Goal: Task Accomplishment & Management: Complete application form

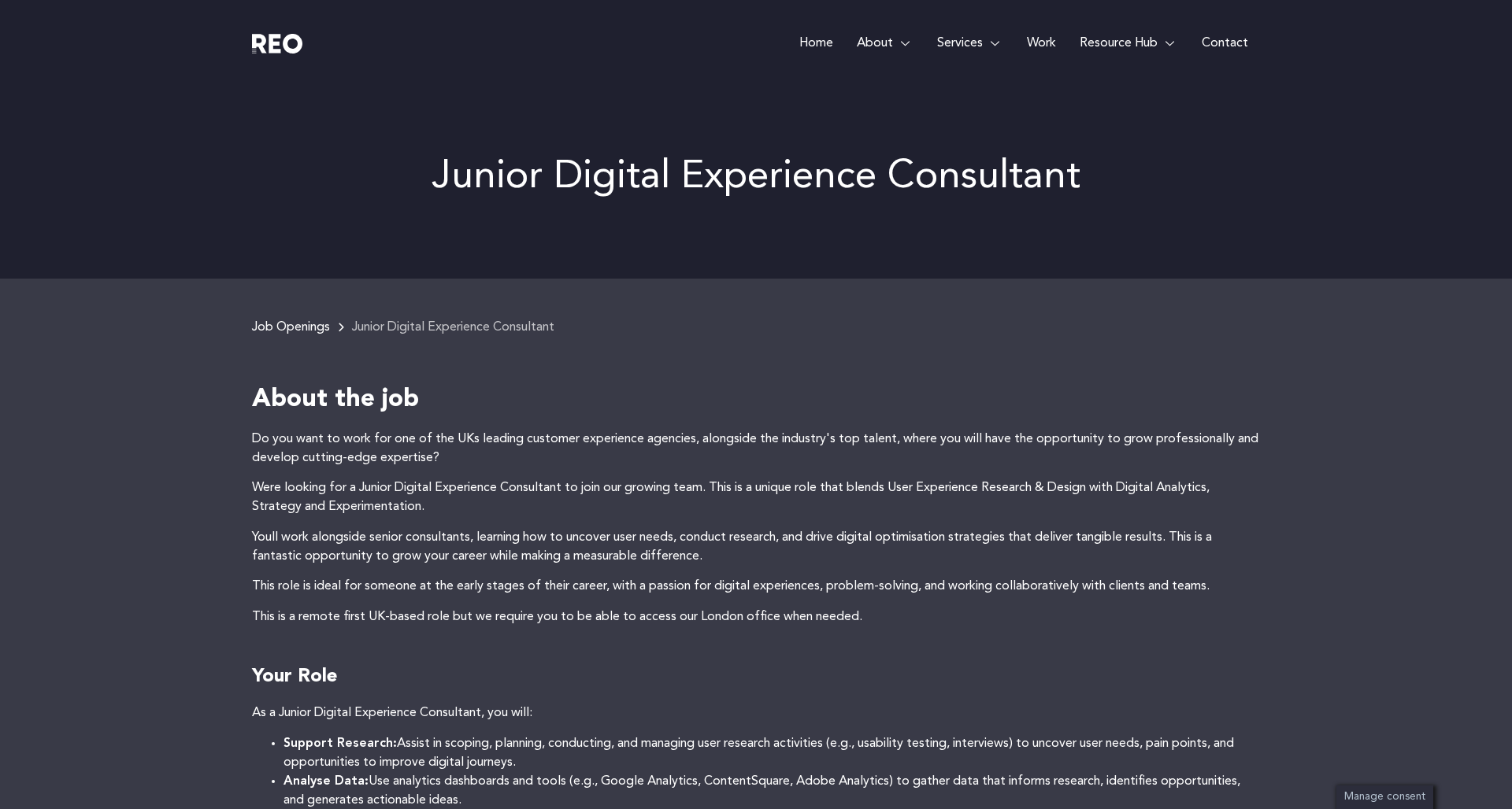
click at [822, 41] on link "Home" at bounding box center [816, 43] width 57 height 87
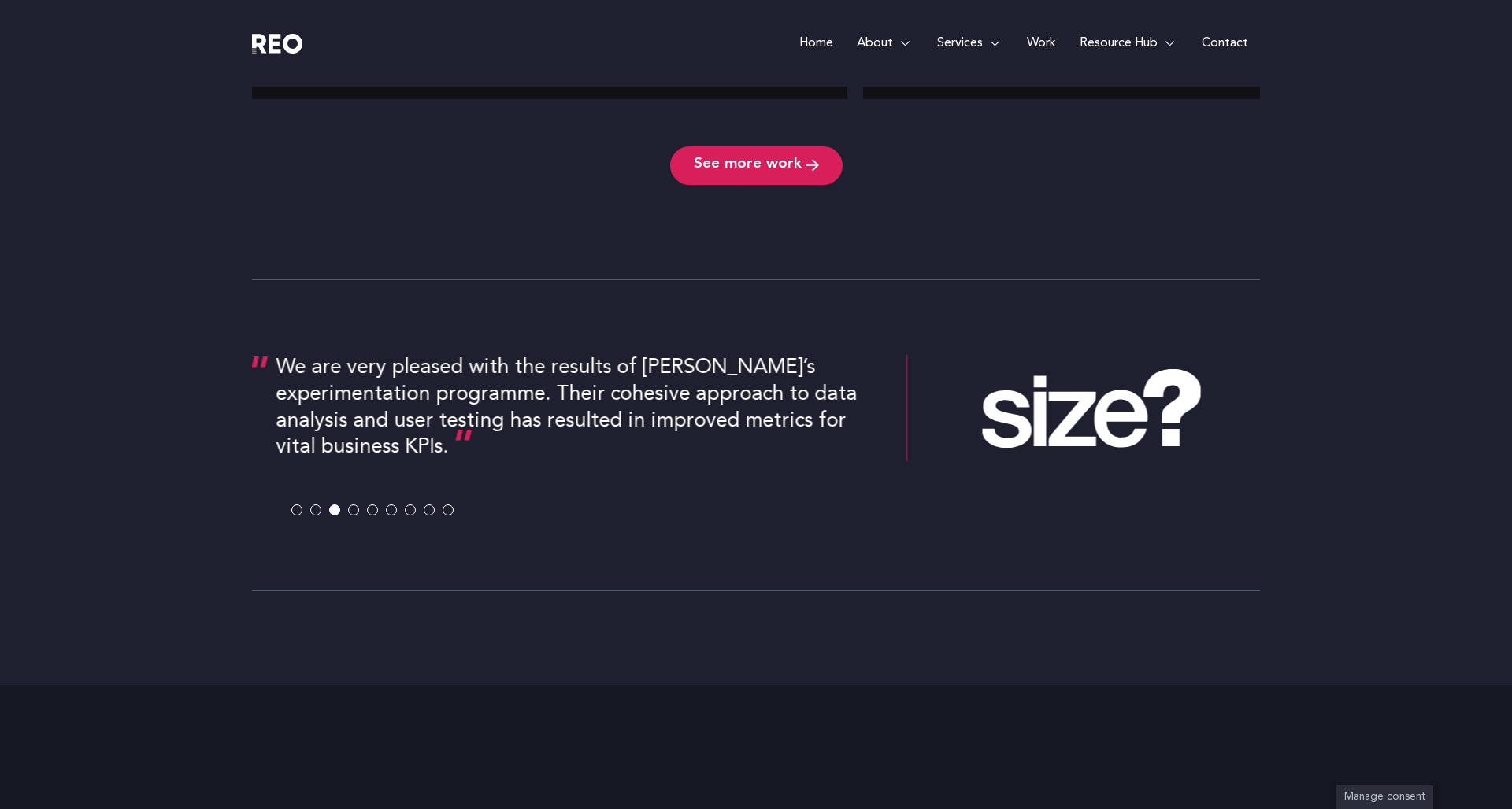
scroll to position [2900, 0]
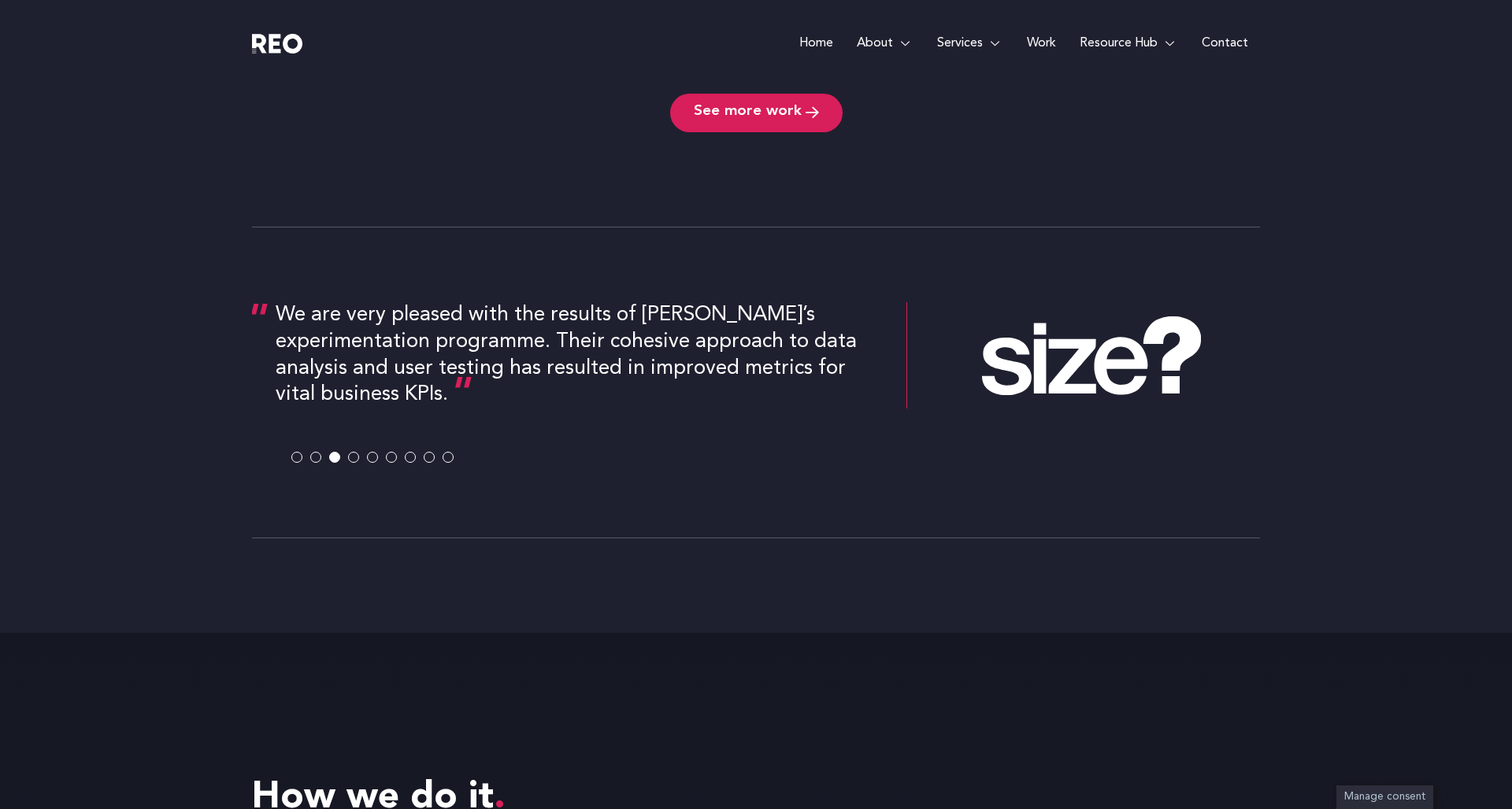
click at [296, 455] on span at bounding box center [296, 457] width 11 height 11
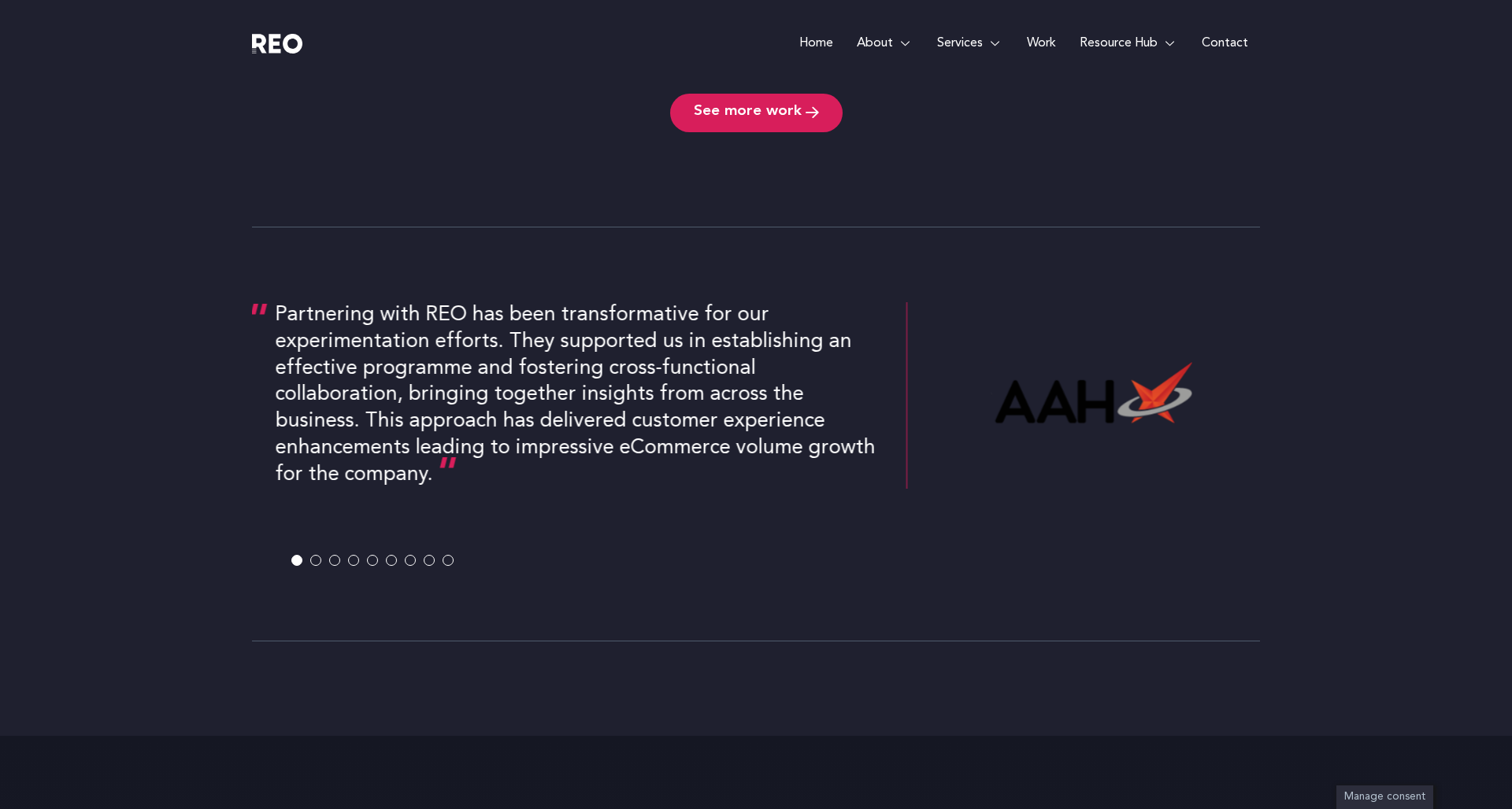
click at [315, 563] on span at bounding box center [315, 560] width 11 height 11
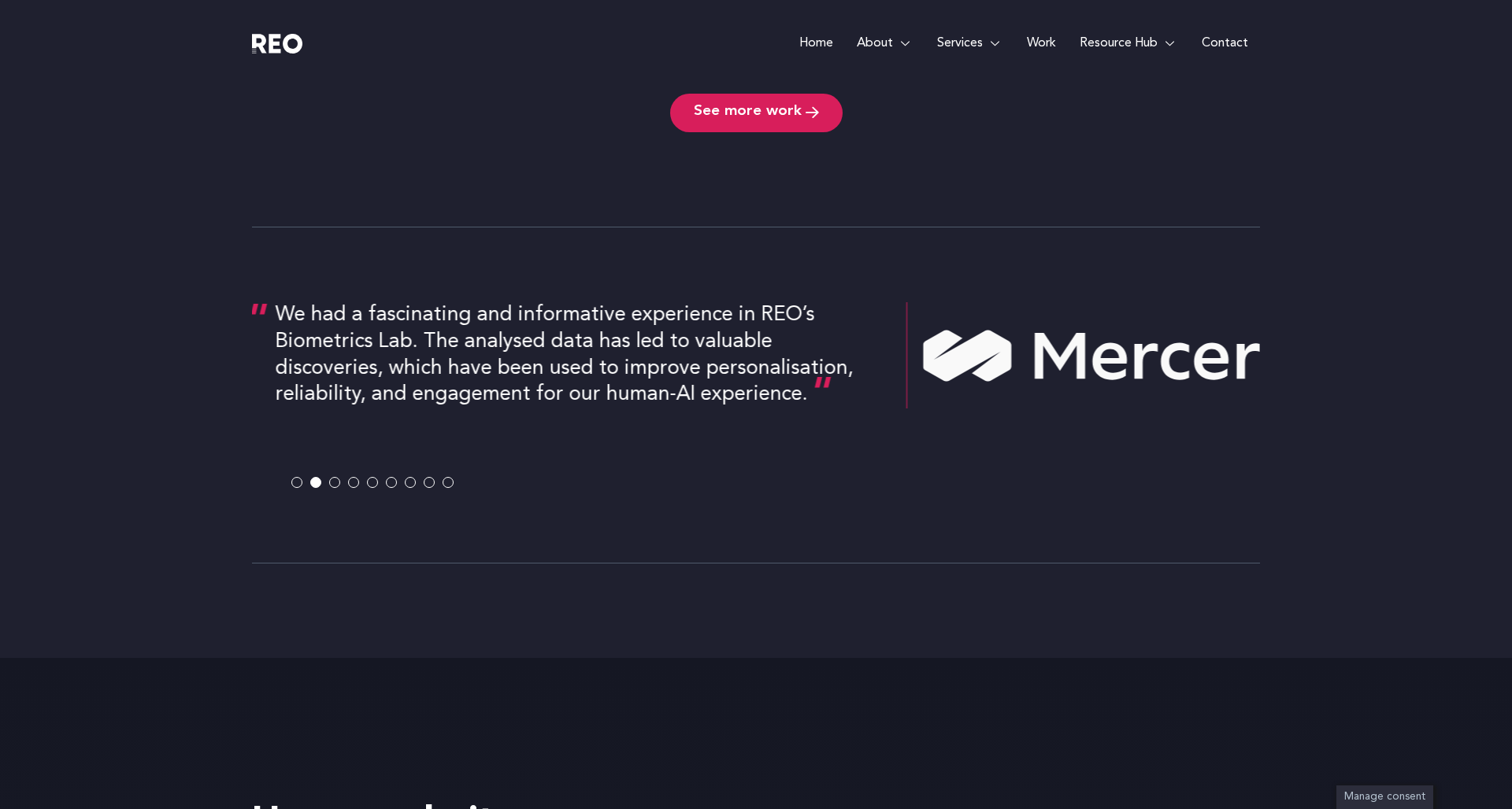
click at [334, 479] on span at bounding box center [334, 482] width 11 height 11
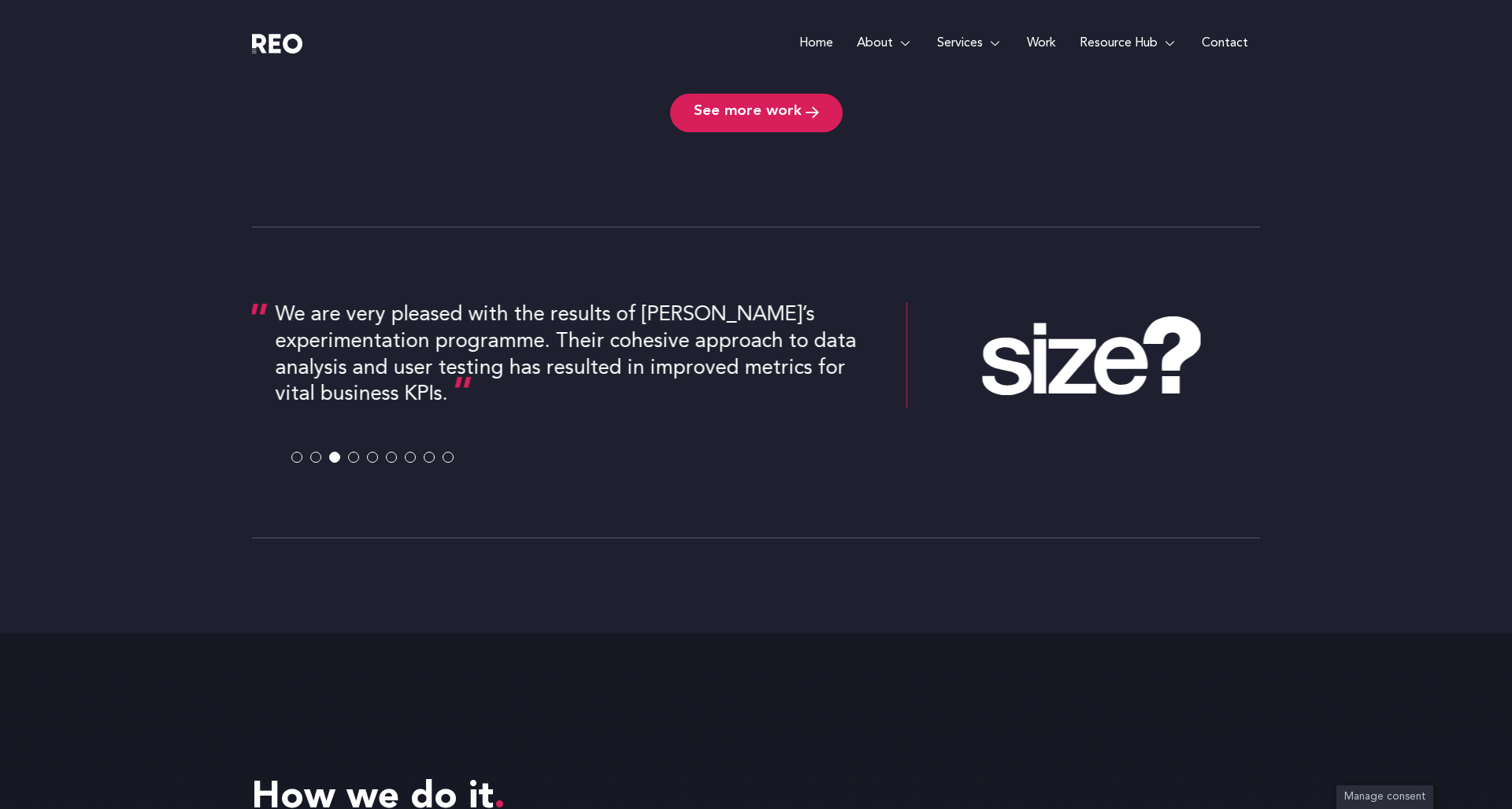
click at [358, 459] on span at bounding box center [354, 457] width 11 height 11
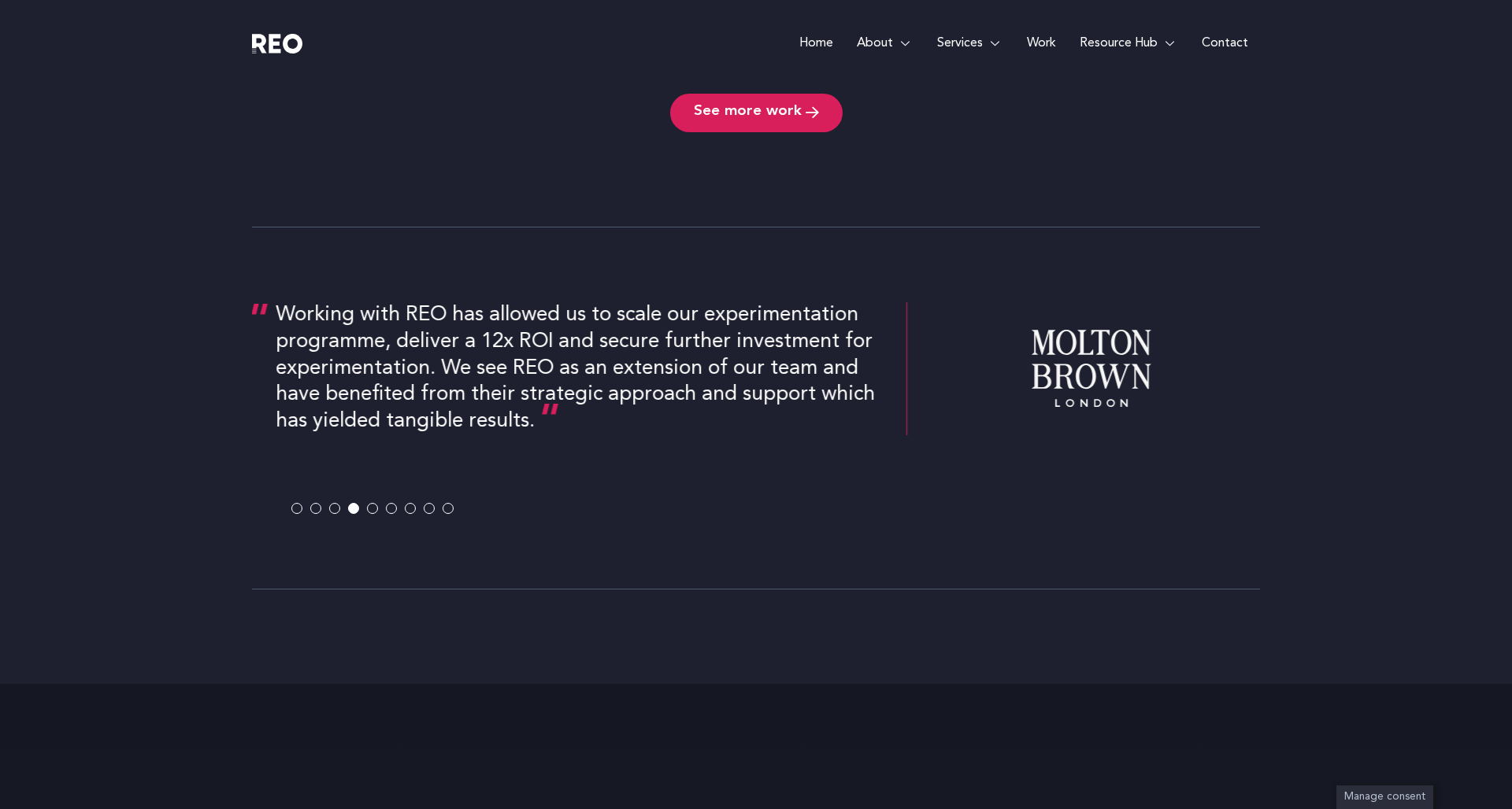
click at [371, 506] on span at bounding box center [373, 508] width 11 height 11
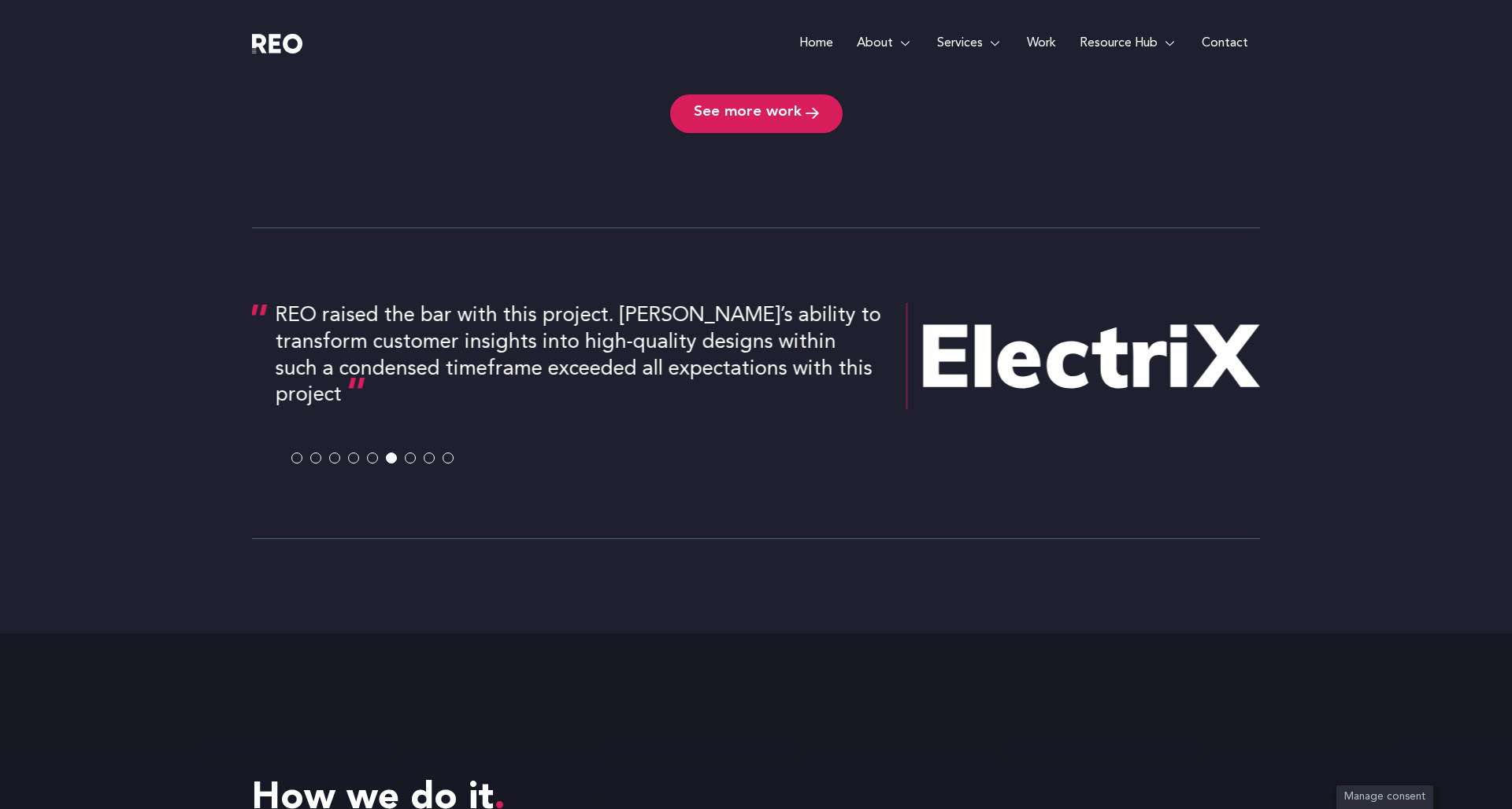
scroll to position [2897, 0]
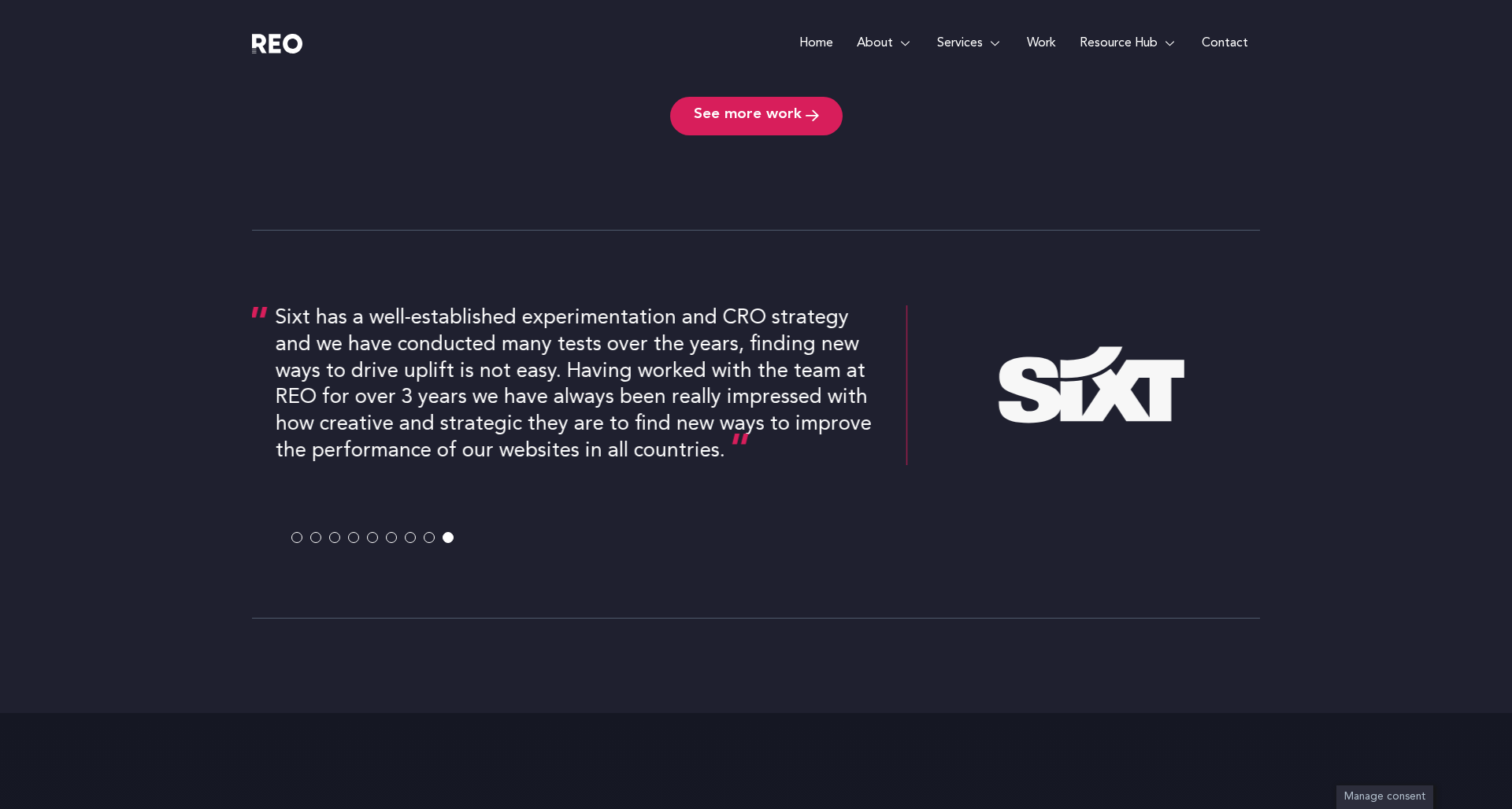
click at [411, 539] on span at bounding box center [410, 537] width 11 height 11
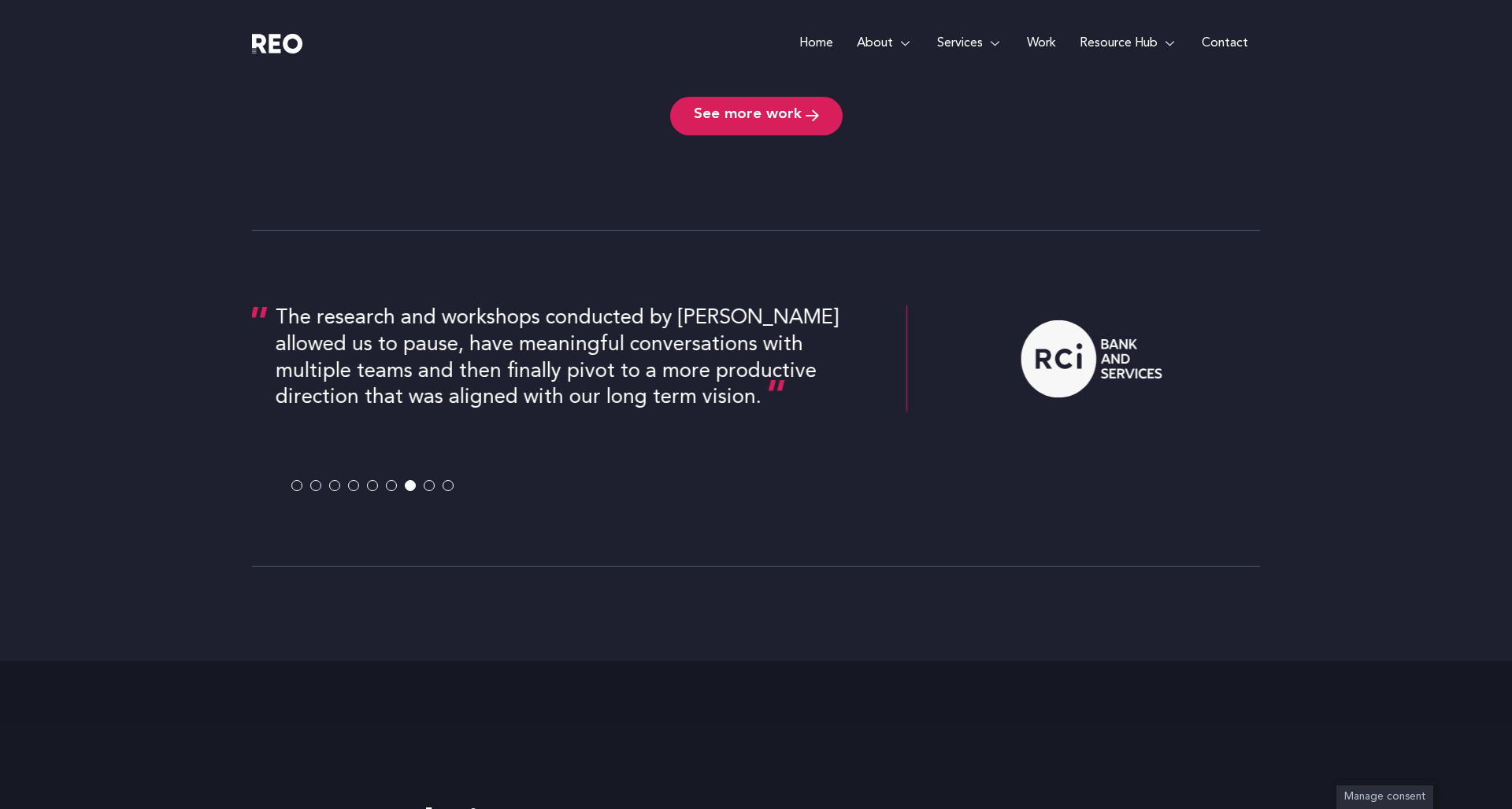
click at [390, 487] on span at bounding box center [391, 485] width 11 height 11
click at [392, 487] on span at bounding box center [391, 485] width 11 height 11
click at [393, 489] on span at bounding box center [391, 485] width 11 height 11
click at [389, 486] on span at bounding box center [391, 485] width 11 height 11
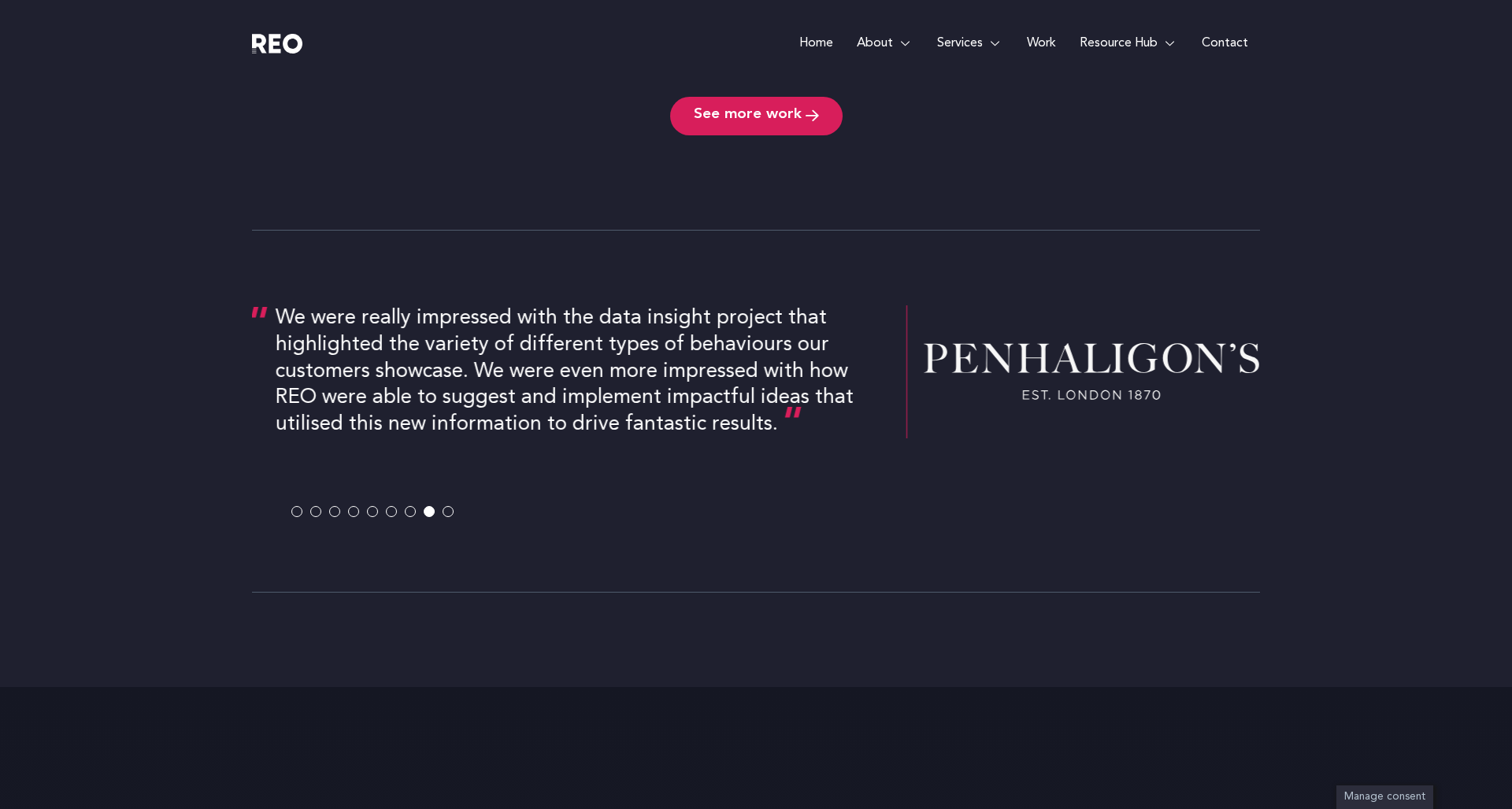
click at [393, 513] on span at bounding box center [391, 511] width 11 height 11
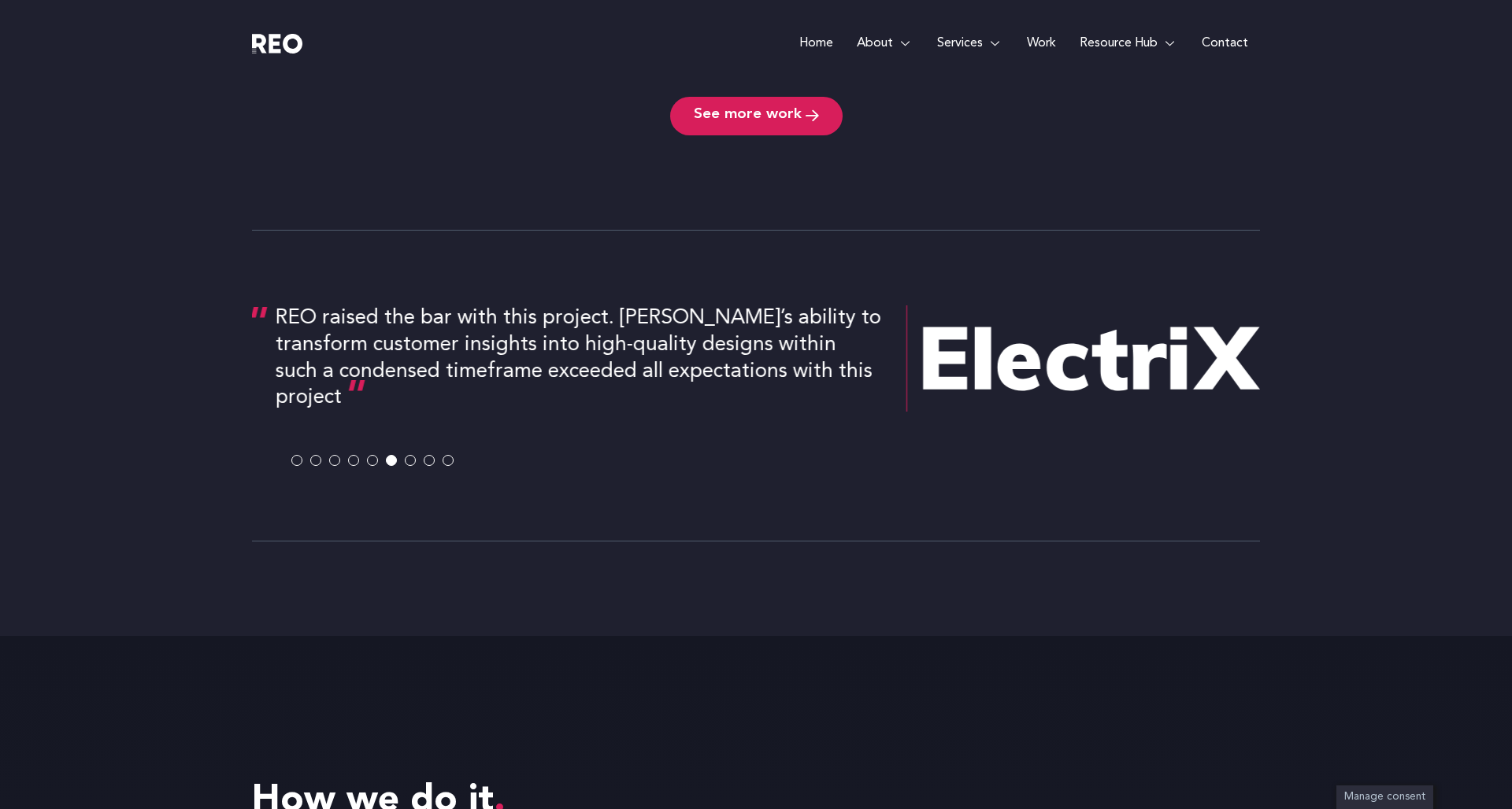
click at [1084, 325] on img at bounding box center [1091, 359] width 337 height 79
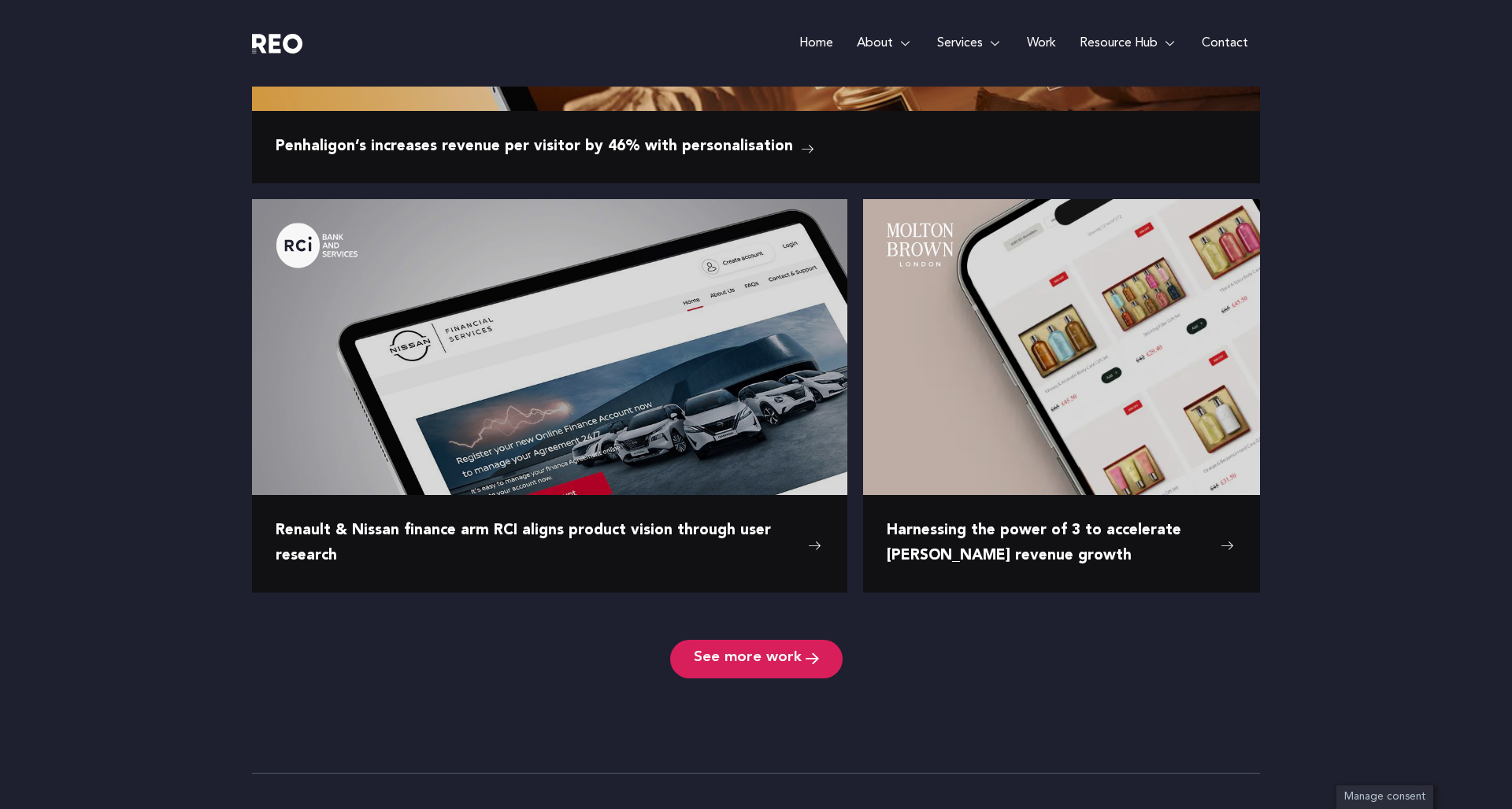
scroll to position [2372, 0]
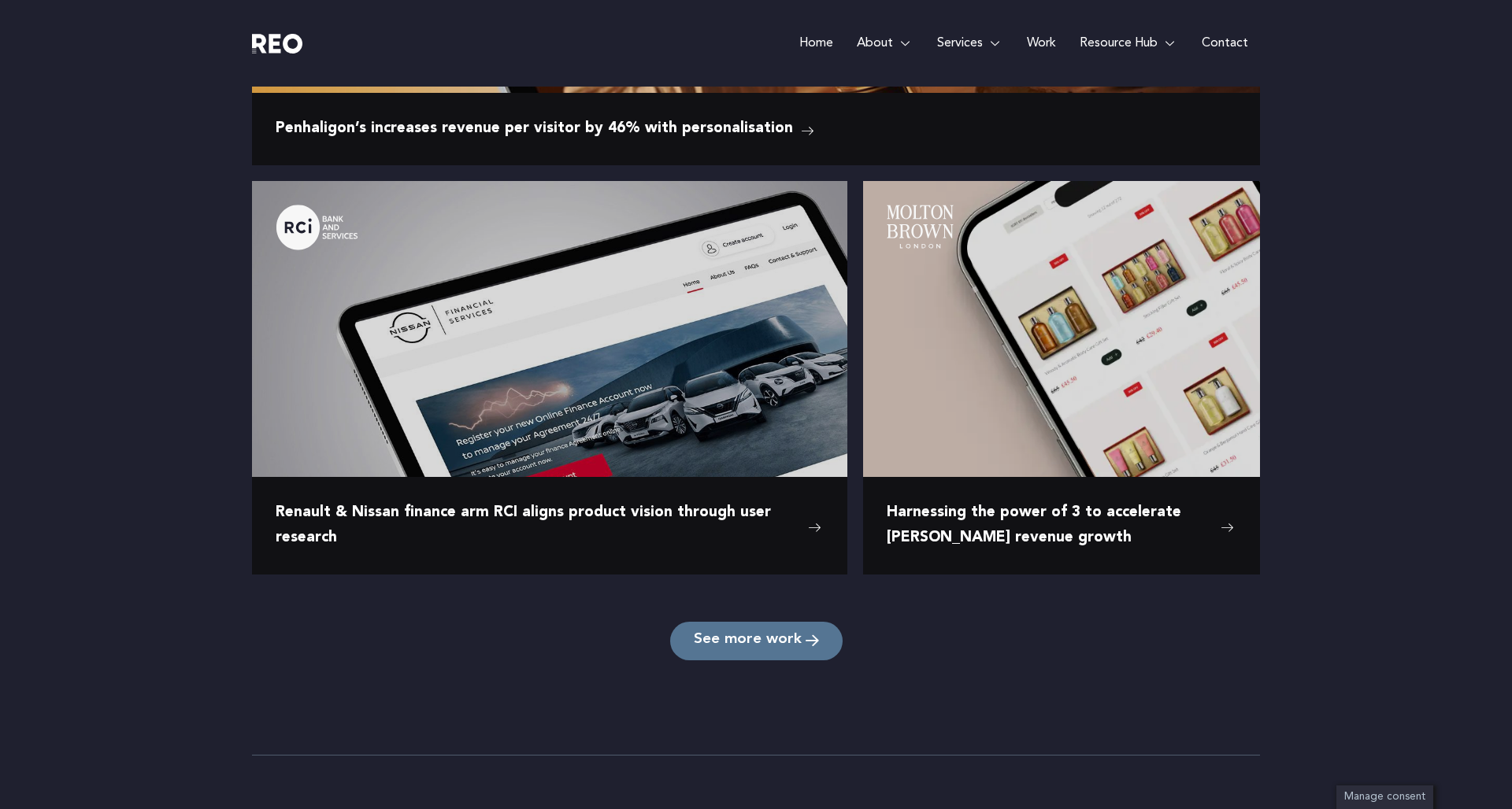
click at [762, 654] on link "See more work" at bounding box center [756, 641] width 172 height 39
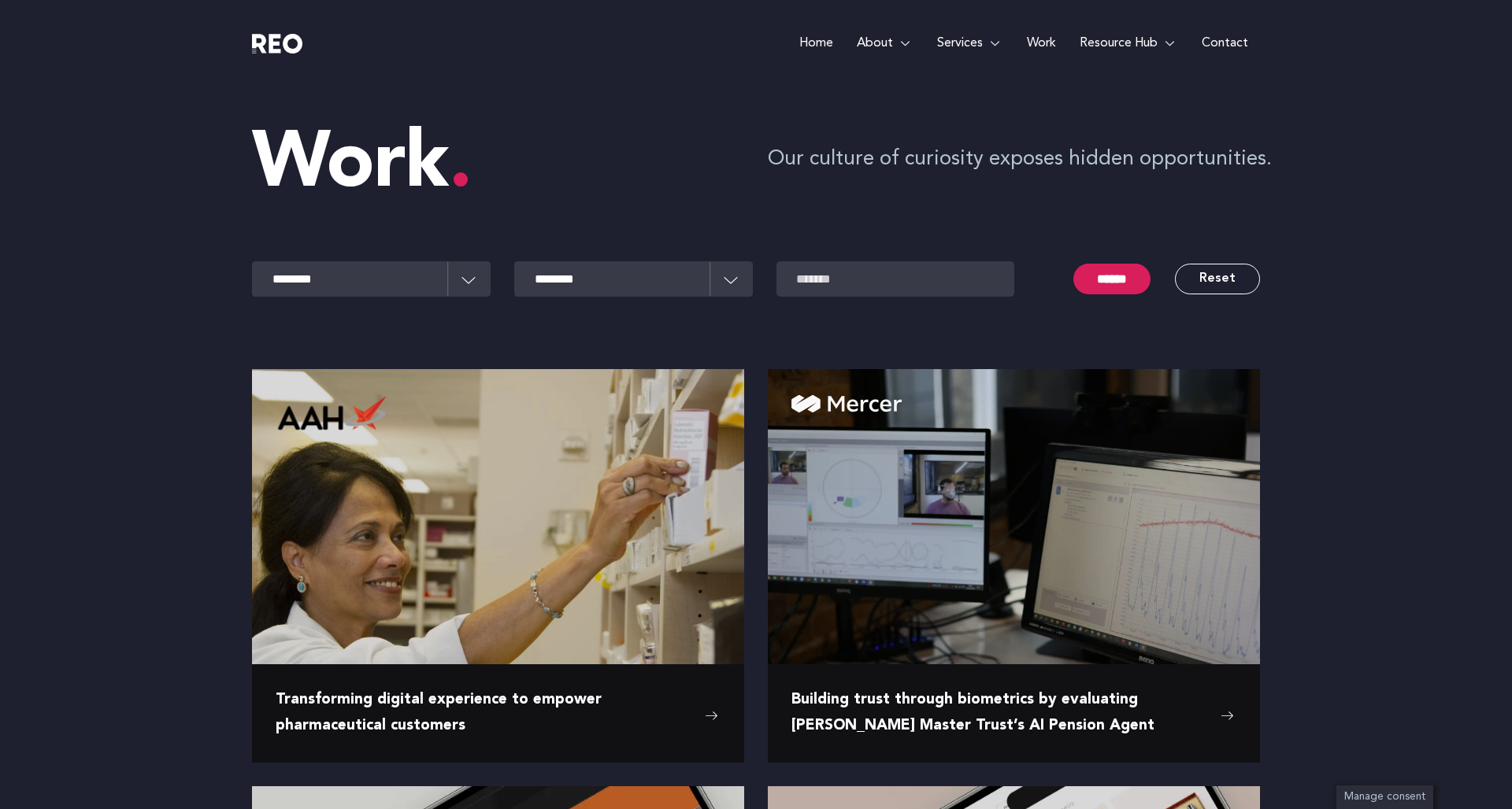
click at [854, 287] on input "text" at bounding box center [895, 279] width 238 height 36
type input "********"
drag, startPoint x: 854, startPoint y: 287, endPoint x: 1111, endPoint y: 289, distance: 257.0
click at [1111, 289] on input "******" at bounding box center [1112, 278] width 77 height 30
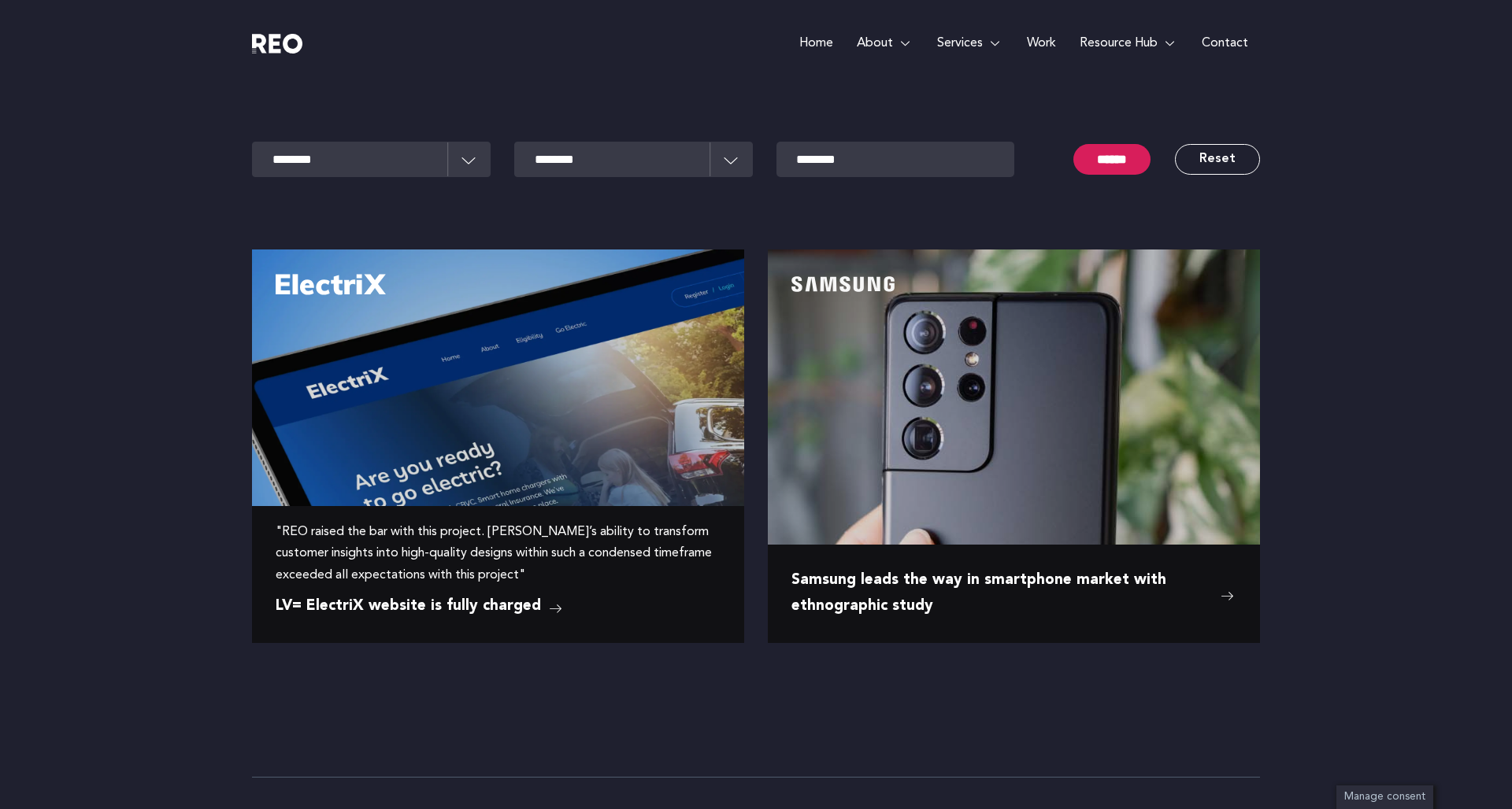
scroll to position [146, 0]
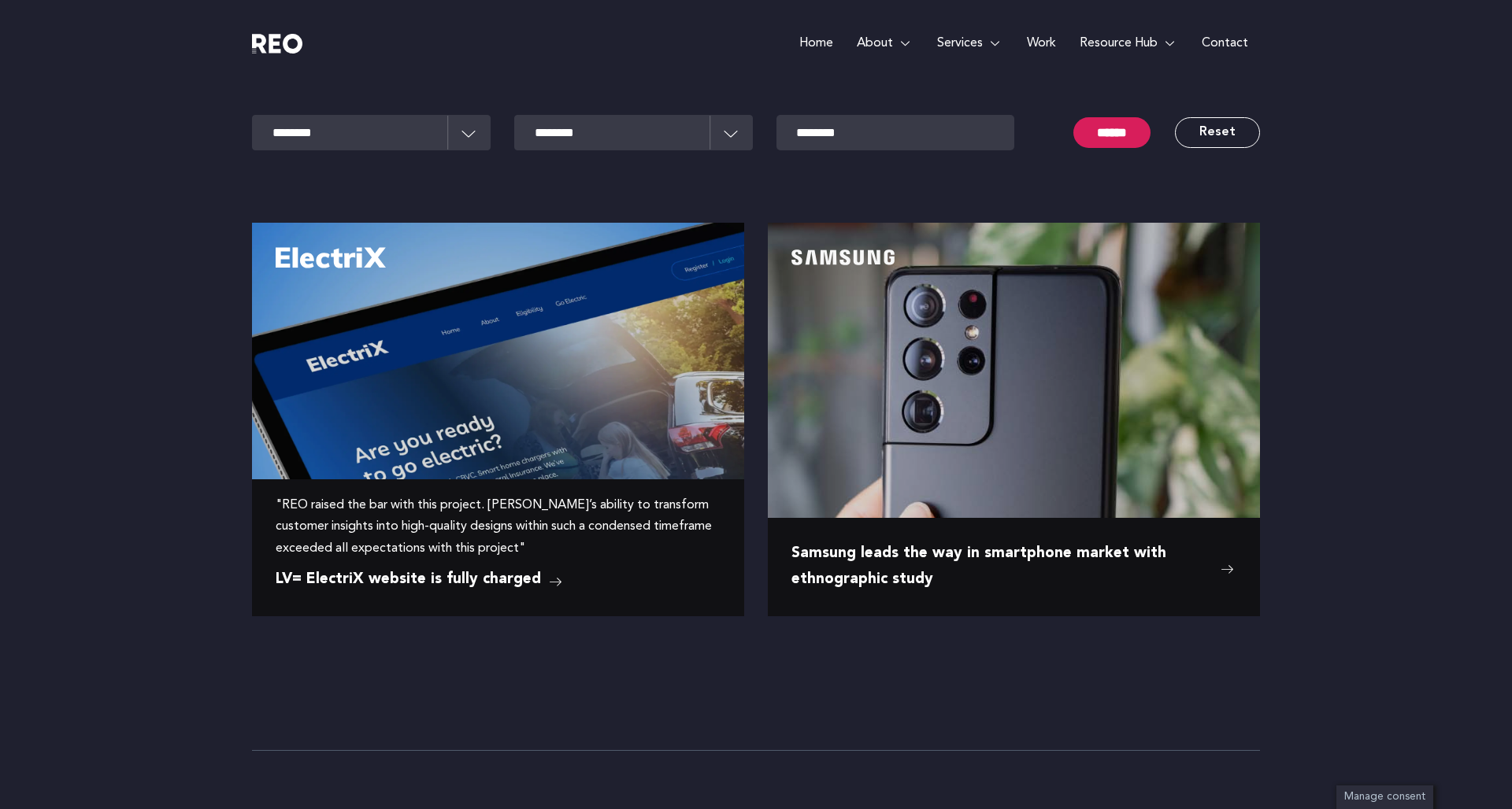
click at [399, 579] on span "LV= ElectriX website is fully charged" at bounding box center [408, 579] width 265 height 25
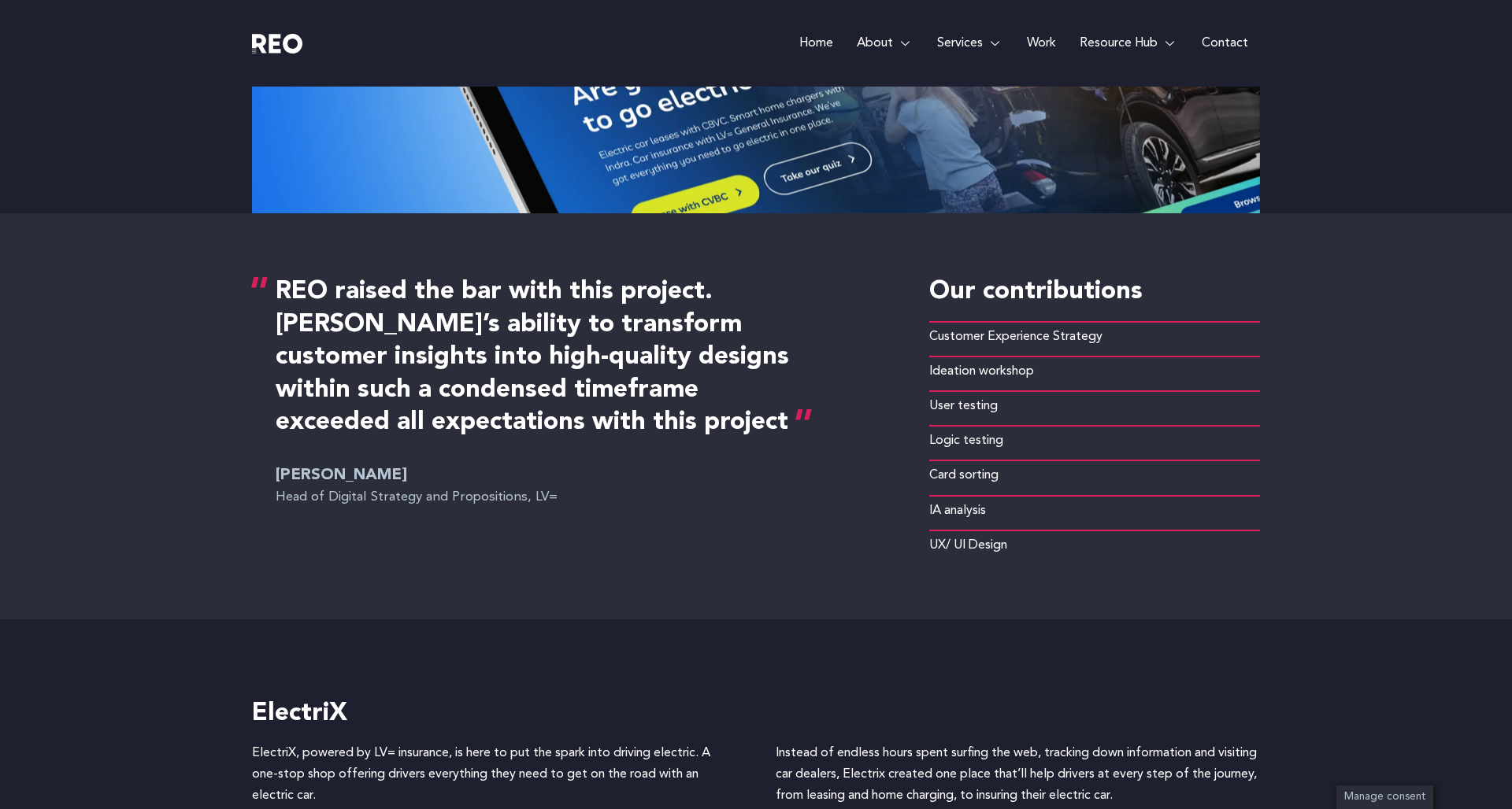
scroll to position [527, 0]
click at [964, 540] on span "UX/ UI Design" at bounding box center [969, 546] width 78 height 22
click at [960, 546] on span "UX/ UI Design" at bounding box center [969, 546] width 78 height 22
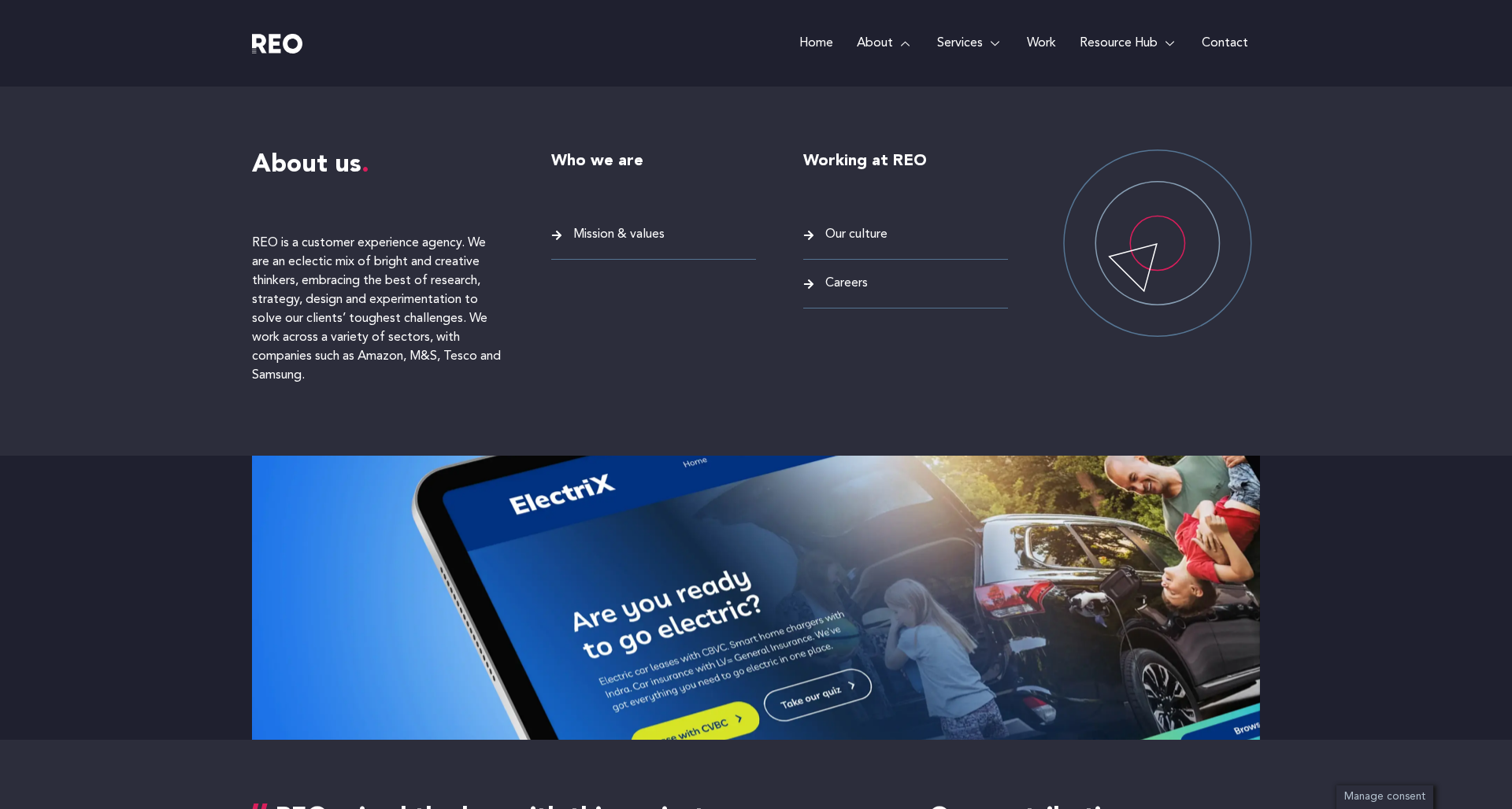
scroll to position [0, 0]
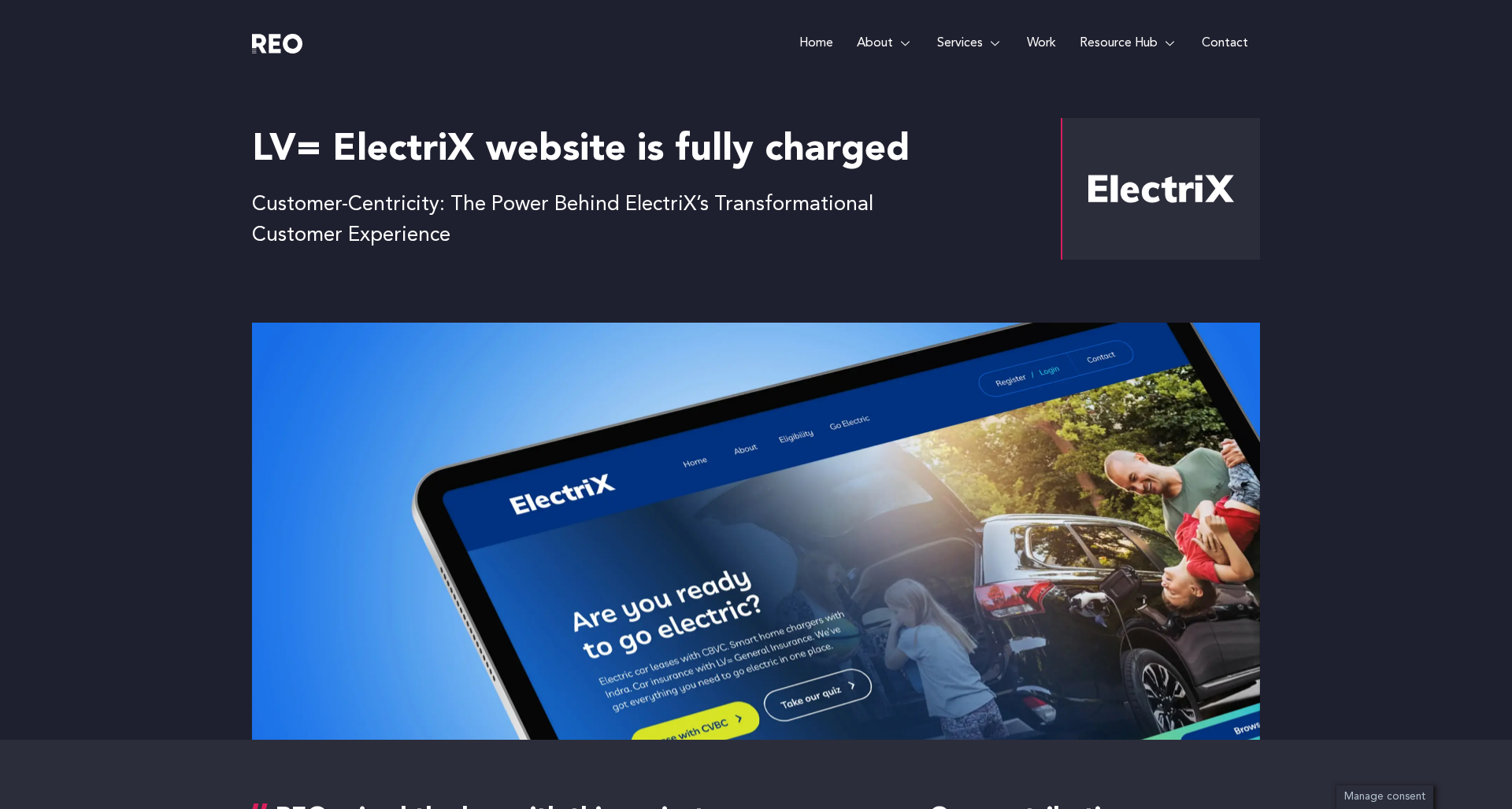
click at [814, 37] on link "Home" at bounding box center [816, 43] width 57 height 87
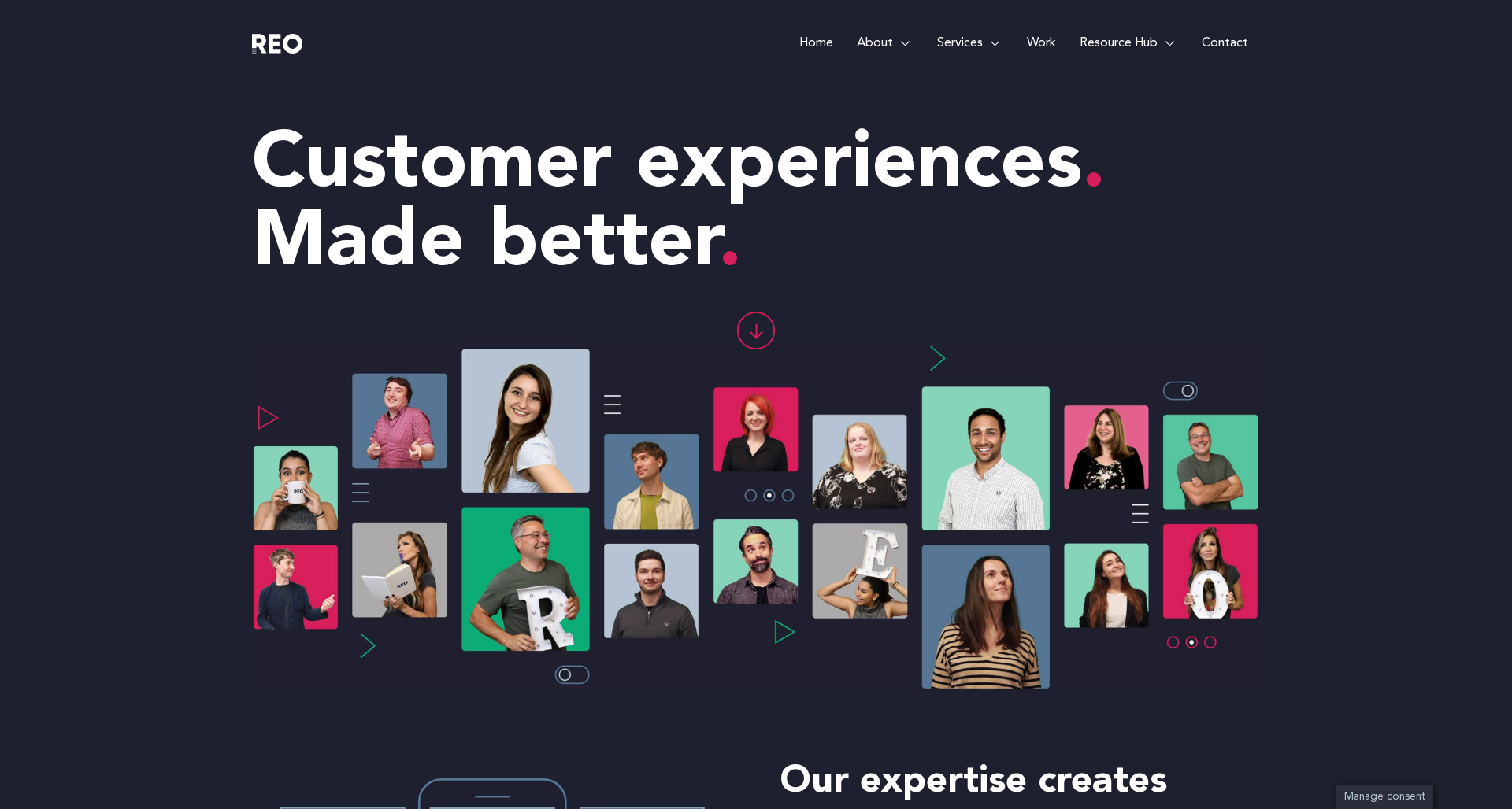
click at [1024, 40] on link "Work" at bounding box center [1042, 43] width 53 height 87
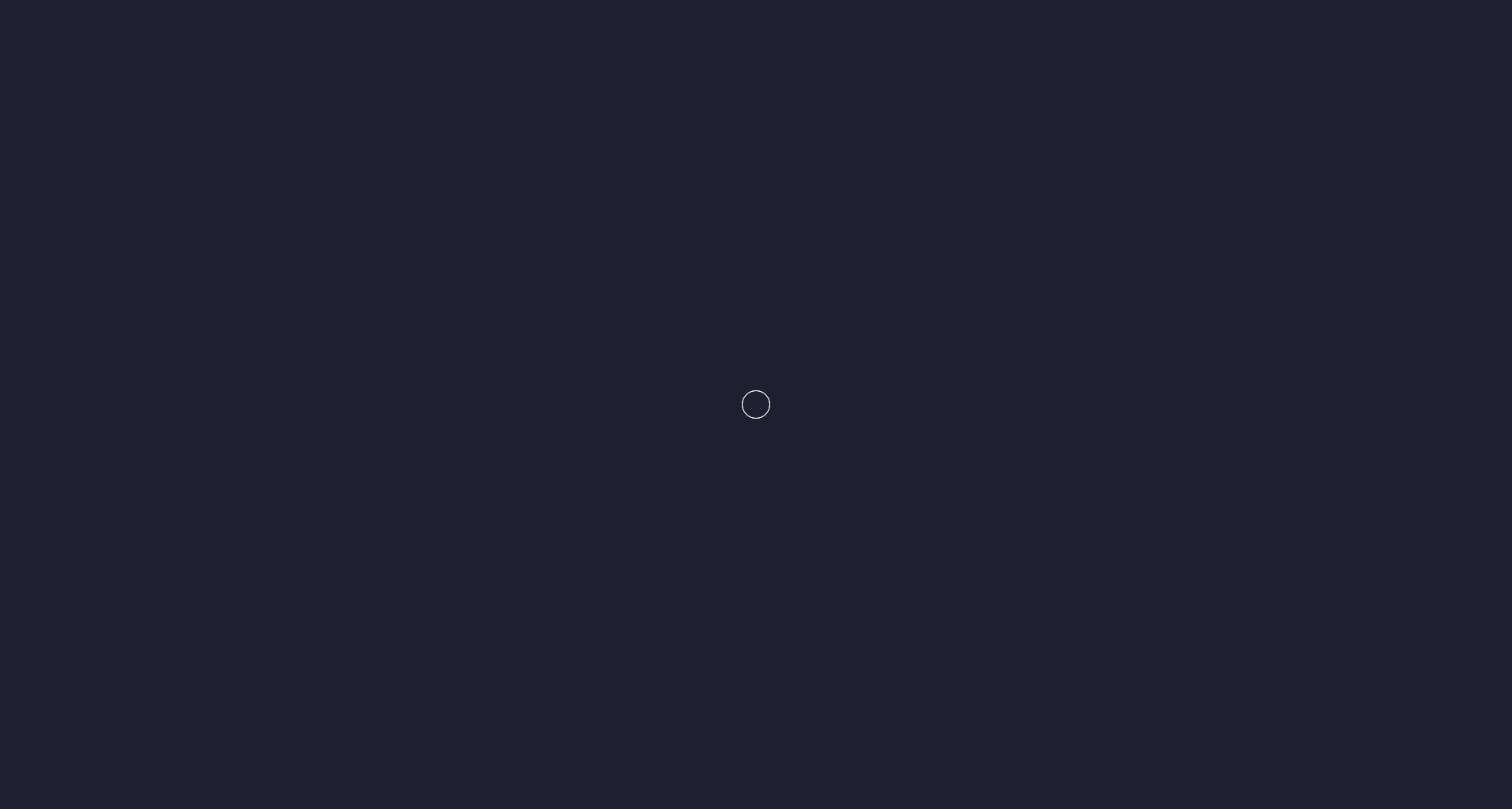
scroll to position [159, 0]
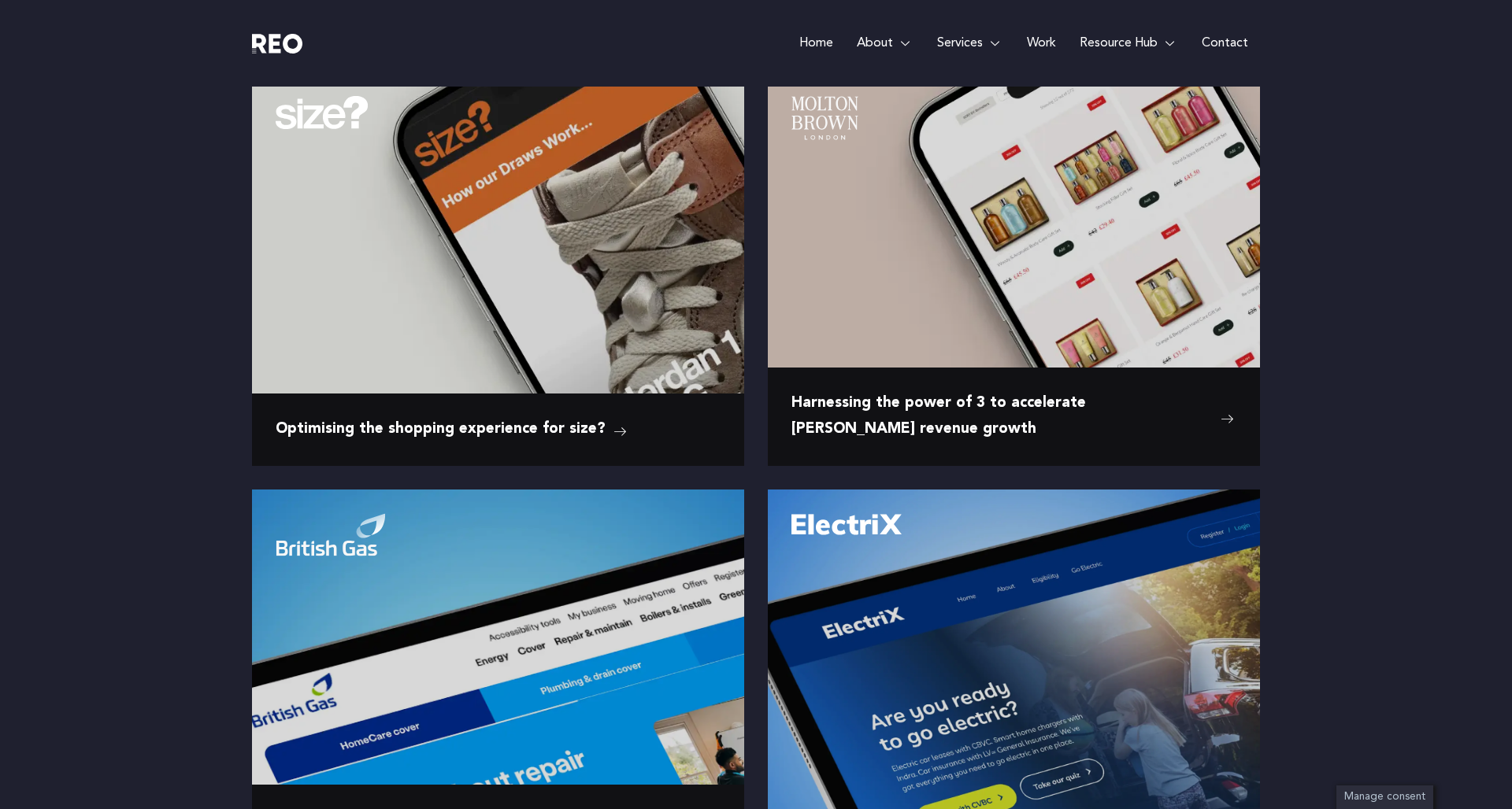
scroll to position [200, 0]
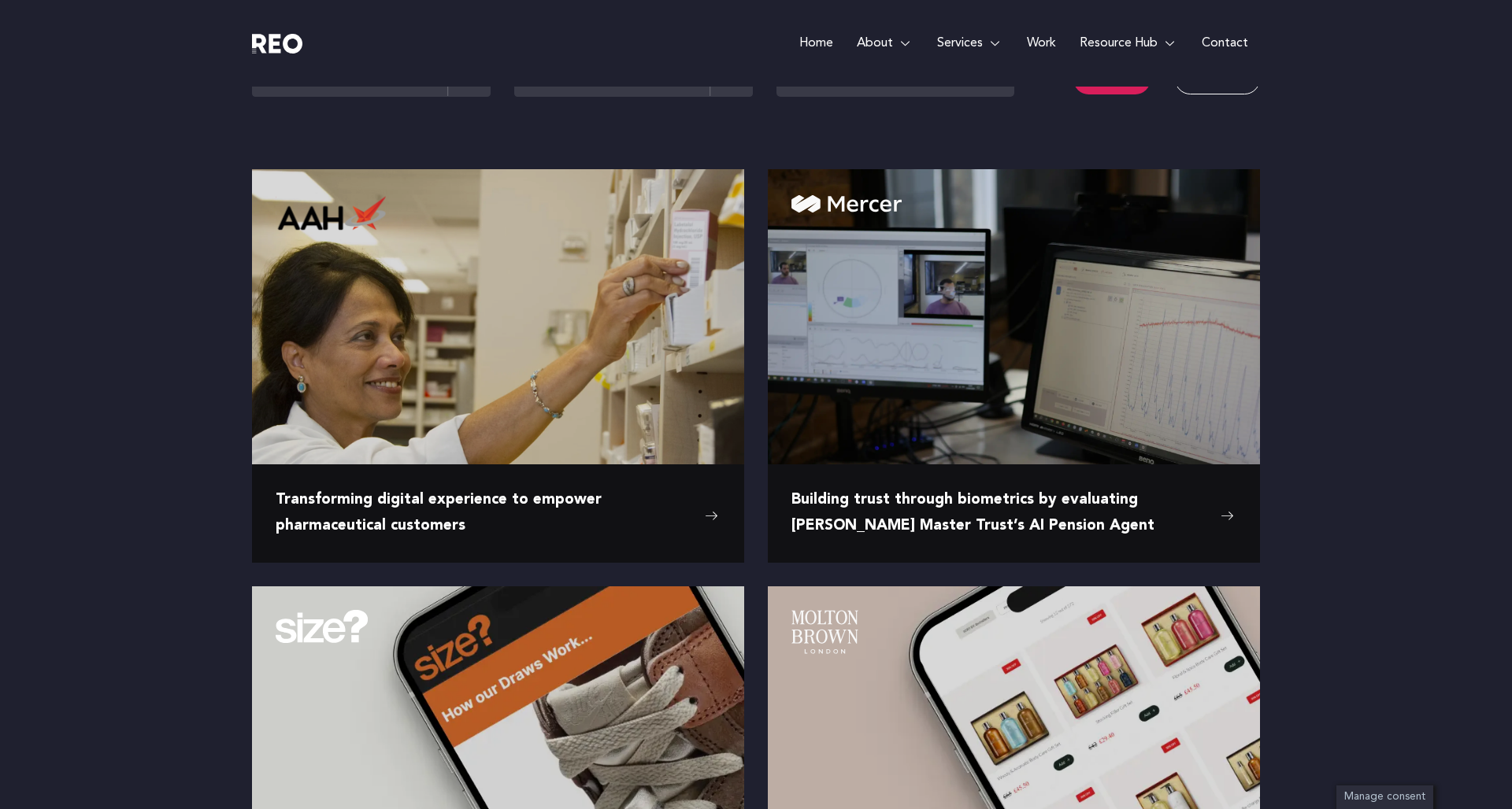
click at [820, 36] on link "Home" at bounding box center [816, 43] width 57 height 87
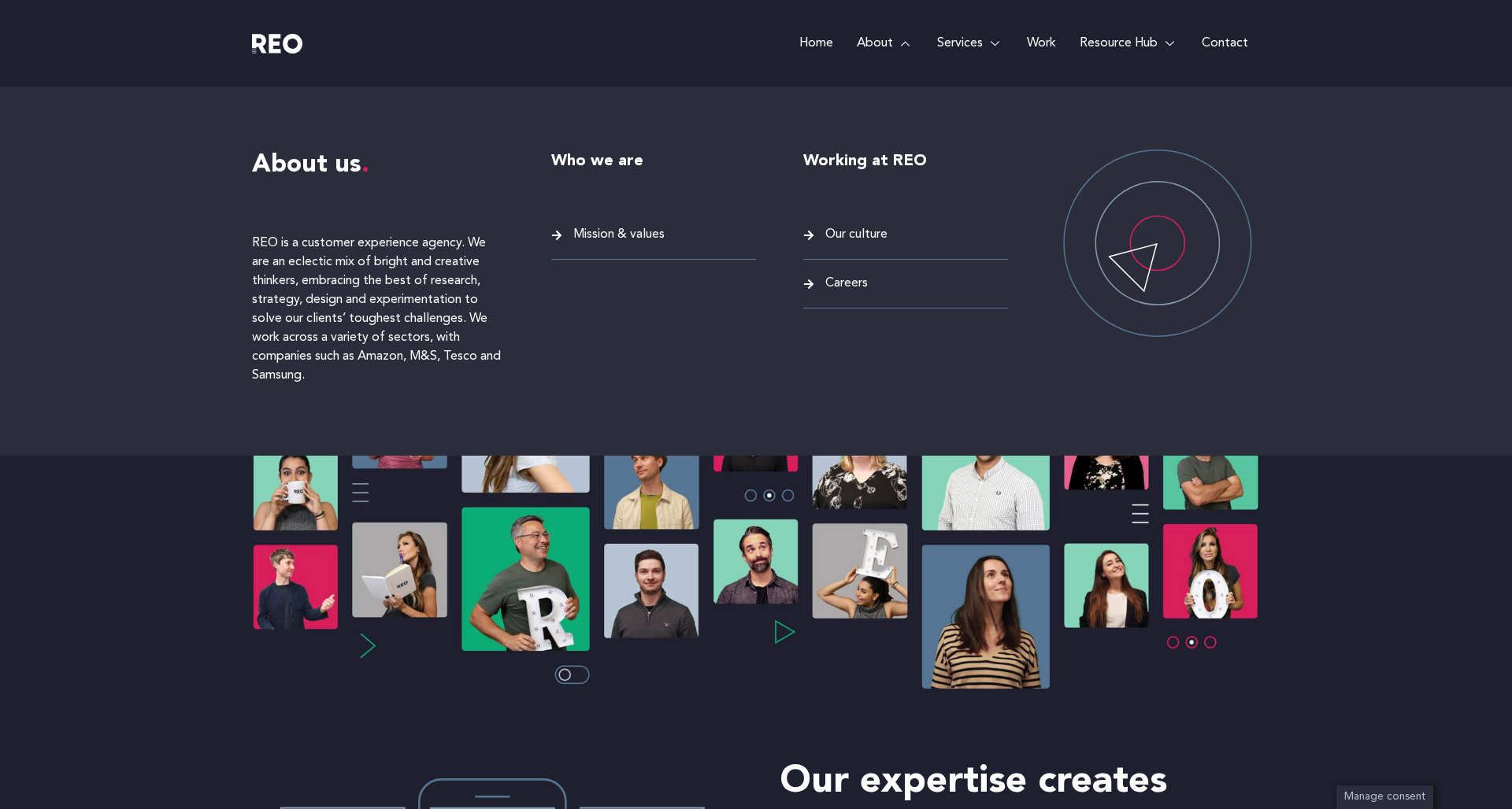
click at [840, 283] on span "Careers" at bounding box center [845, 283] width 47 height 22
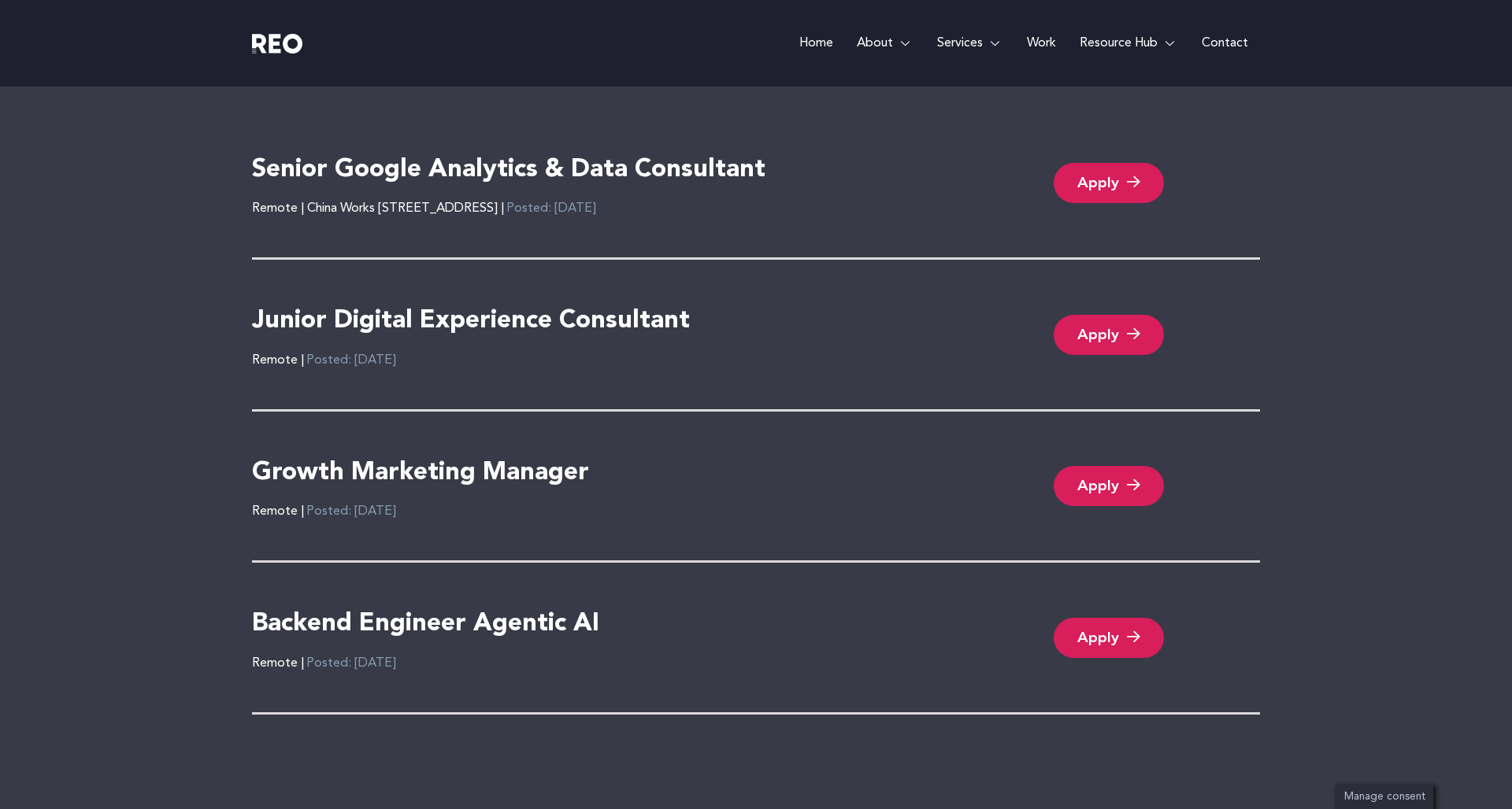
scroll to position [3433, 0]
click at [1103, 333] on link "Apply" at bounding box center [1108, 335] width 110 height 40
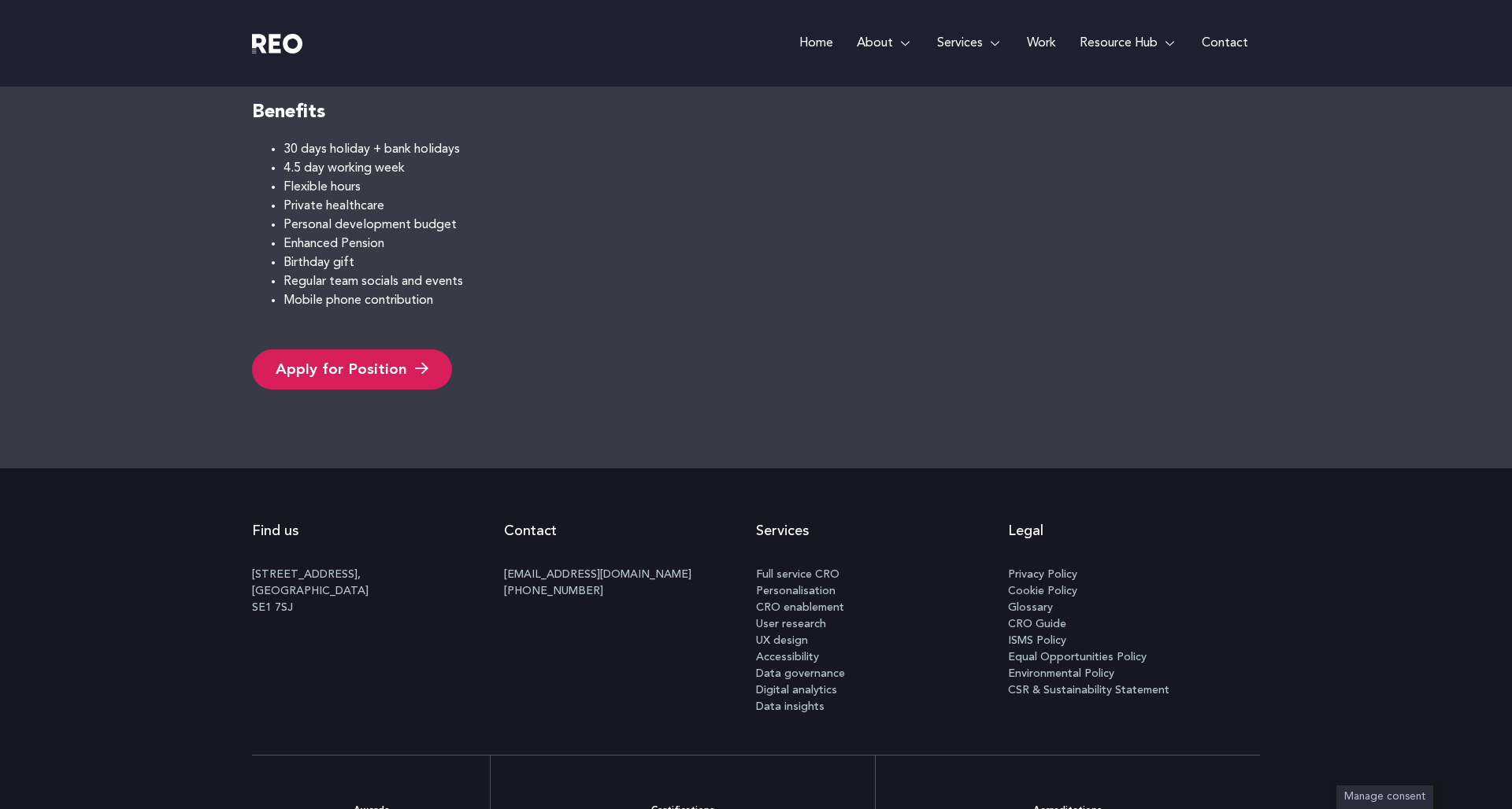
scroll to position [1226, 0]
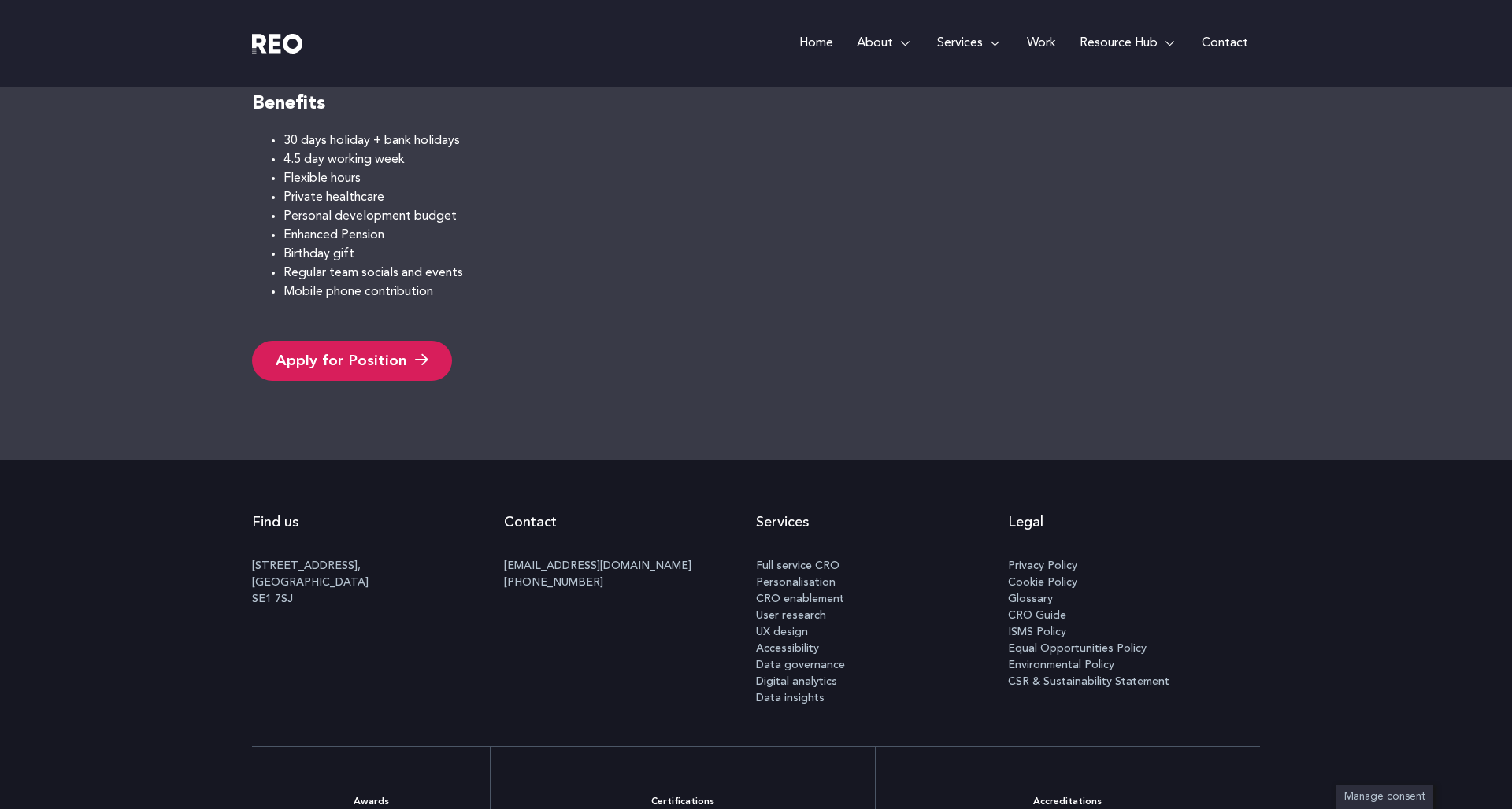
click at [353, 359] on link "Apply for Position" at bounding box center [352, 361] width 200 height 40
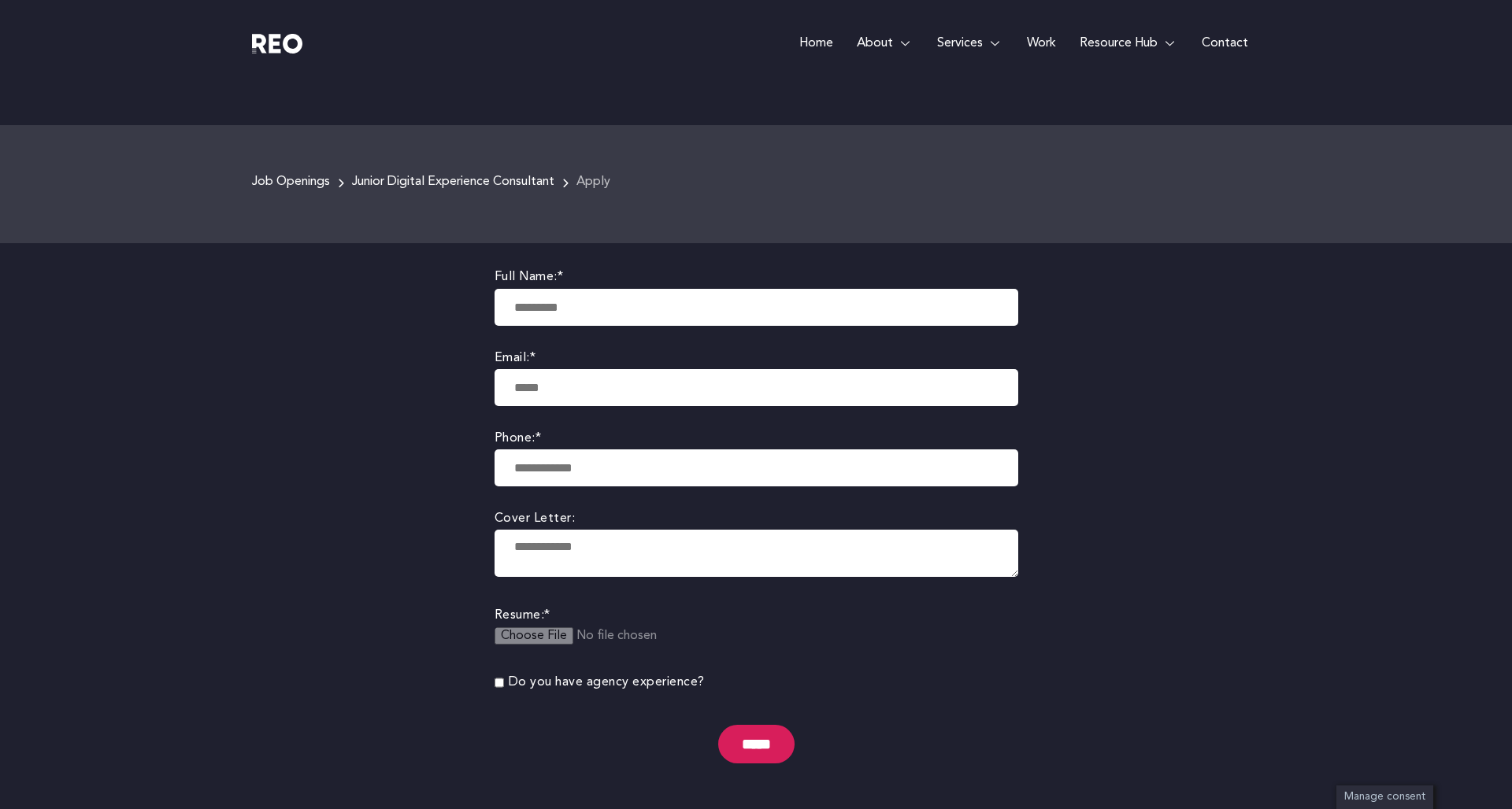
scroll to position [151, 0]
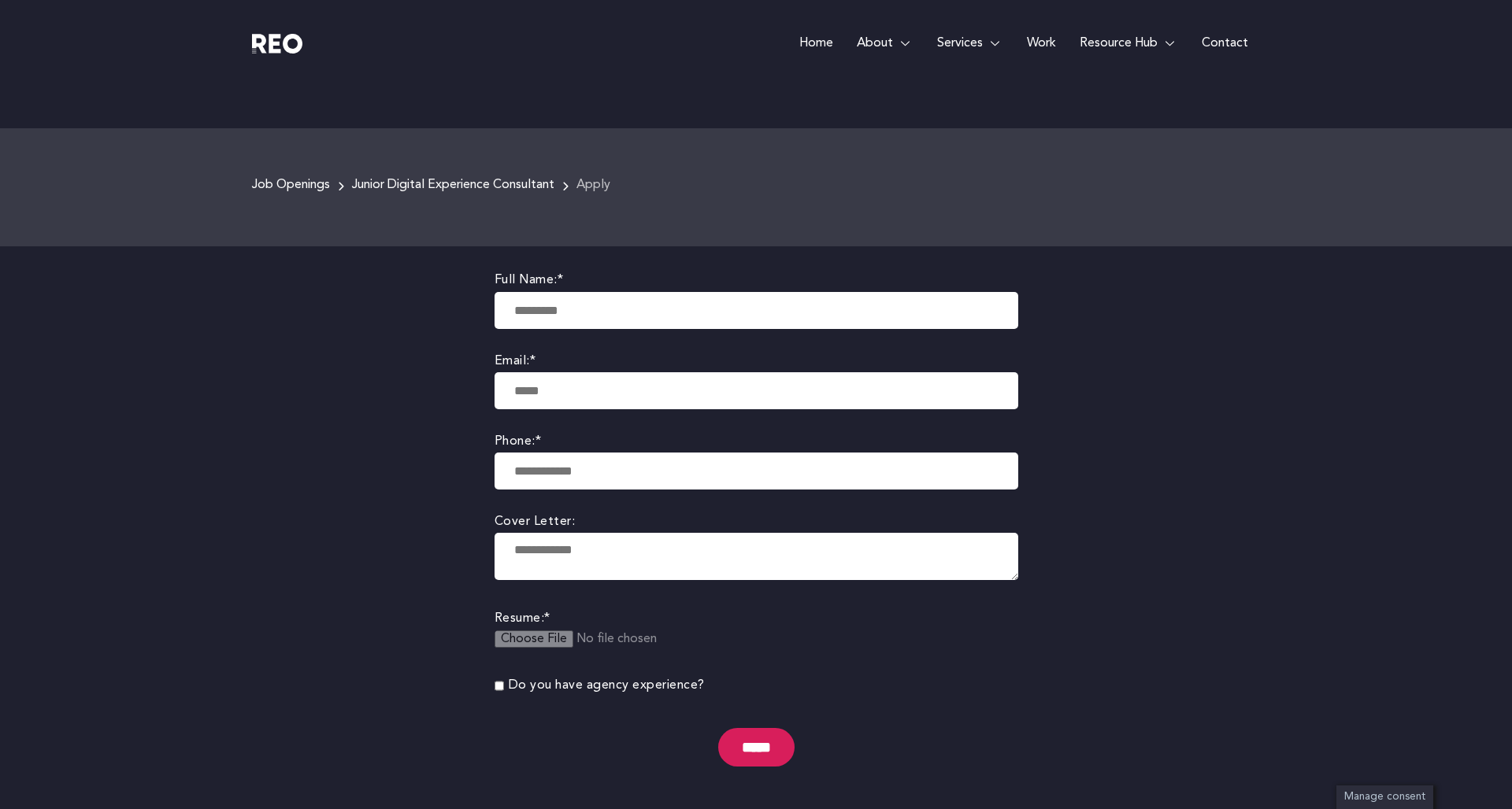
click at [543, 314] on input "text" at bounding box center [756, 310] width 523 height 37
click at [558, 313] on input "****" at bounding box center [756, 310] width 523 height 37
type input "**********"
click at [385, 398] on body "Skip to content Home About About us REO is a customer experience agency. We are…" at bounding box center [756, 641] width 1512 height 1583
click at [457, 301] on body "Skip to content Home About About us REO is a customer experience agency. We are…" at bounding box center [756, 641] width 1512 height 1583
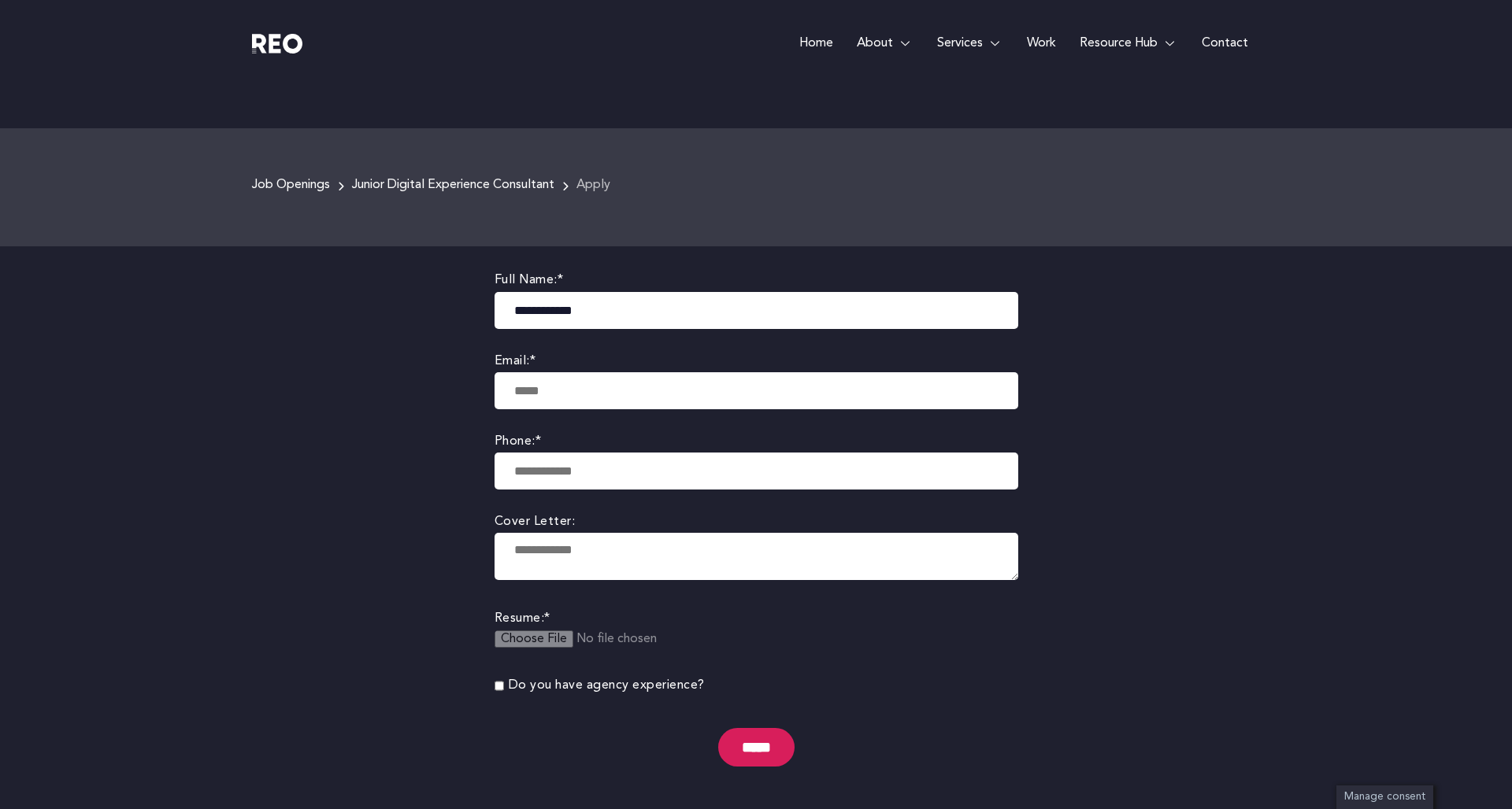
click at [616, 308] on input "**********" at bounding box center [756, 310] width 523 height 37
click at [1072, 310] on body "Skip to content Home About About us REO is a customer experience agency. We are…" at bounding box center [756, 641] width 1512 height 1583
click at [542, 385] on input "email" at bounding box center [756, 391] width 523 height 37
type input "**********"
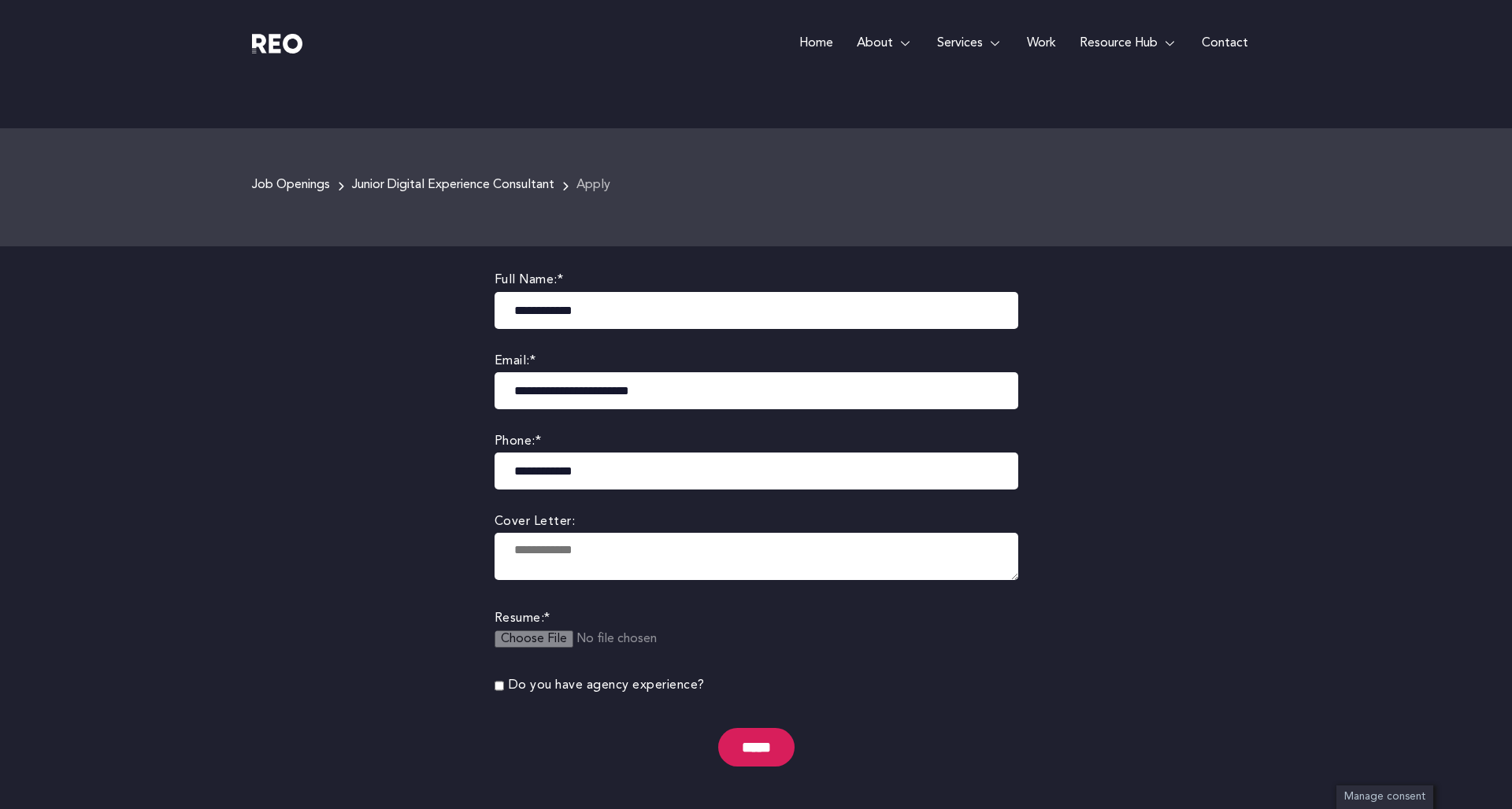
click at [441, 489] on body "Skip to content Home About About us REO is a customer experience agency. We are…" at bounding box center [756, 641] width 1512 height 1583
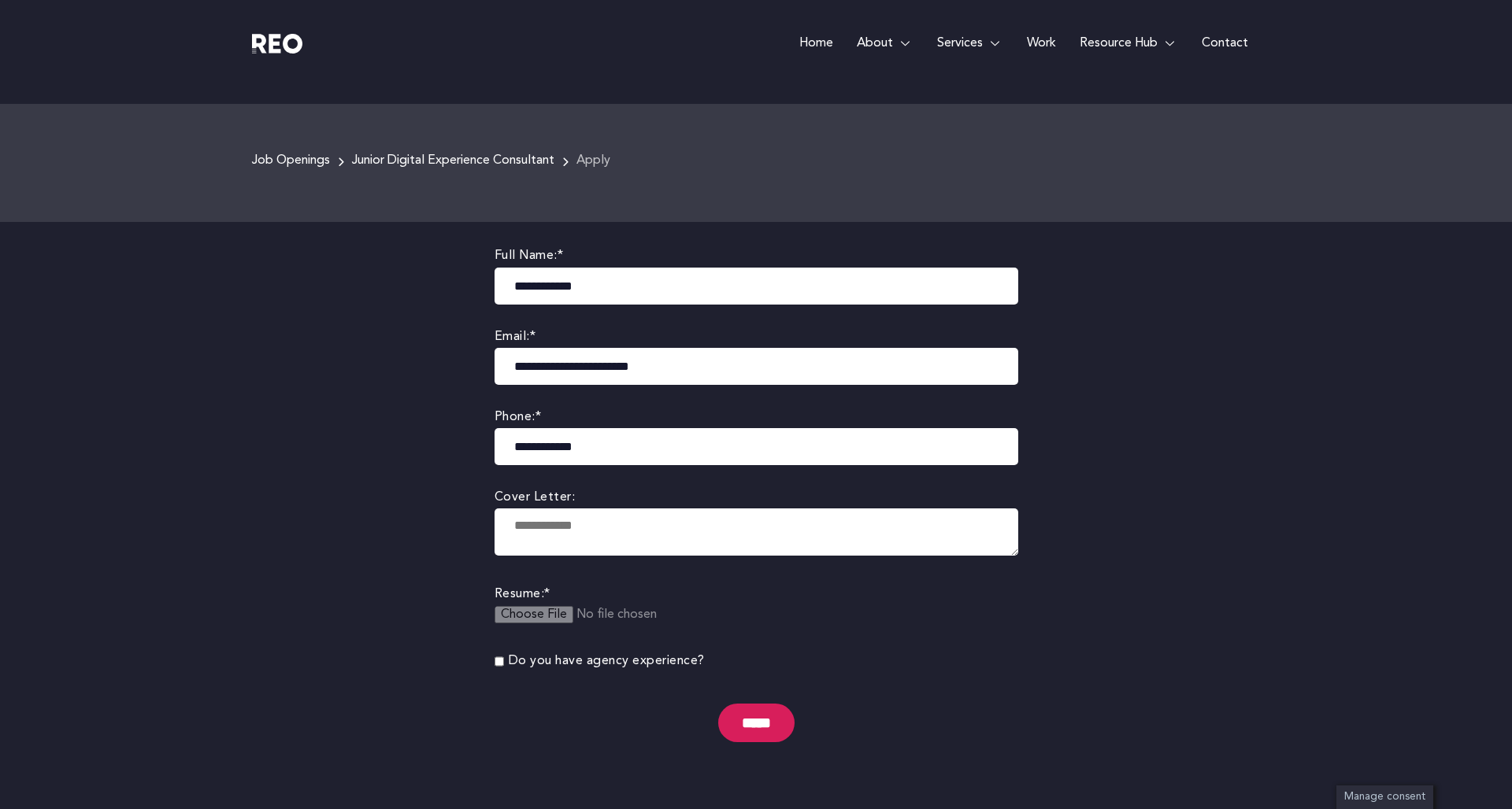
scroll to position [184, 0]
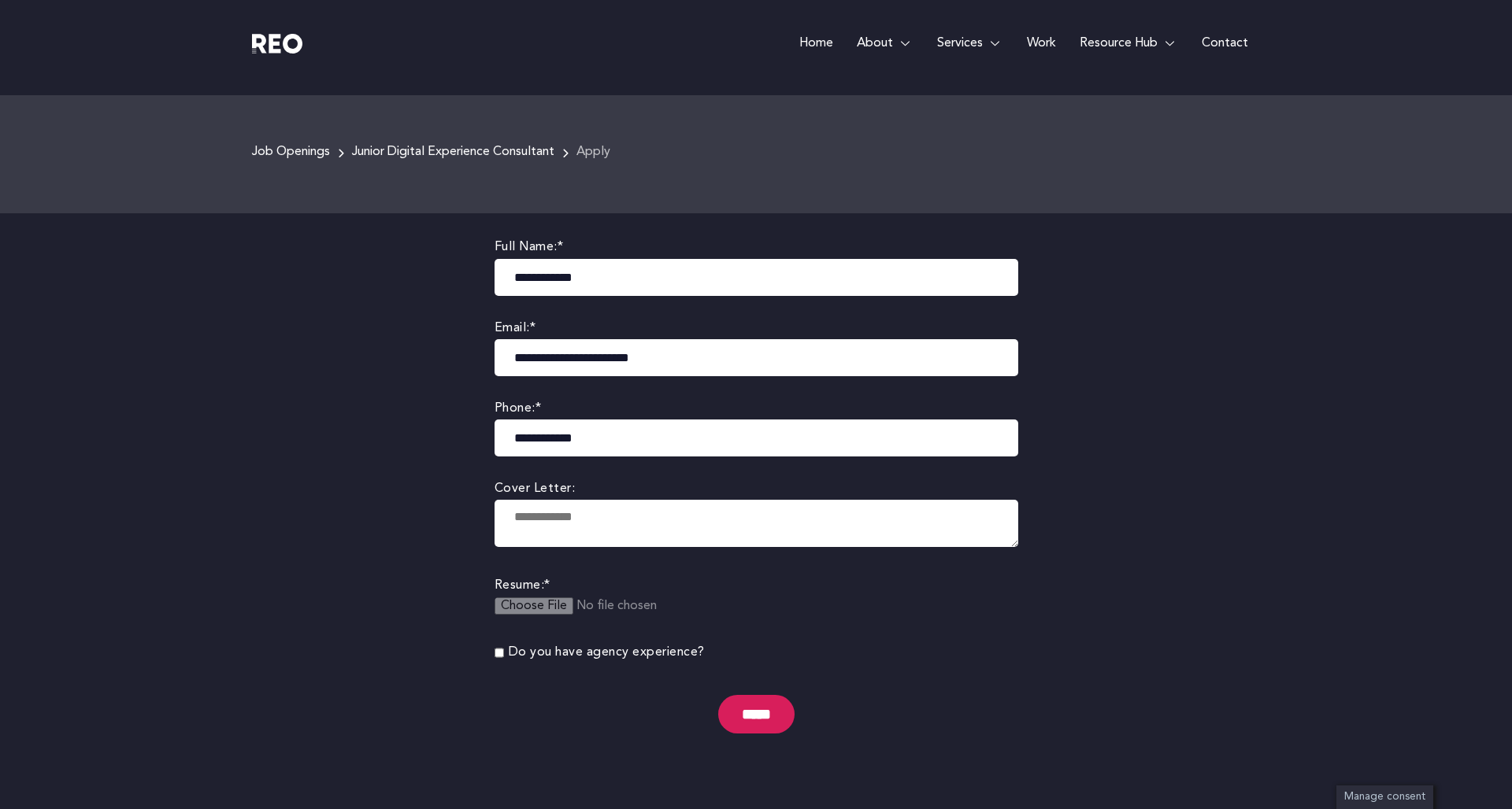
click at [527, 515] on textarea at bounding box center [756, 523] width 523 height 48
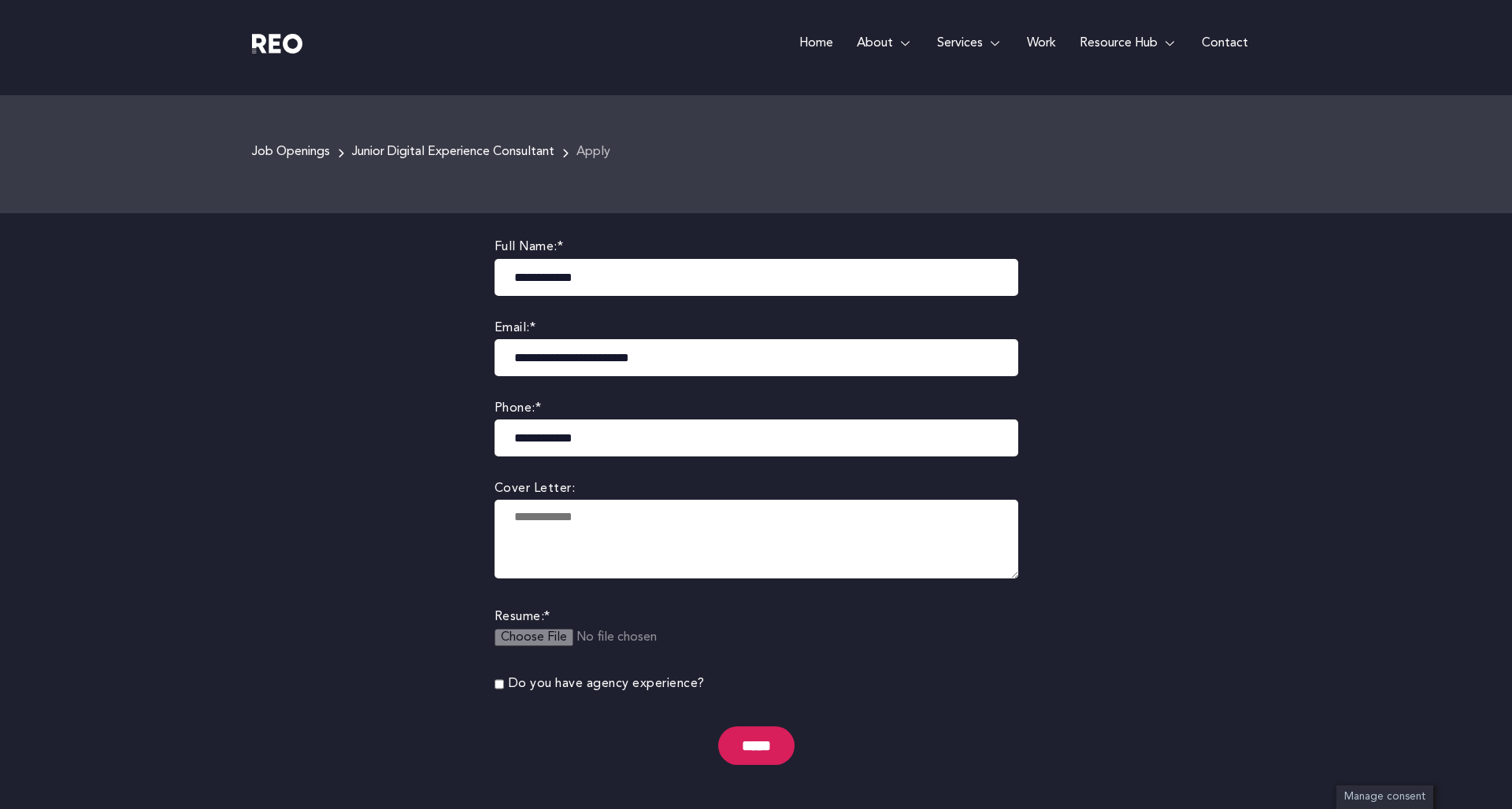
click at [1005, 755] on form "**********" at bounding box center [756, 512] width 523 height 550
click at [1048, 735] on body "Skip to content Home About About us REO is a customer experience agency. We are…" at bounding box center [756, 624] width 1512 height 1615
click at [1024, 692] on div "**********" at bounding box center [756, 535] width 571 height 644
click at [549, 515] on textarea at bounding box center [756, 539] width 523 height 79
paste textarea "**********"
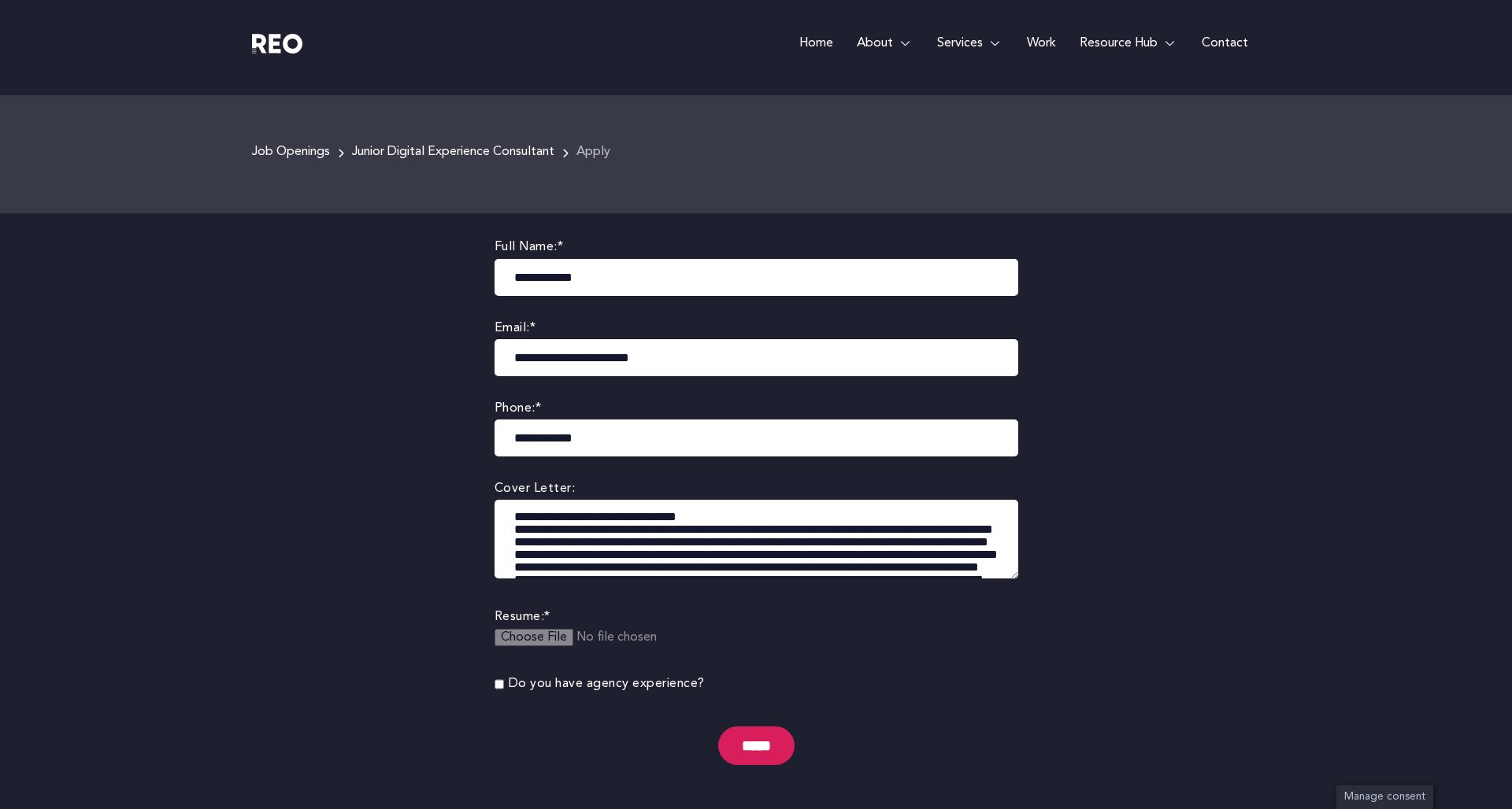
scroll to position [787, 0]
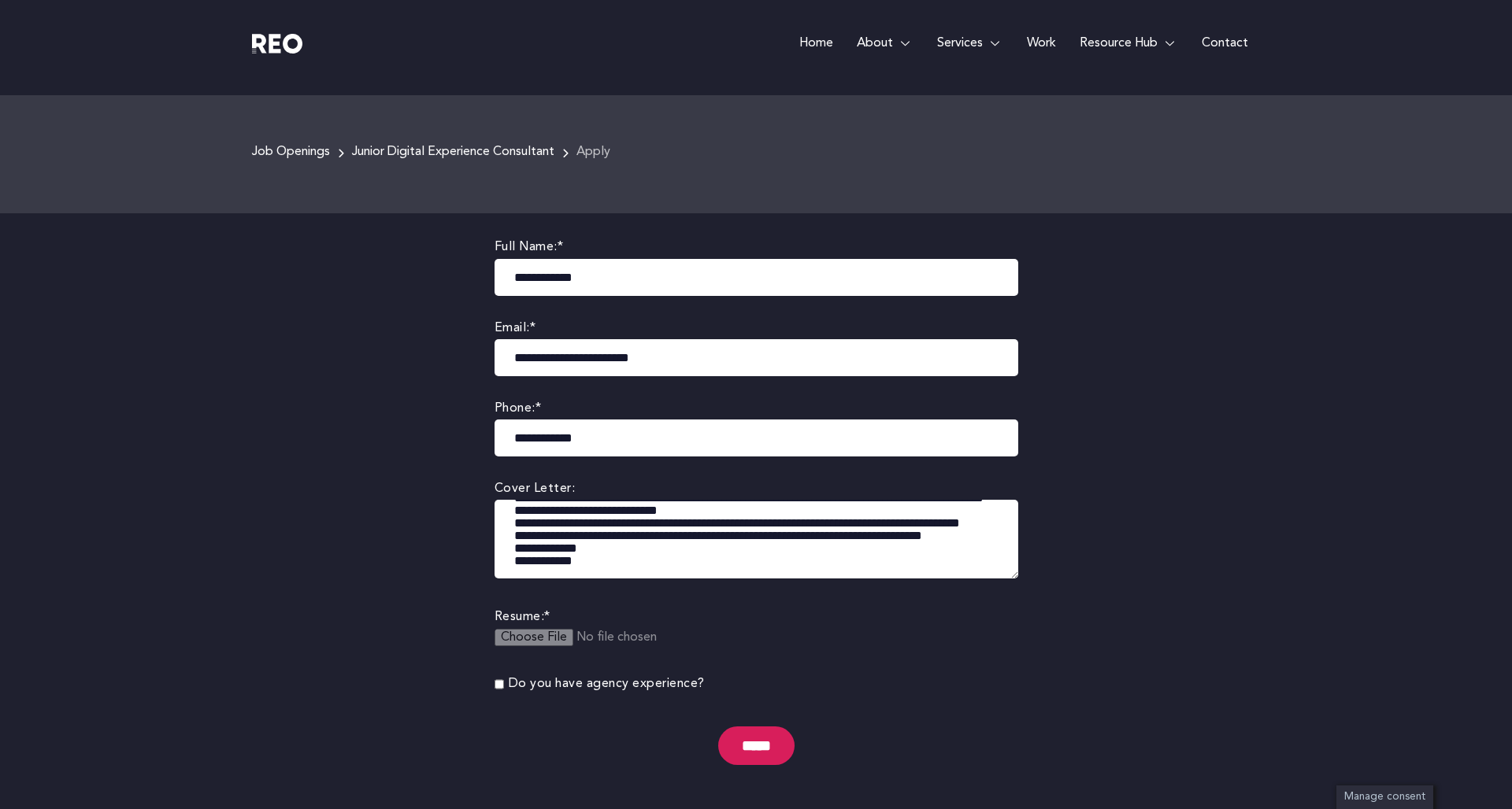
click at [1043, 759] on body "Skip to content Home About About us REO is a customer experience agency. We are…" at bounding box center [756, 624] width 1512 height 1615
click at [1044, 614] on body "Skip to content Home About About us REO is a customer experience agency. We are…" at bounding box center [756, 624] width 1512 height 1615
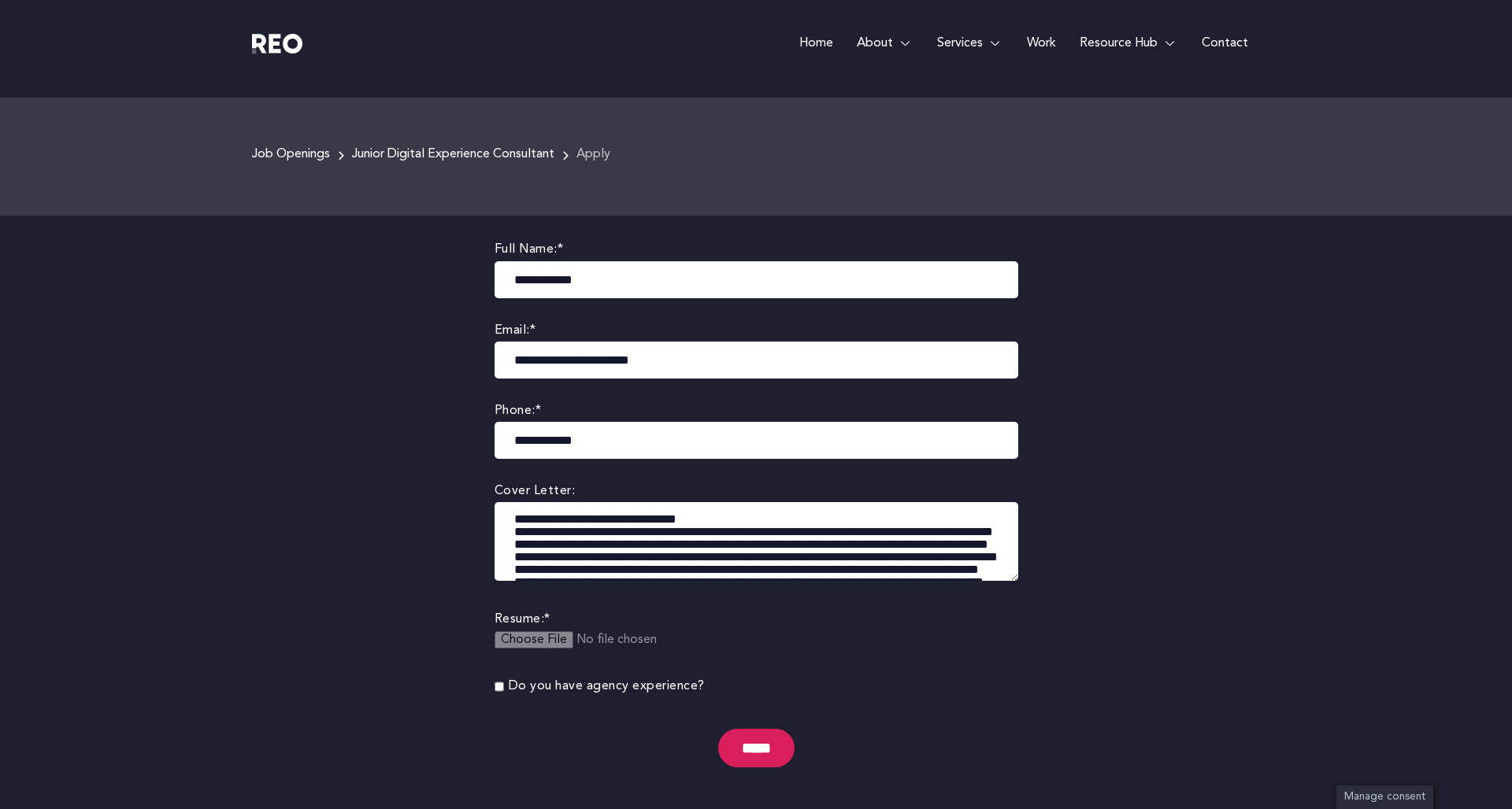
scroll to position [0, 0]
type textarea "**********"
click at [535, 638] on input "file" at bounding box center [615, 650] width 241 height 37
type input "**********"
click at [516, 532] on textarea at bounding box center [756, 541] width 523 height 79
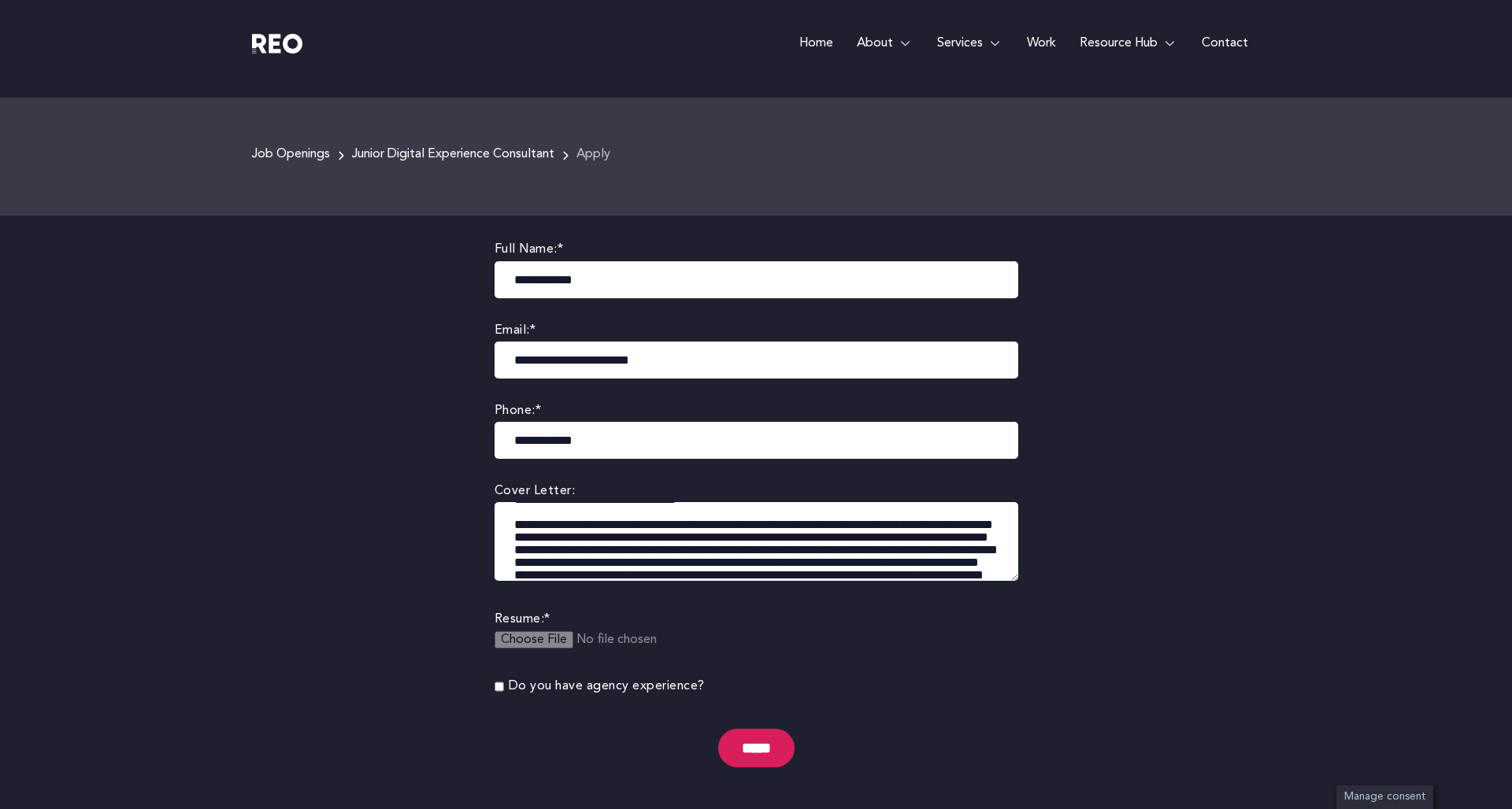
scroll to position [21, 0]
click at [515, 549] on textarea at bounding box center [756, 541] width 523 height 79
click at [515, 563] on textarea at bounding box center [756, 541] width 523 height 79
click at [508, 549] on textarea at bounding box center [756, 541] width 523 height 79
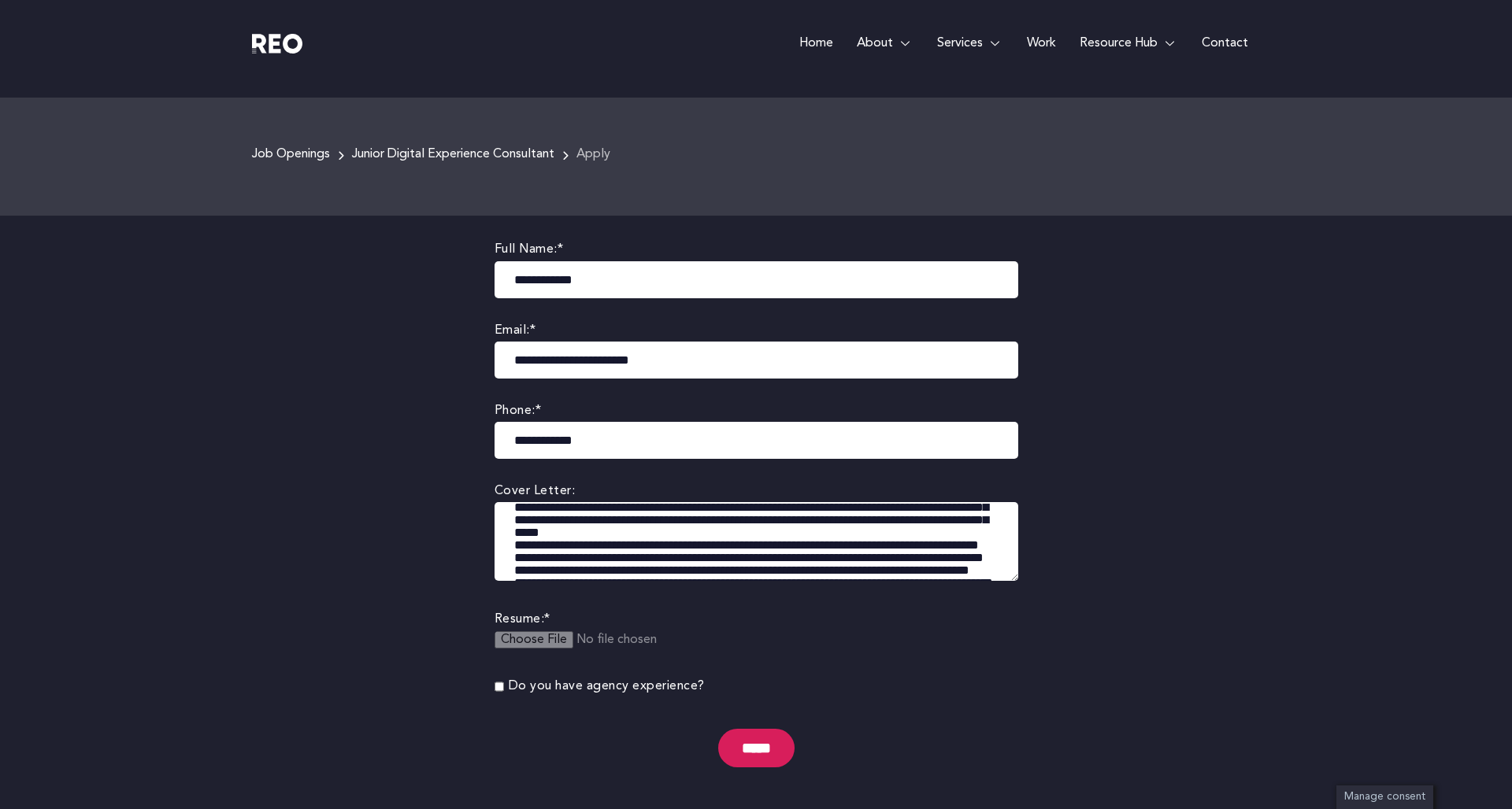
scroll to position [50, 0]
click at [514, 543] on textarea at bounding box center [756, 541] width 523 height 79
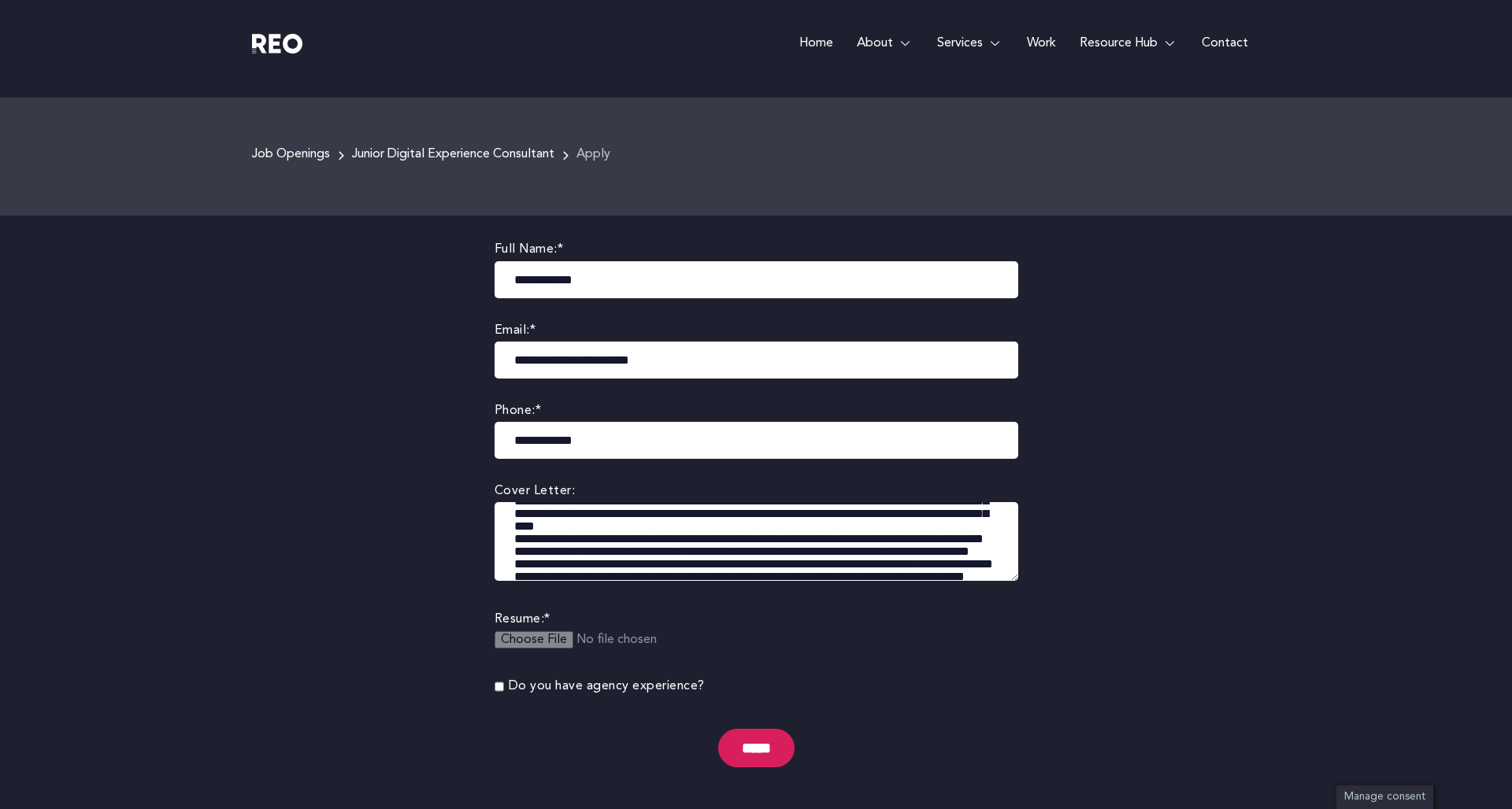
click at [514, 538] on textarea at bounding box center [756, 541] width 523 height 79
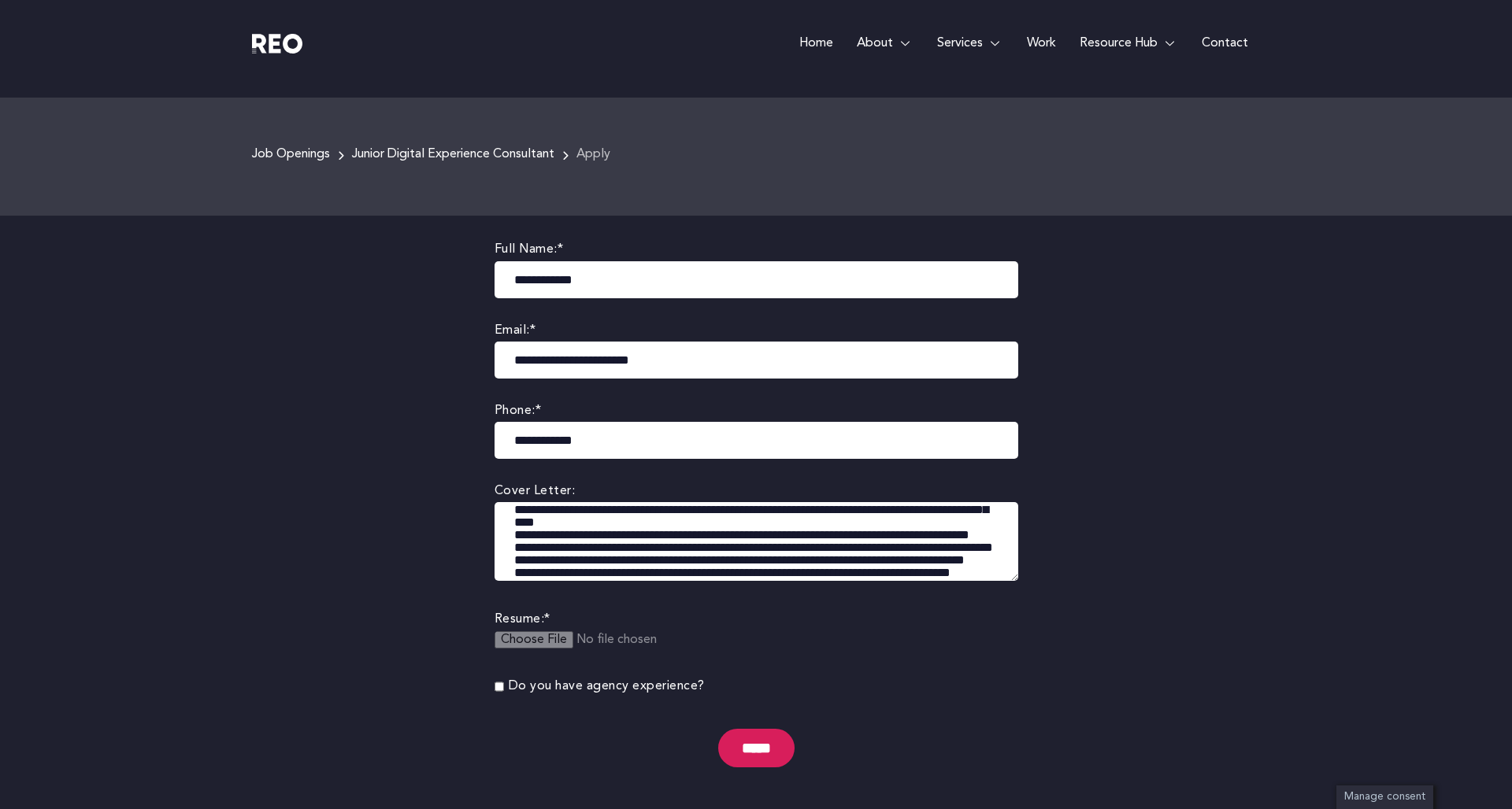
click at [513, 545] on textarea at bounding box center [756, 541] width 523 height 79
click at [516, 559] on textarea at bounding box center [756, 541] width 523 height 79
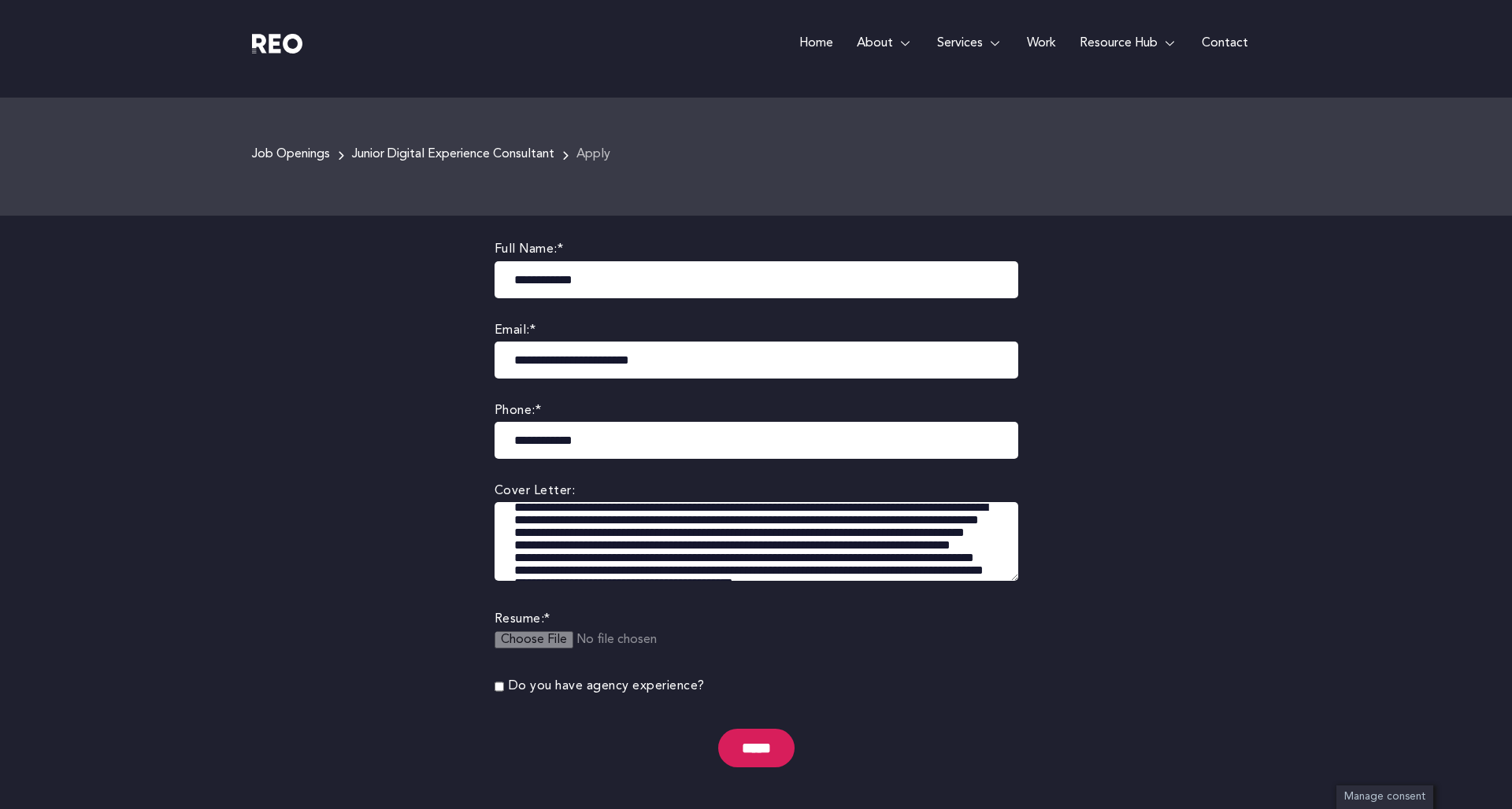
scroll to position [122, 0]
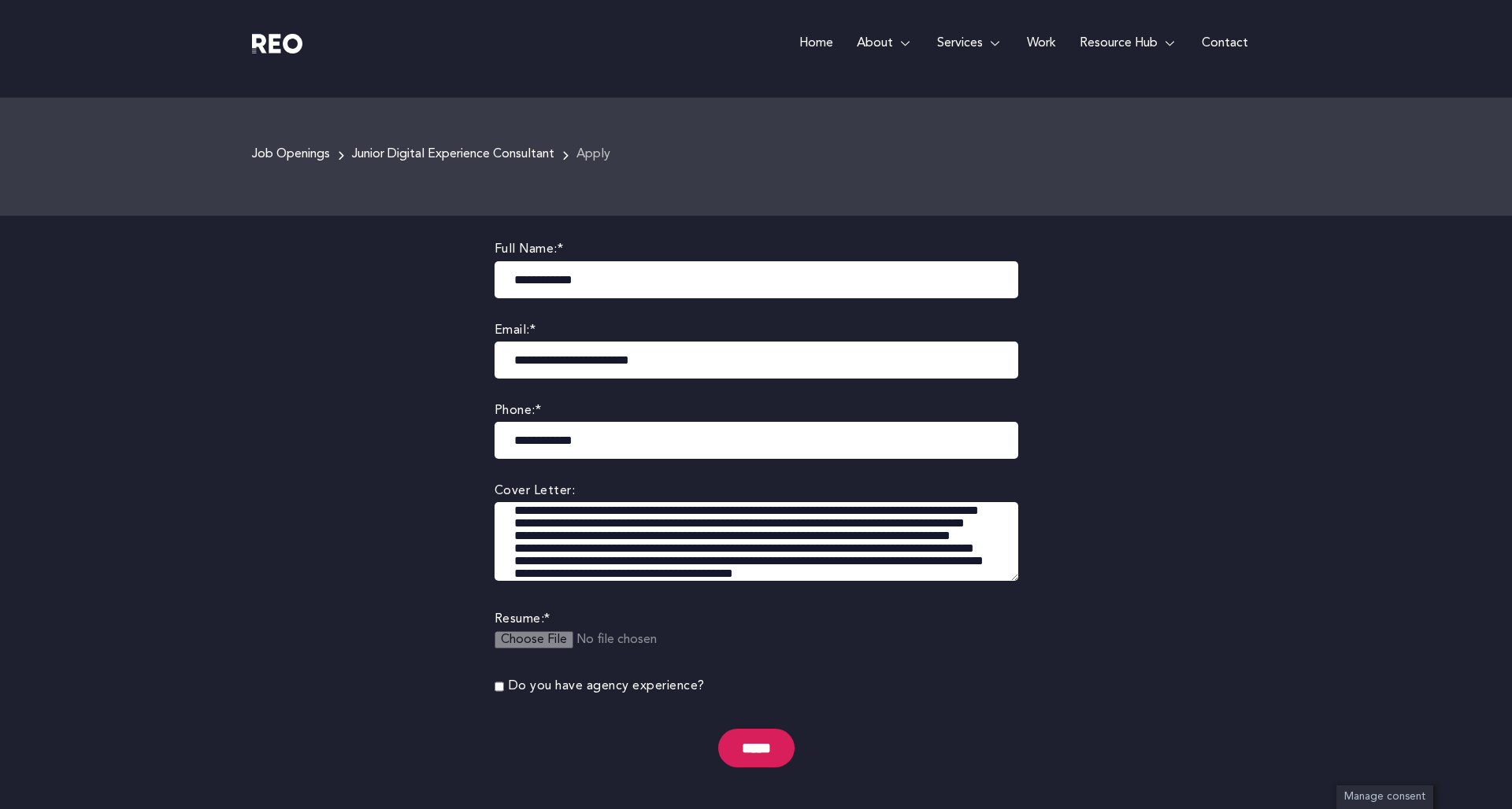
click at [512, 534] on textarea at bounding box center [756, 541] width 523 height 79
click at [512, 551] on textarea at bounding box center [756, 541] width 523 height 79
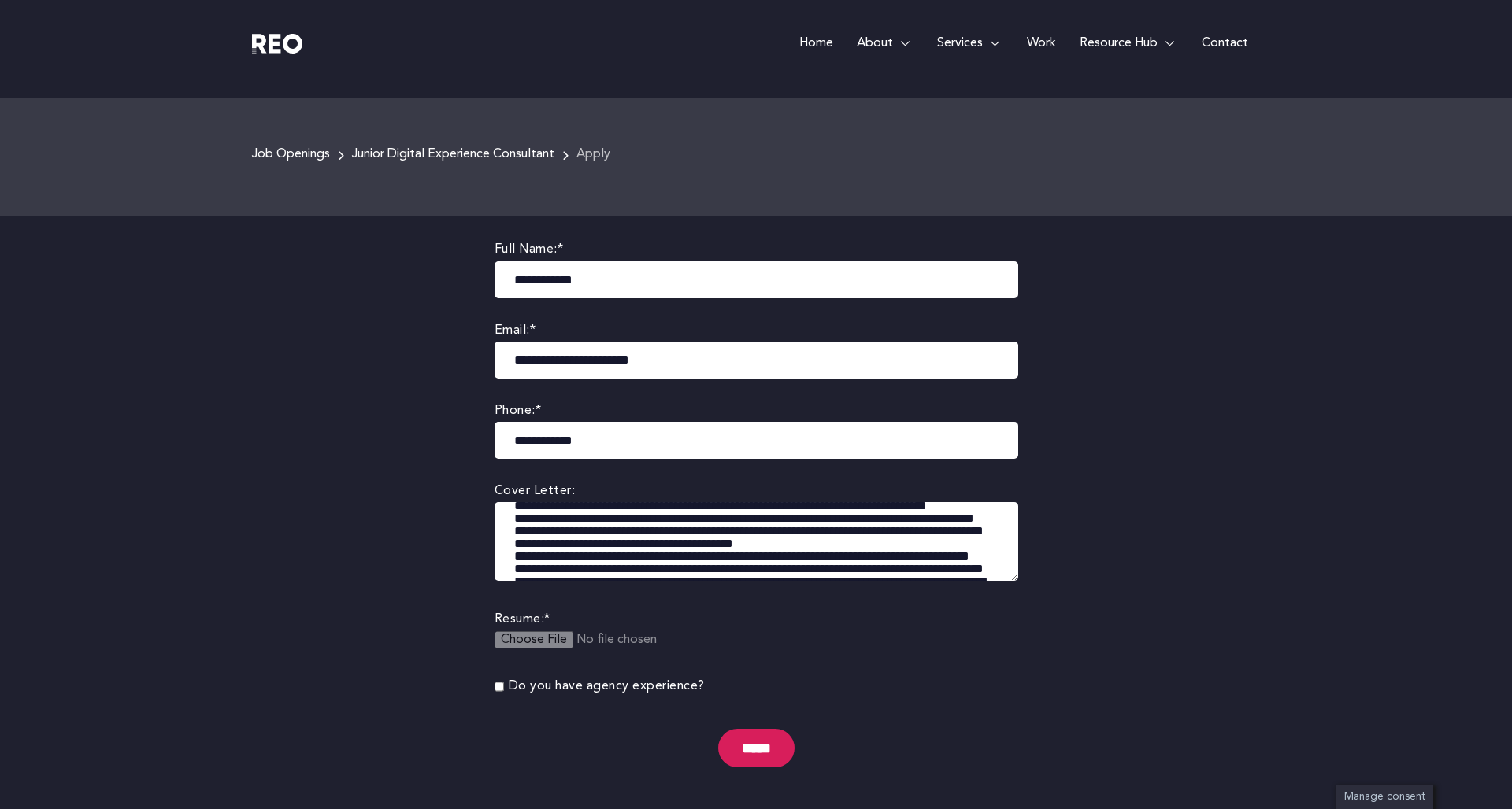
scroll to position [152, 0]
click at [512, 557] on textarea at bounding box center [756, 541] width 523 height 79
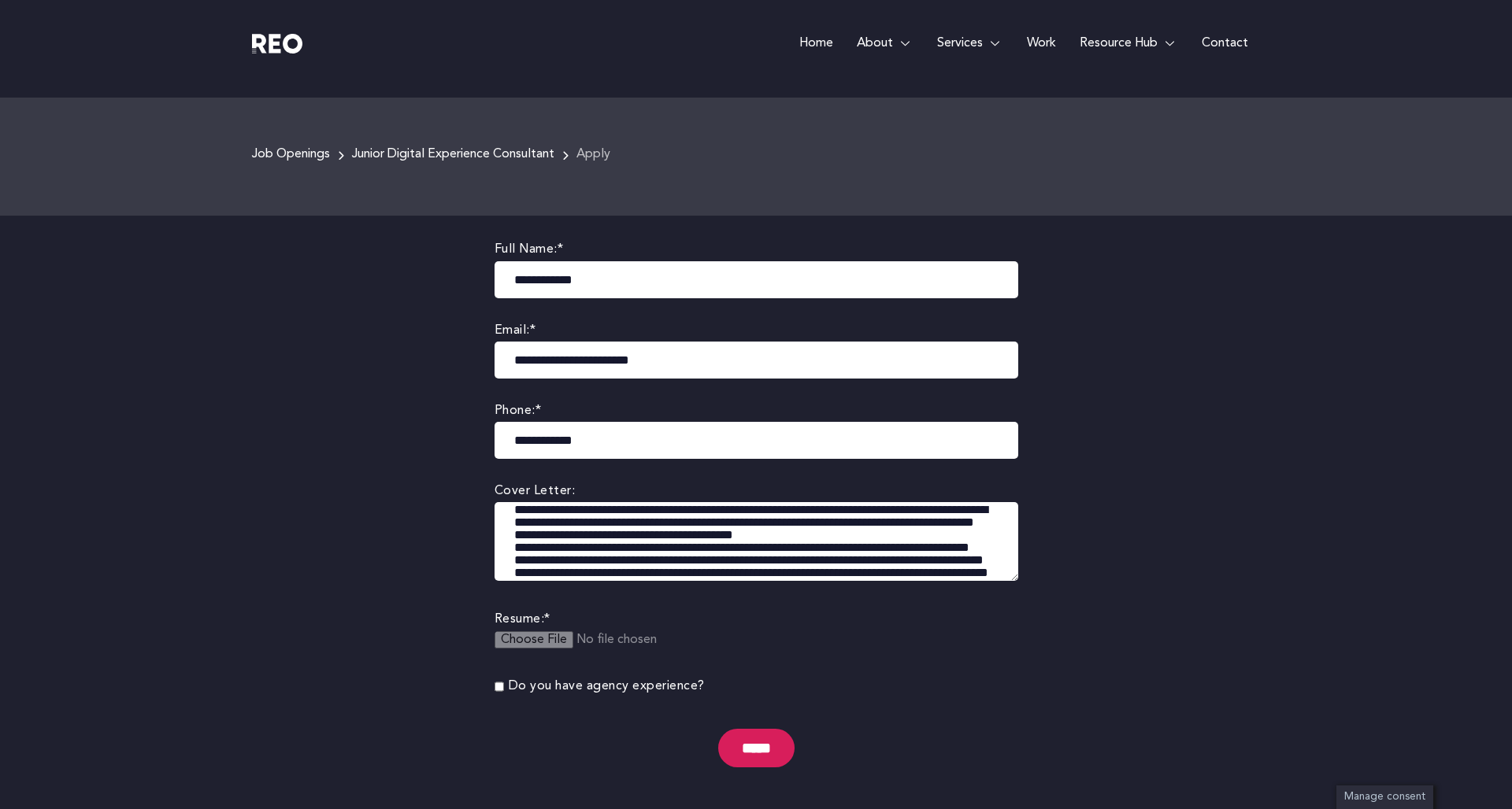
click at [515, 544] on textarea at bounding box center [756, 541] width 523 height 79
click at [515, 557] on textarea at bounding box center [756, 541] width 523 height 79
click at [977, 546] on textarea at bounding box center [756, 541] width 523 height 79
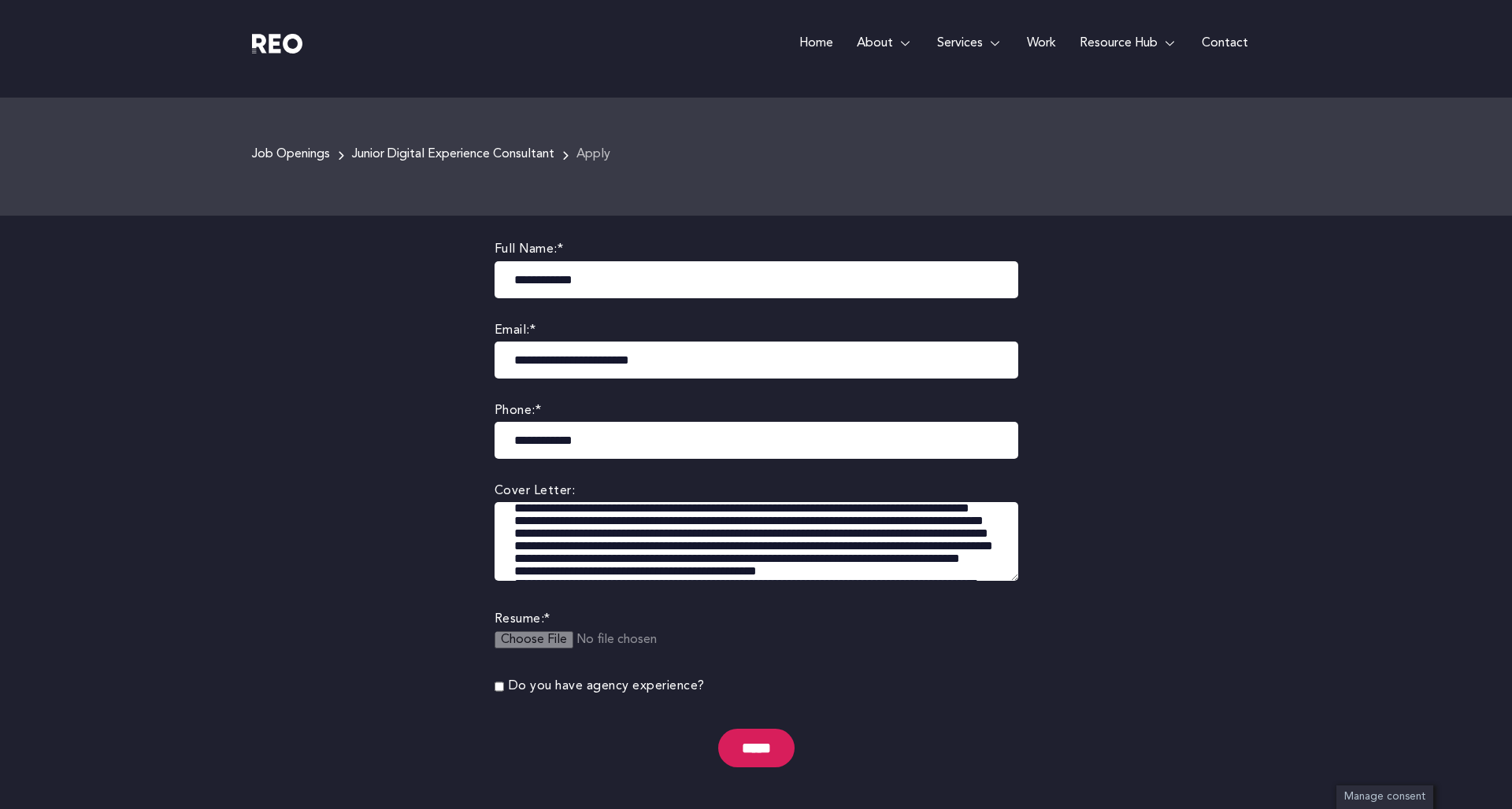
scroll to position [213, 0]
click at [513, 544] on textarea at bounding box center [756, 541] width 523 height 79
click at [516, 545] on textarea at bounding box center [756, 541] width 523 height 79
click at [516, 560] on textarea at bounding box center [756, 541] width 523 height 79
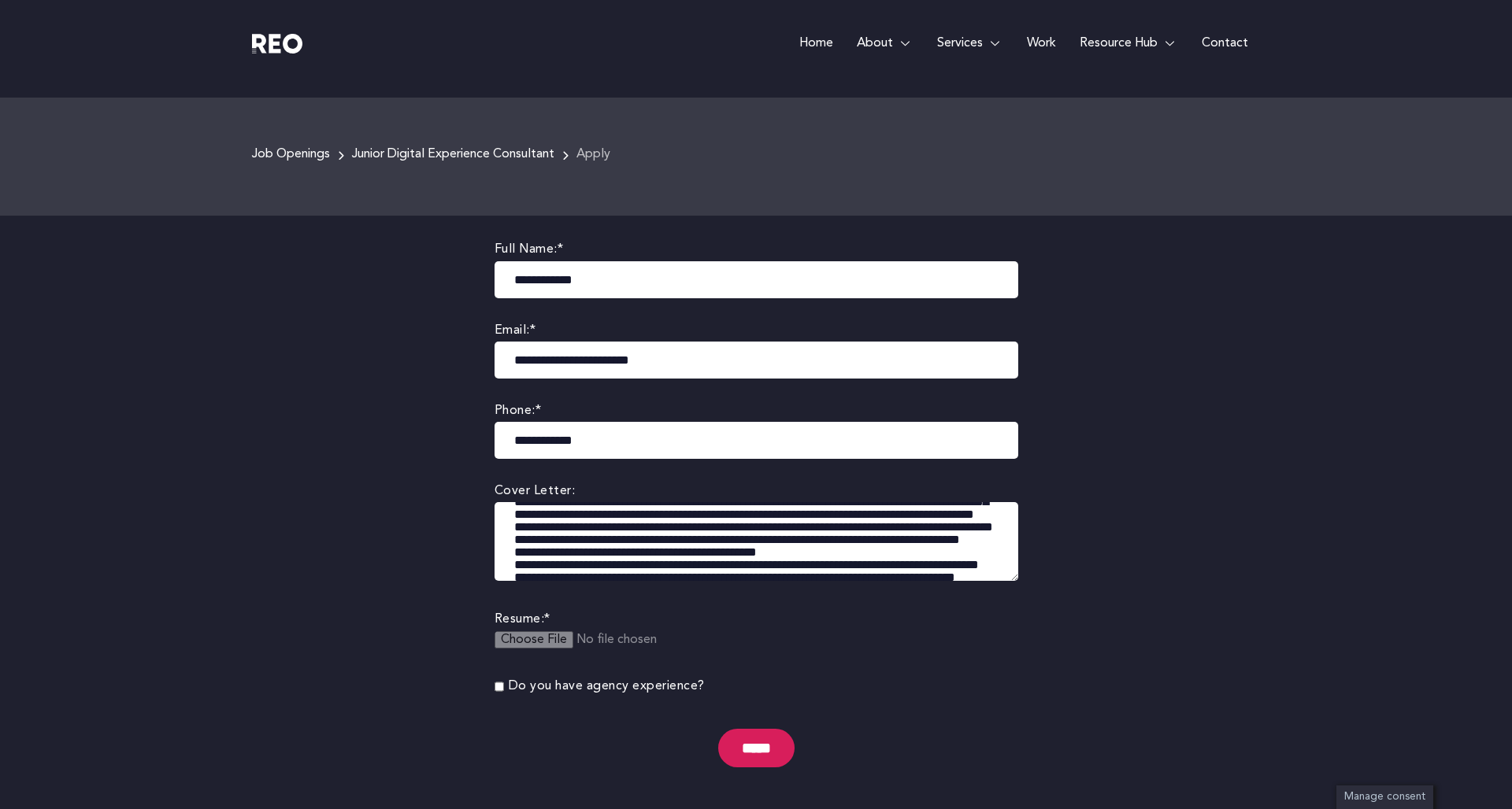
click at [512, 542] on textarea at bounding box center [756, 541] width 523 height 79
click at [515, 553] on textarea at bounding box center [756, 541] width 523 height 79
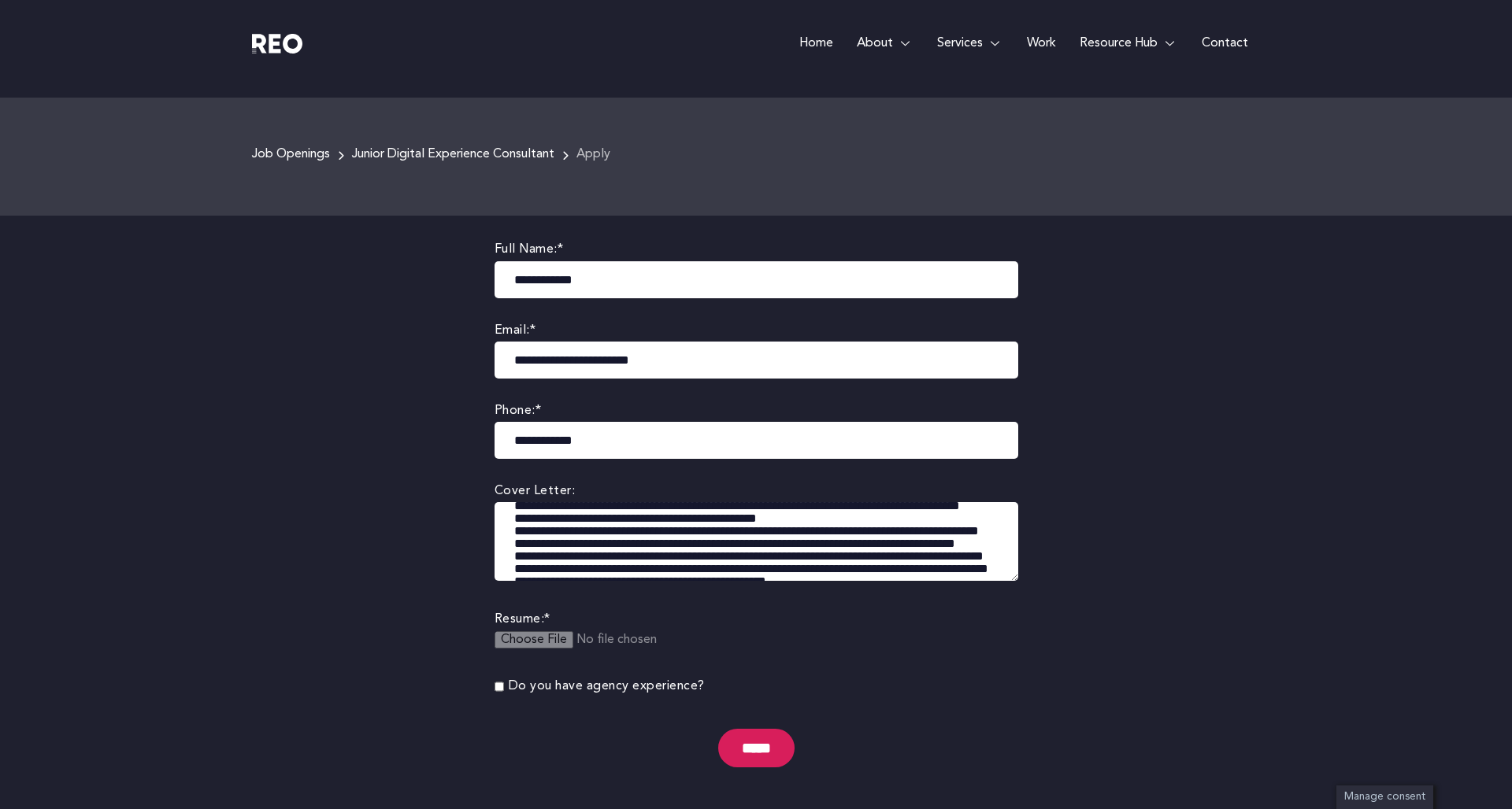
scroll to position [266, 0]
click at [514, 558] on textarea at bounding box center [756, 541] width 523 height 79
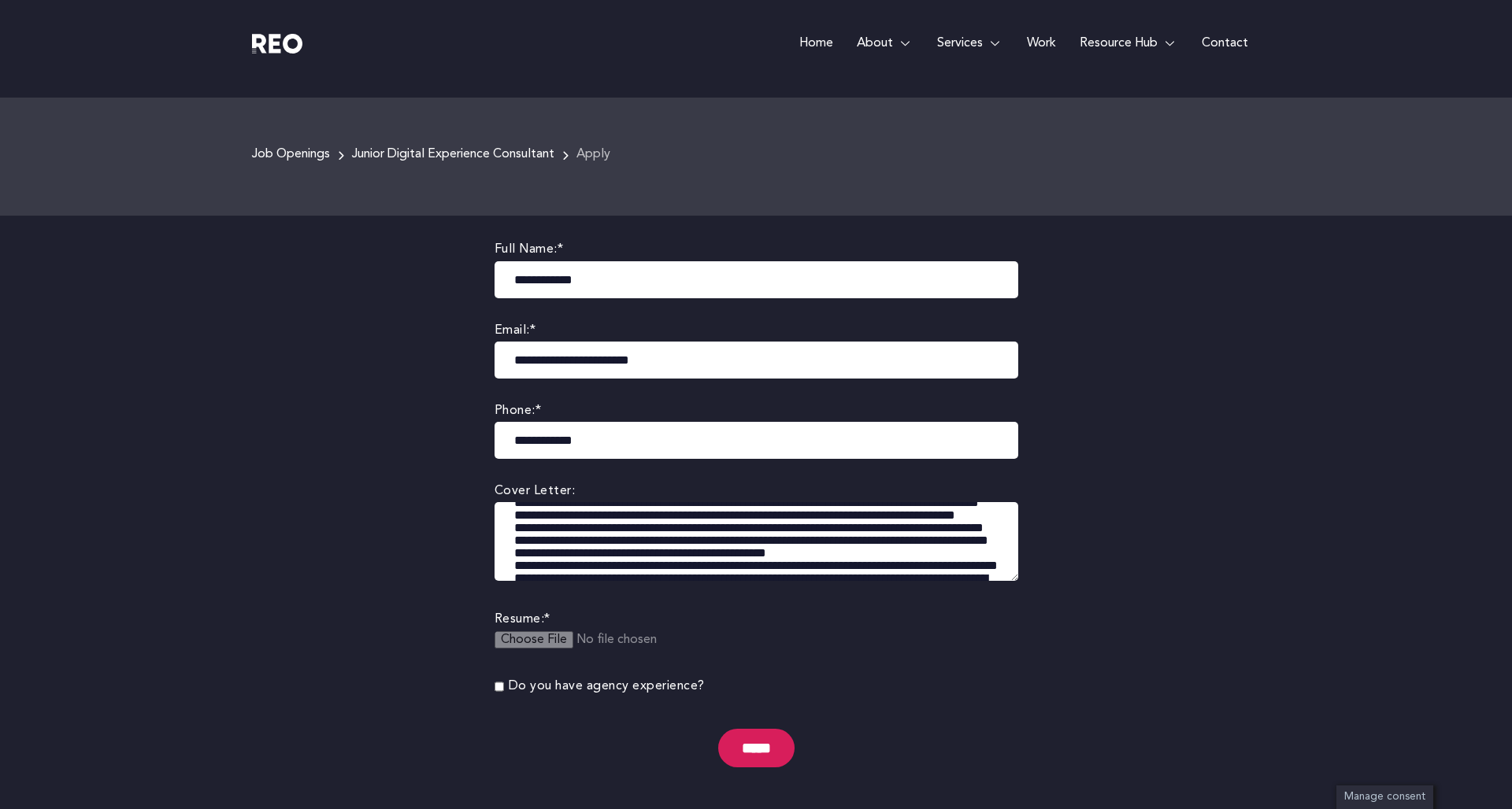
click at [509, 529] on textarea at bounding box center [756, 541] width 523 height 79
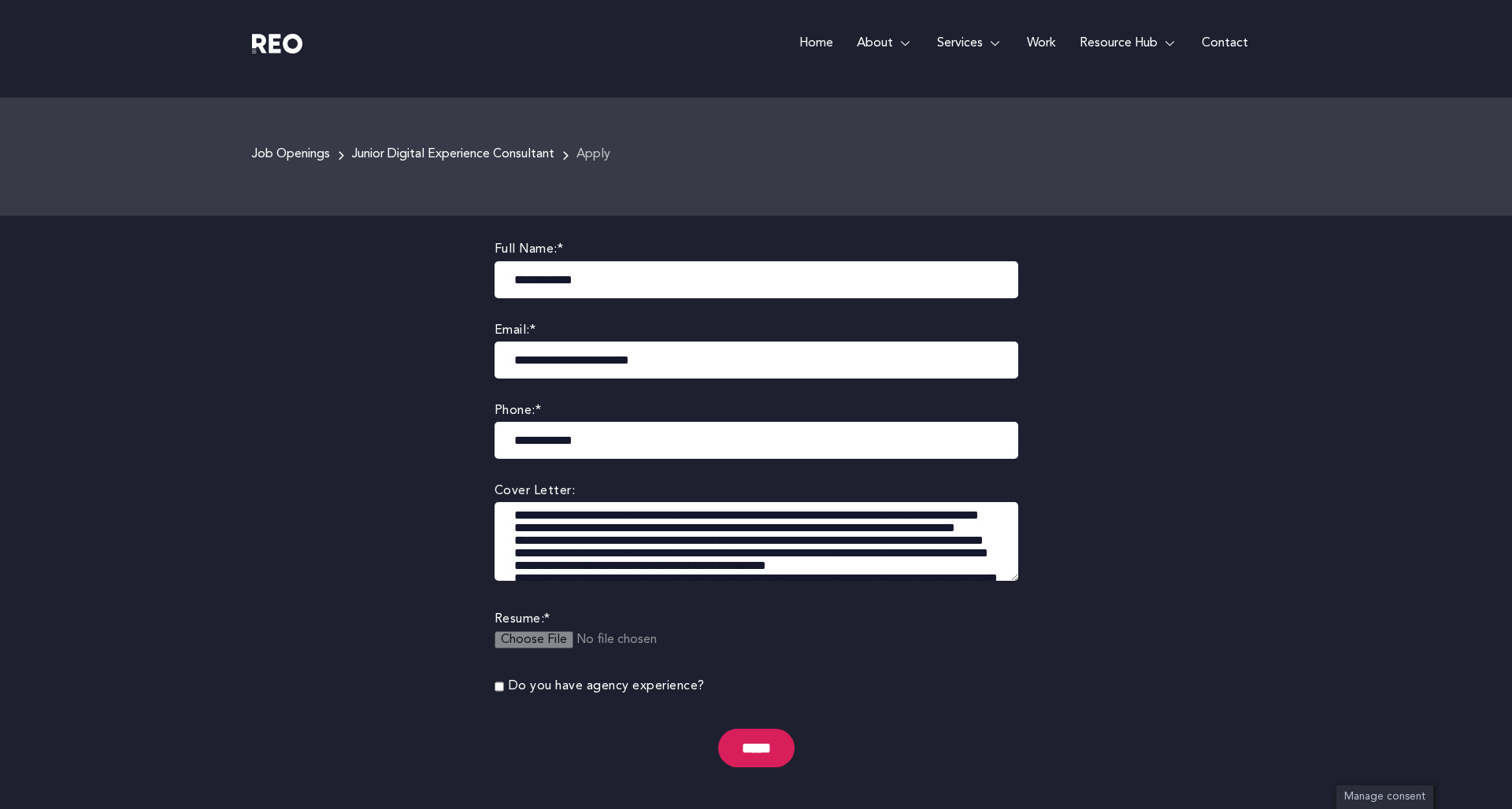
click at [512, 550] on textarea at bounding box center [756, 541] width 523 height 79
click at [515, 564] on textarea at bounding box center [756, 541] width 523 height 79
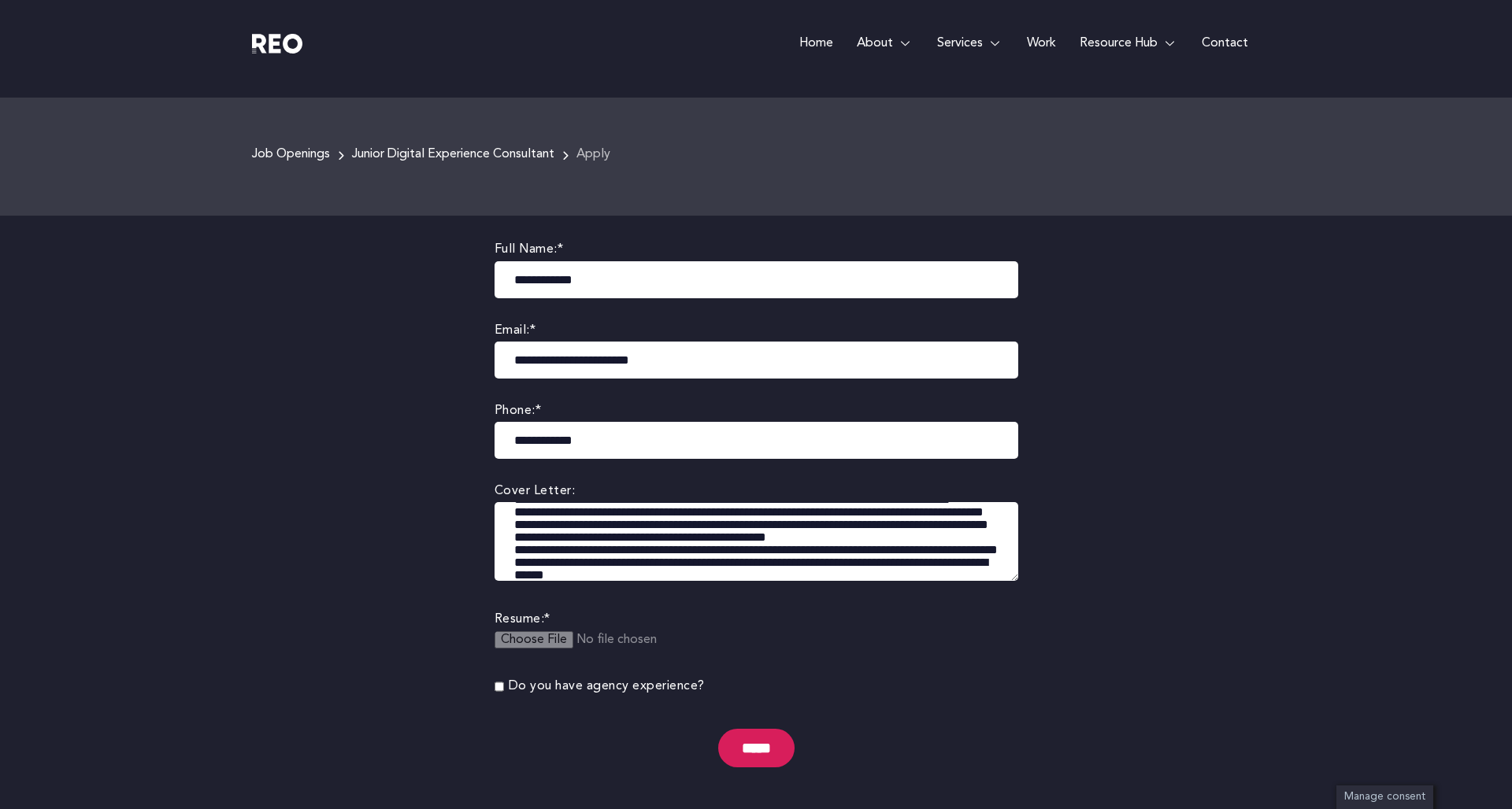
scroll to position [327, 0]
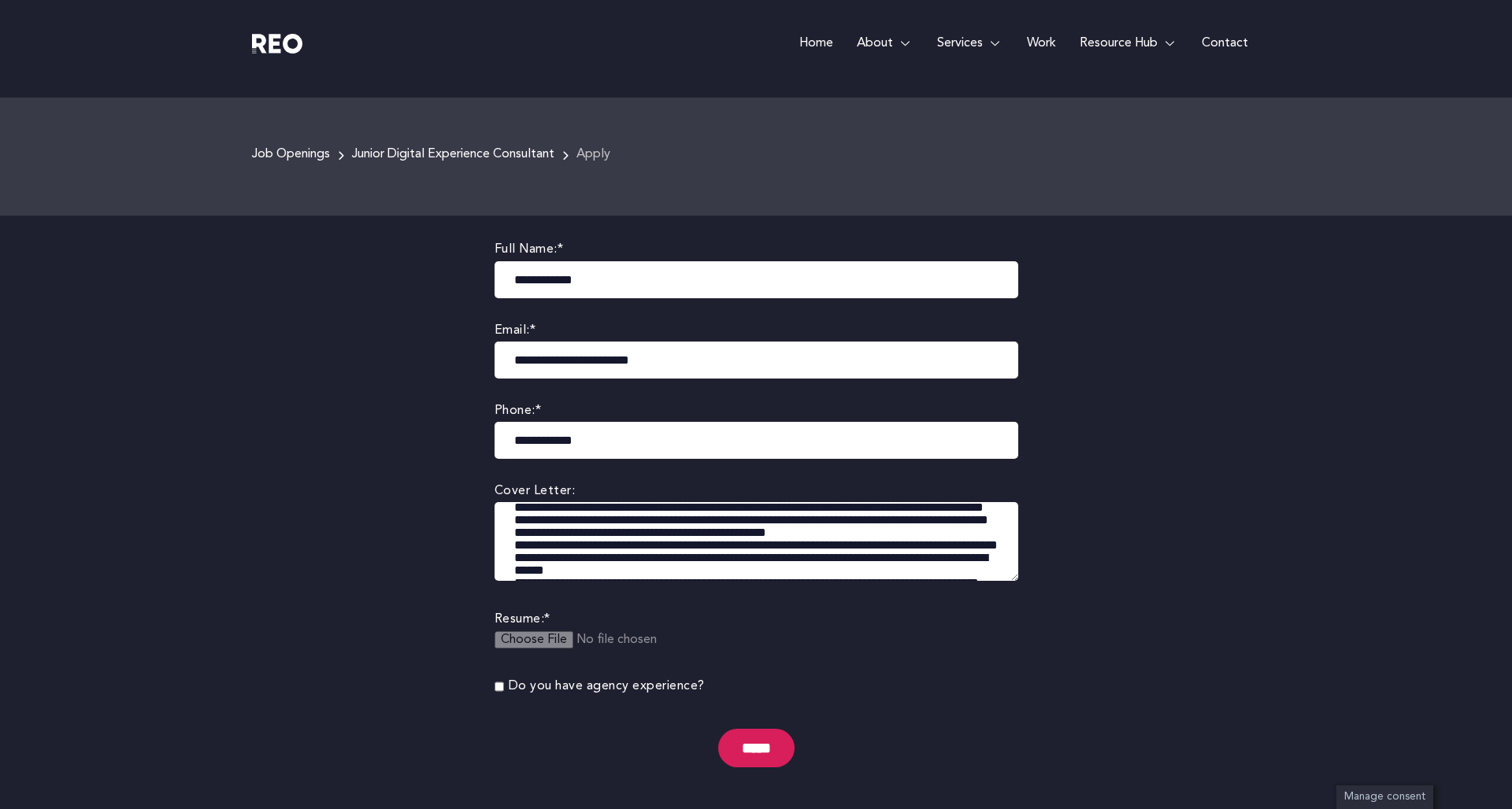
click at [513, 534] on textarea at bounding box center [756, 541] width 523 height 79
click at [515, 545] on textarea at bounding box center [756, 541] width 523 height 79
click at [513, 559] on textarea at bounding box center [756, 541] width 523 height 79
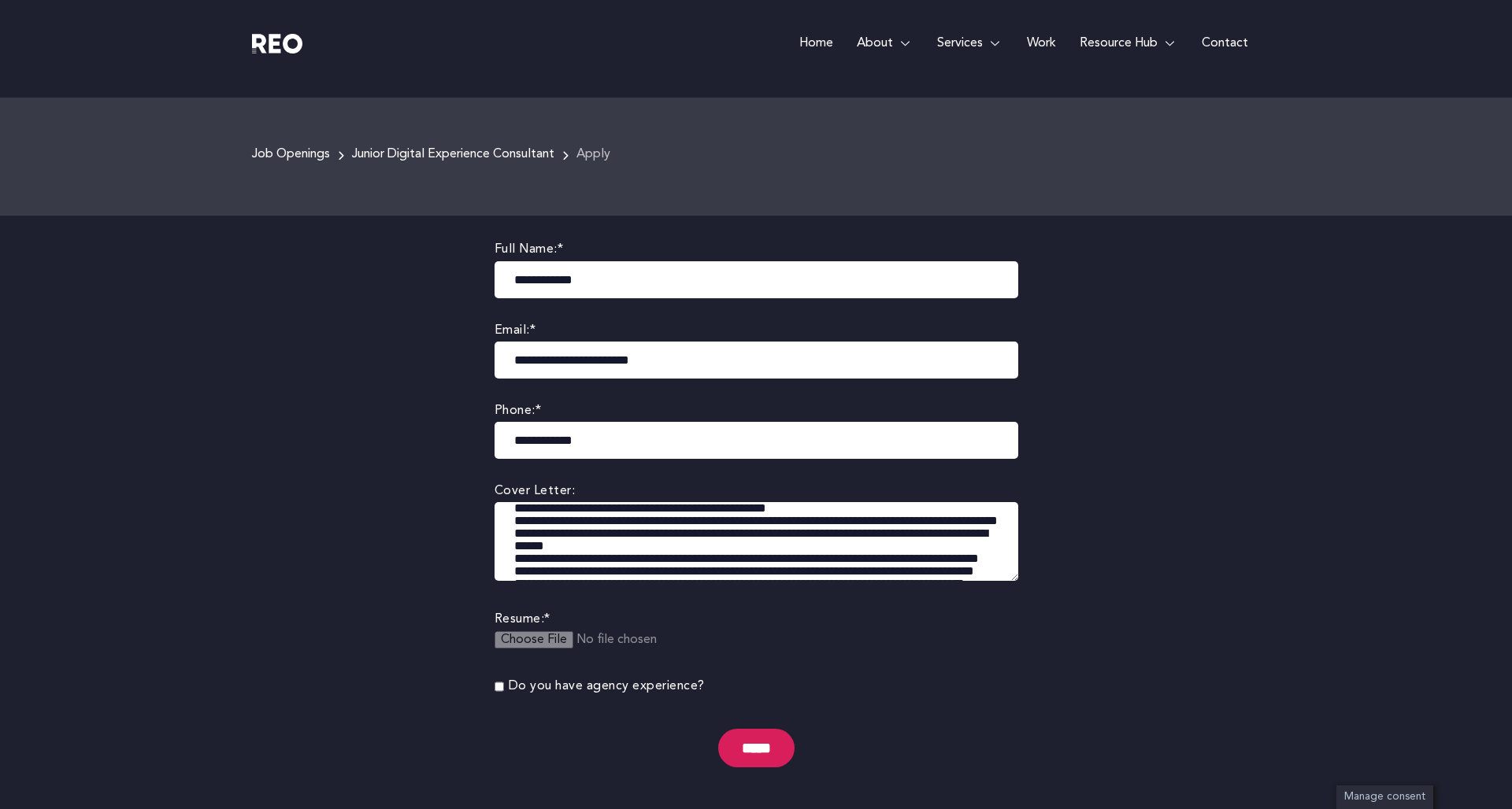
click at [514, 534] on textarea at bounding box center [756, 541] width 523 height 79
click at [514, 549] on textarea at bounding box center [756, 541] width 523 height 79
click at [514, 560] on textarea at bounding box center [756, 541] width 523 height 79
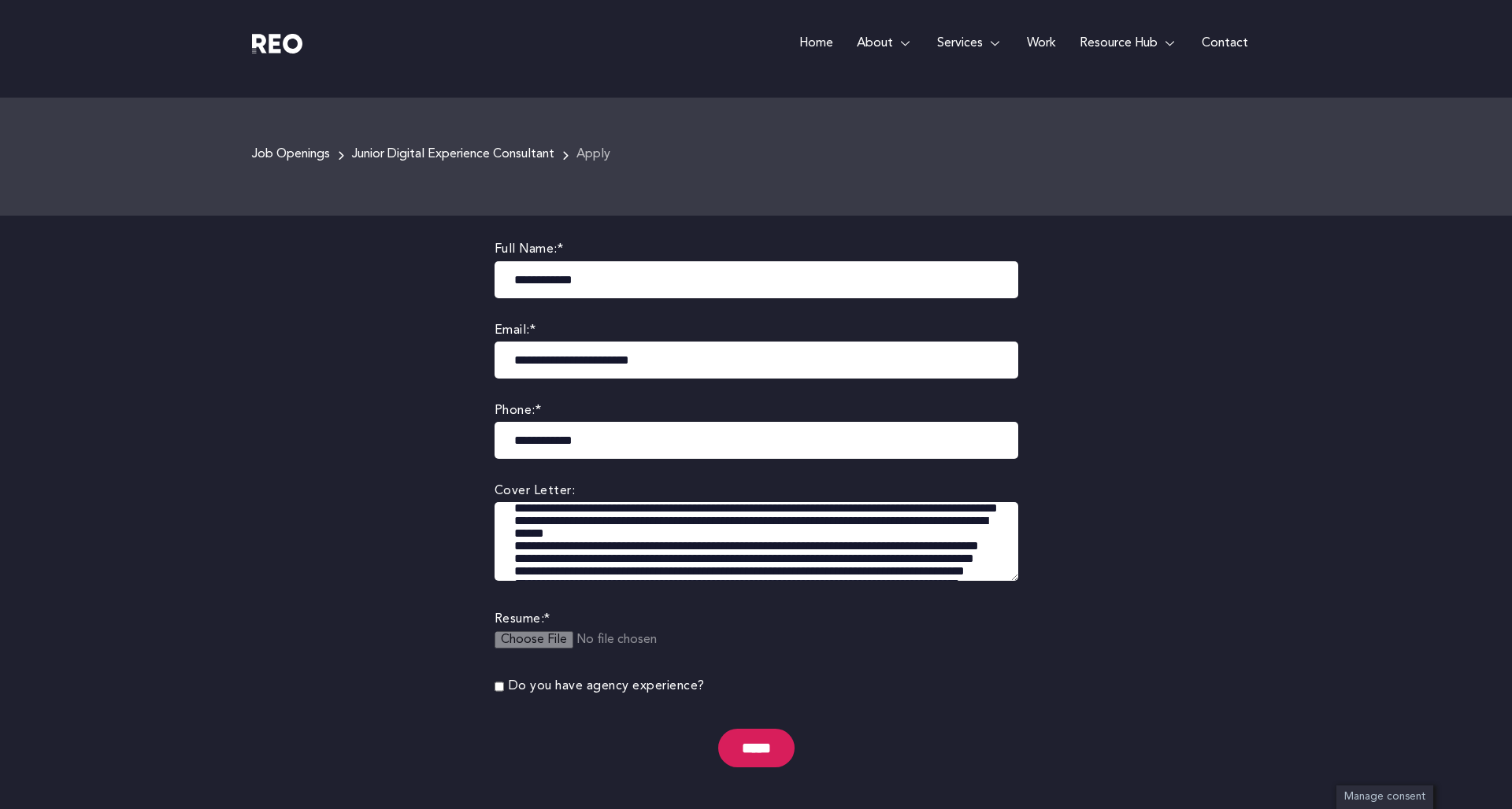
scroll to position [393, 0]
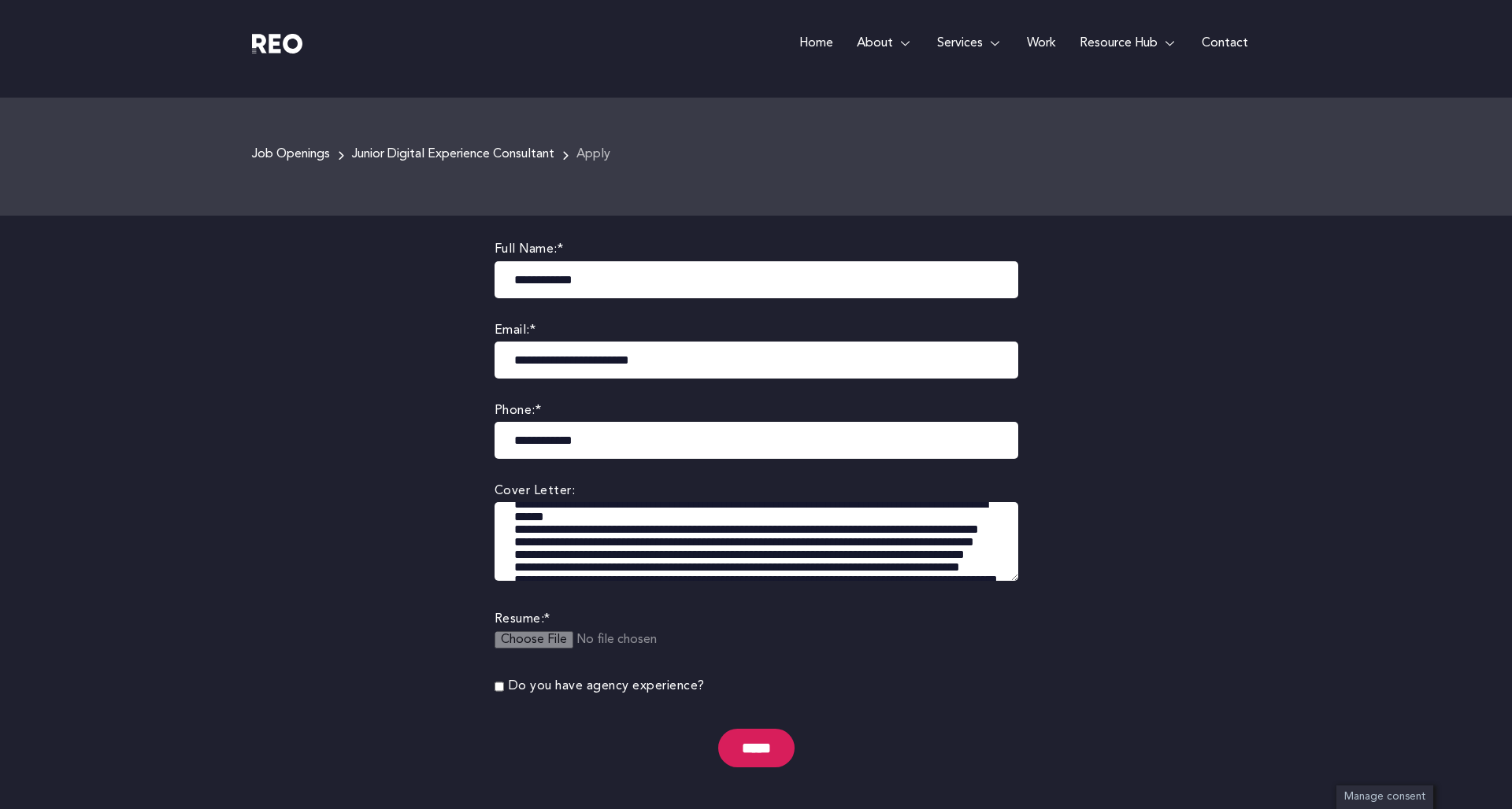
click at [510, 541] on textarea at bounding box center [756, 541] width 523 height 79
click at [515, 558] on textarea at bounding box center [756, 541] width 523 height 79
click at [512, 566] on textarea at bounding box center [756, 541] width 523 height 79
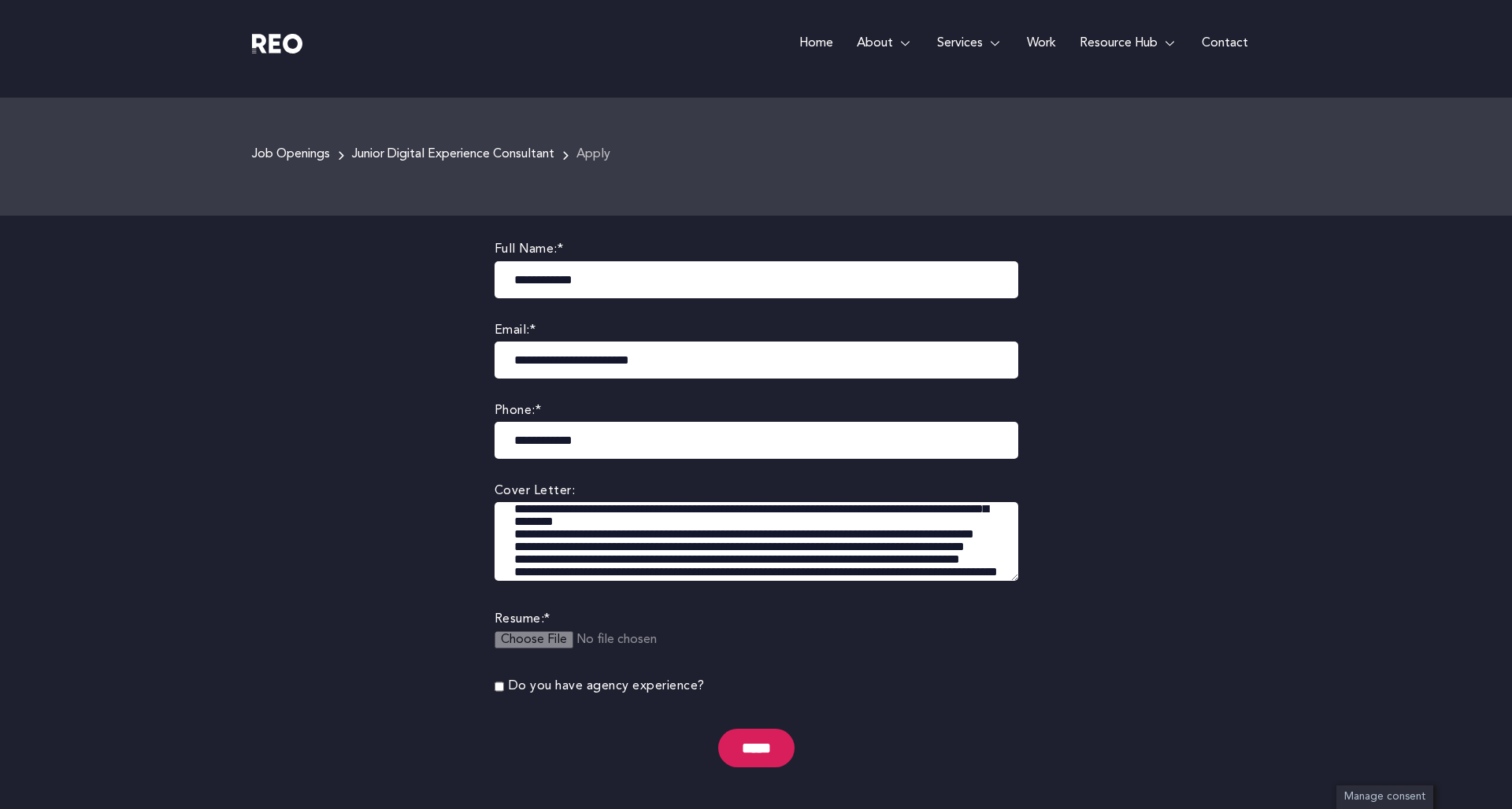
scroll to position [406, 0]
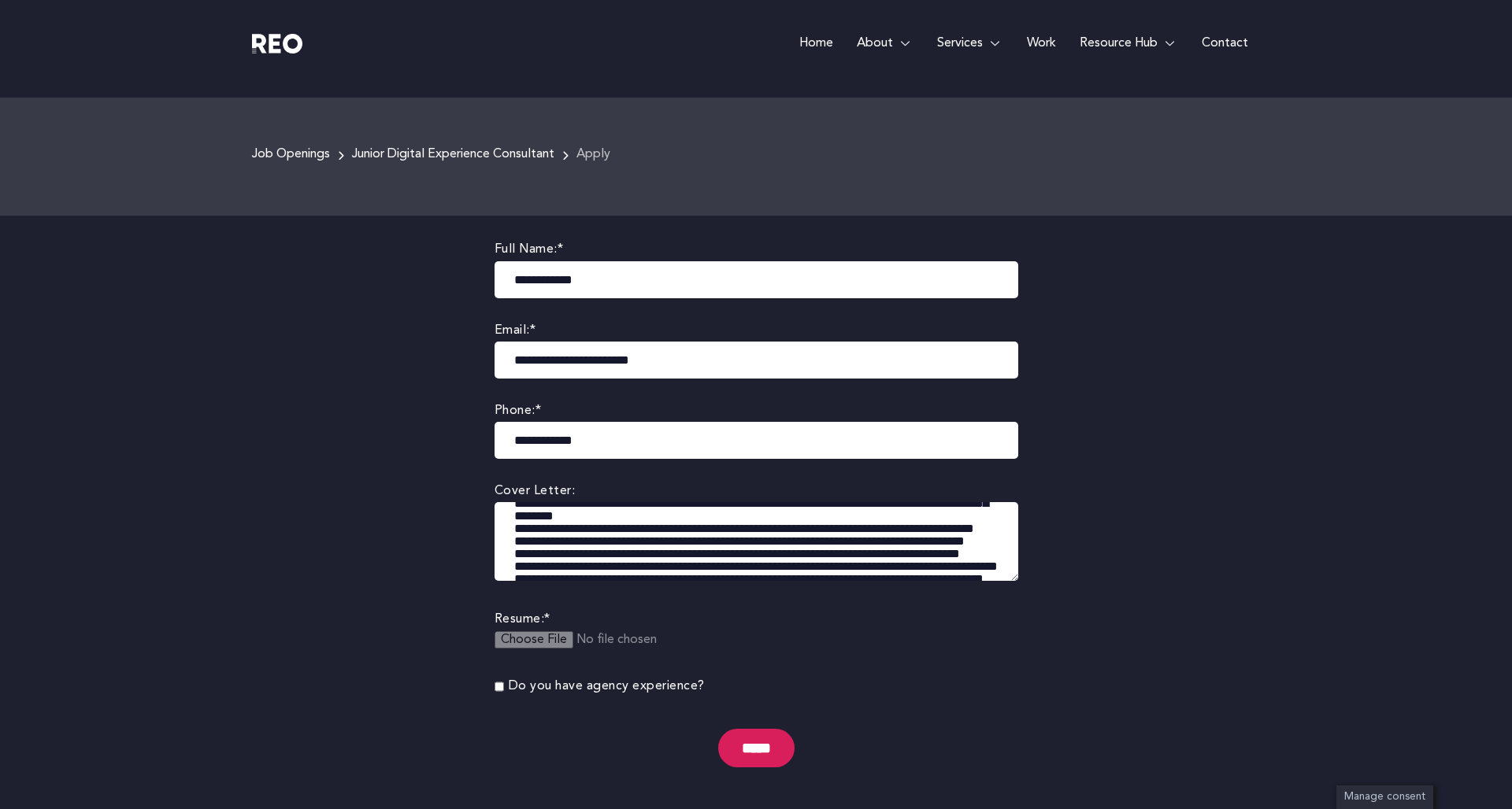
click at [513, 555] on textarea at bounding box center [756, 541] width 523 height 79
click at [514, 562] on textarea at bounding box center [756, 541] width 523 height 79
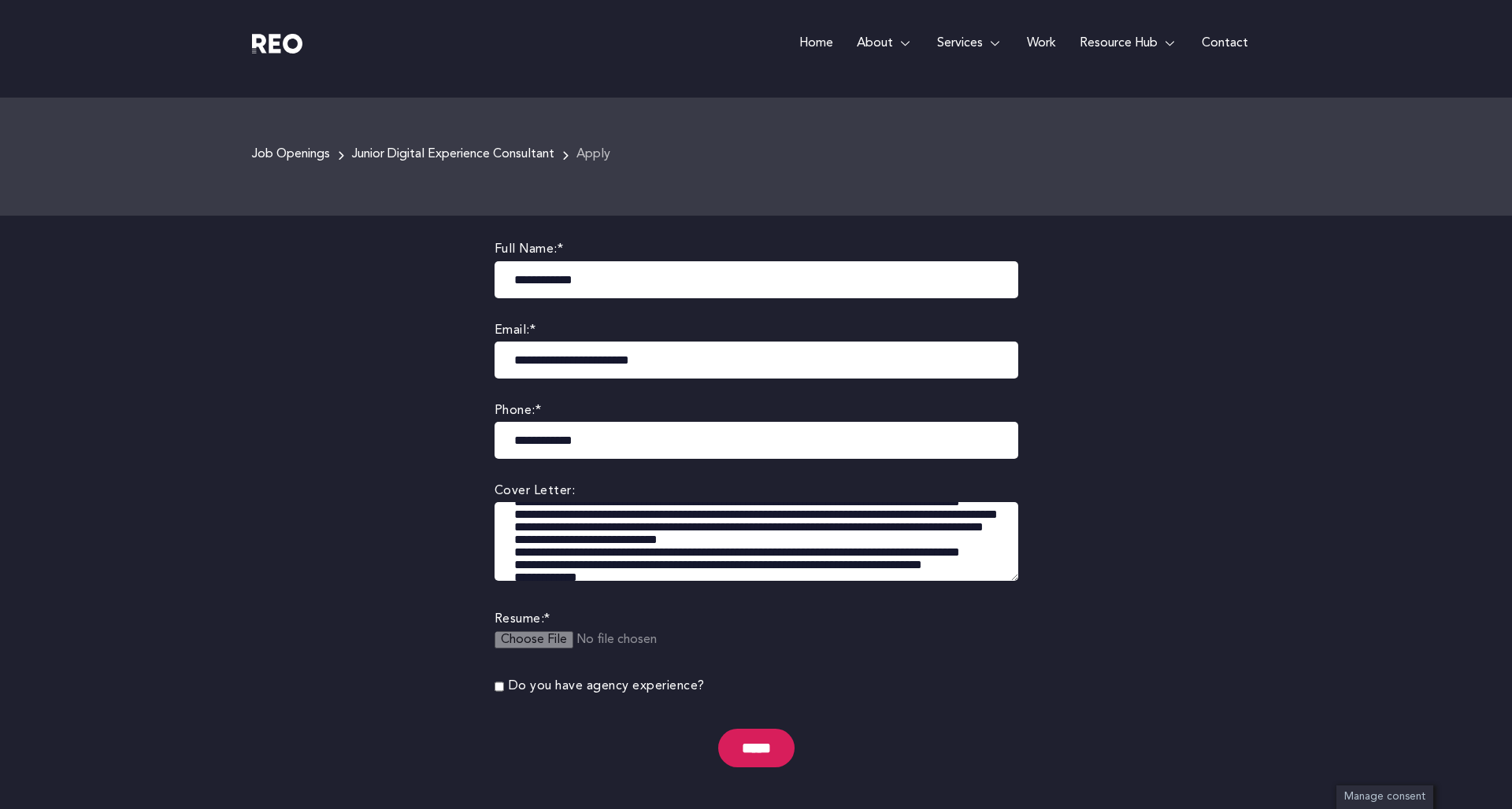
scroll to position [442, 0]
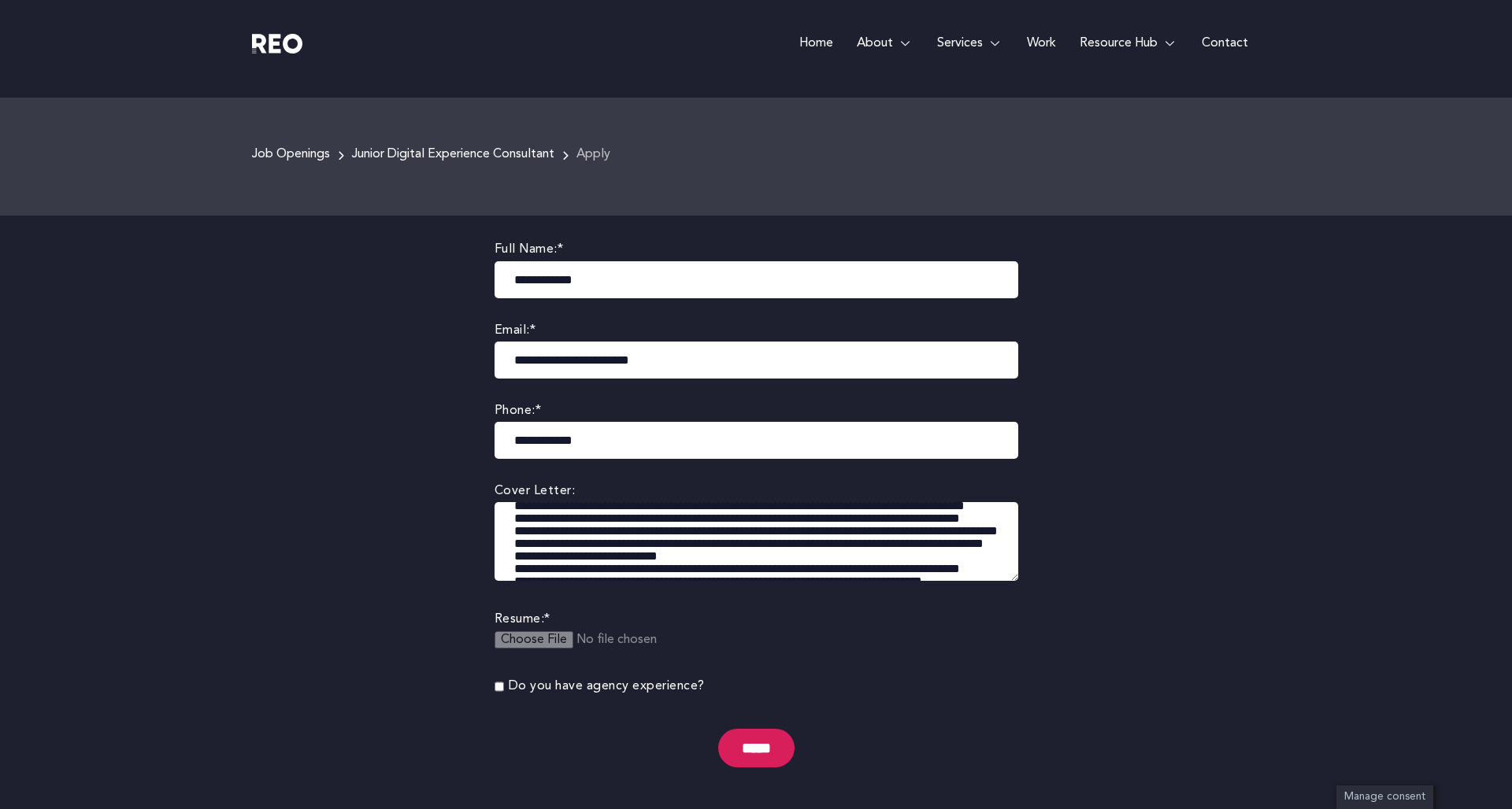
click at [515, 541] on textarea at bounding box center [756, 541] width 523 height 79
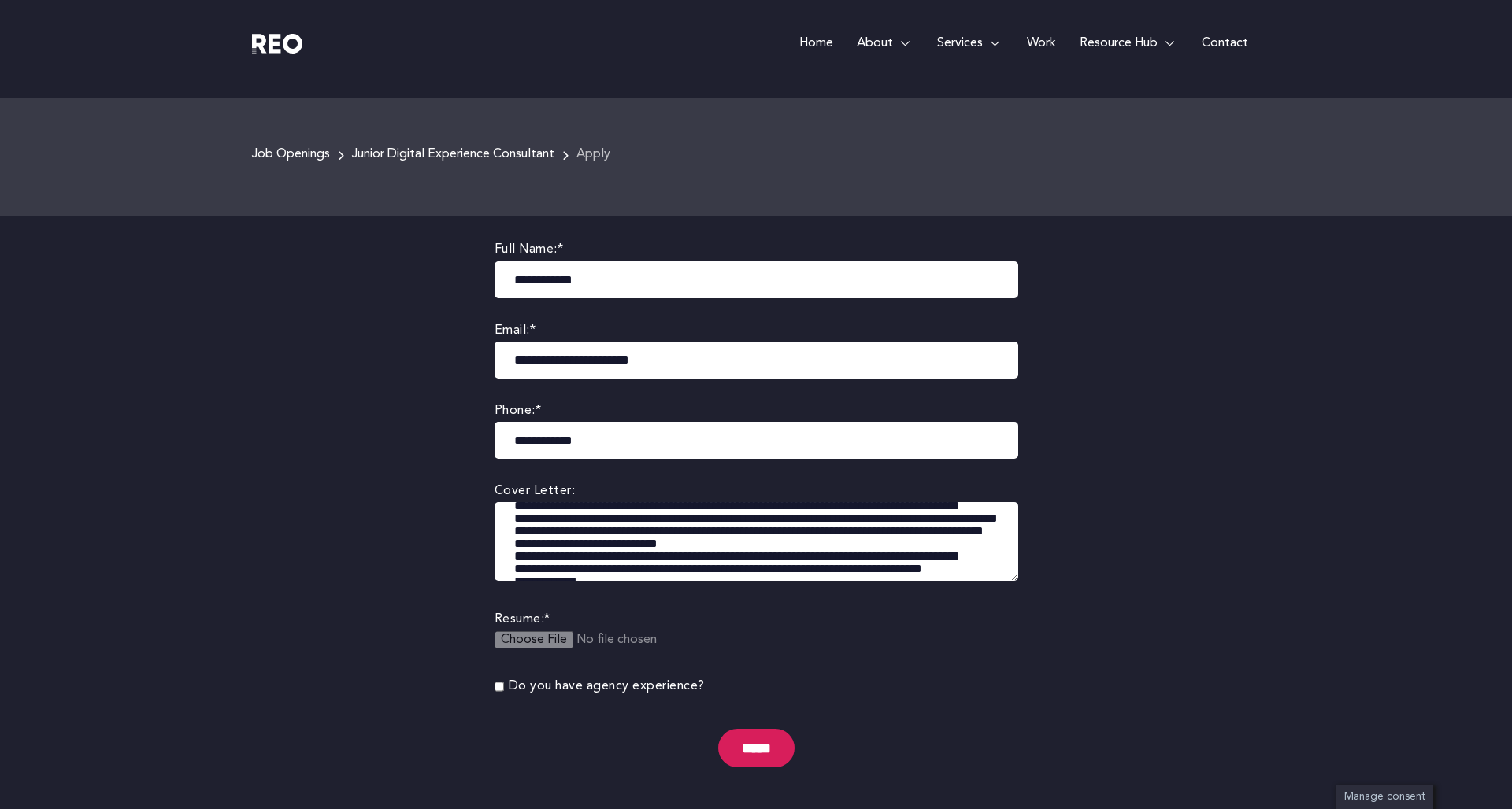
click at [515, 544] on textarea at bounding box center [756, 541] width 523 height 79
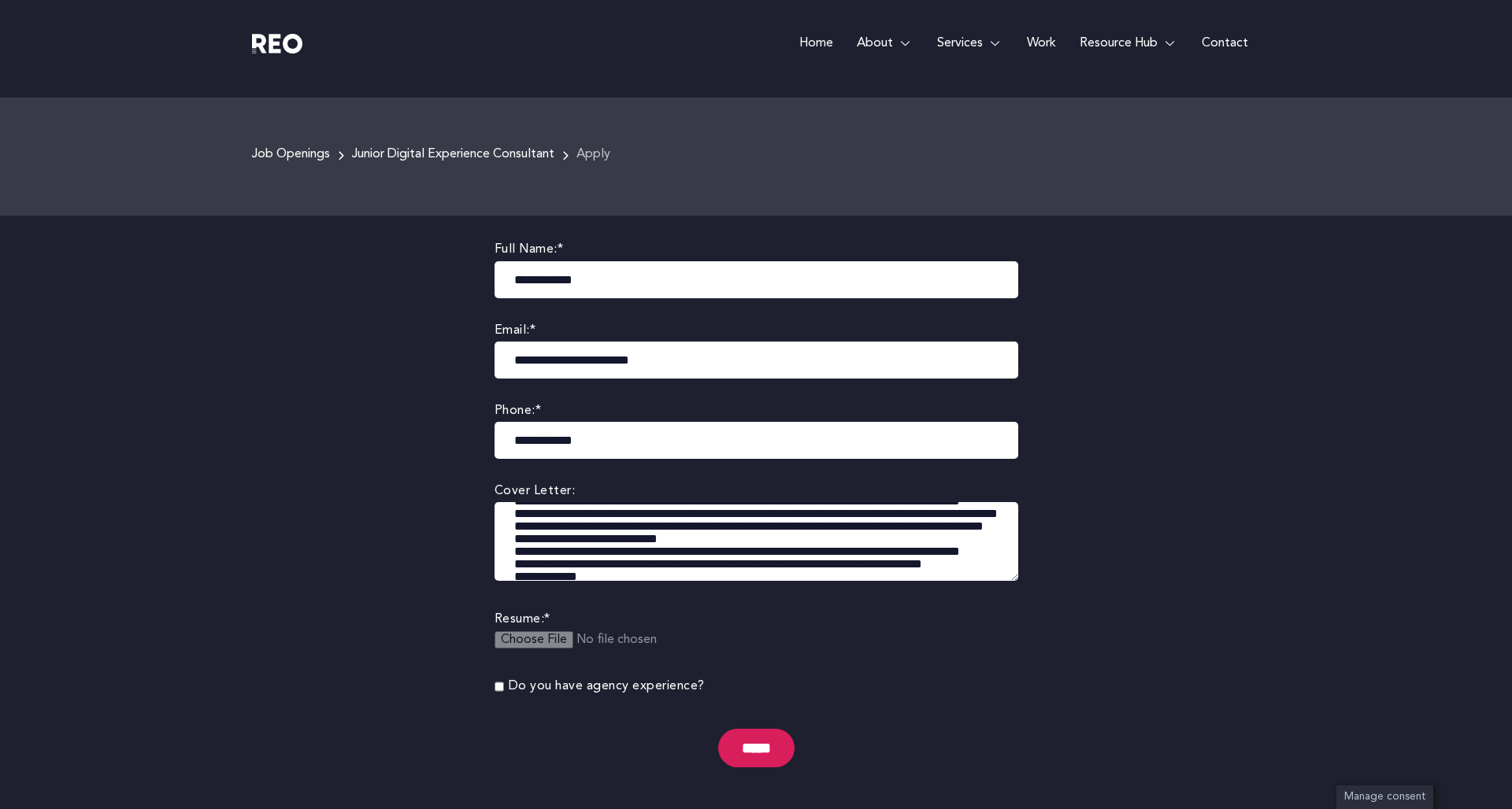
click at [513, 555] on textarea at bounding box center [756, 541] width 523 height 79
click at [511, 566] on textarea at bounding box center [756, 541] width 523 height 79
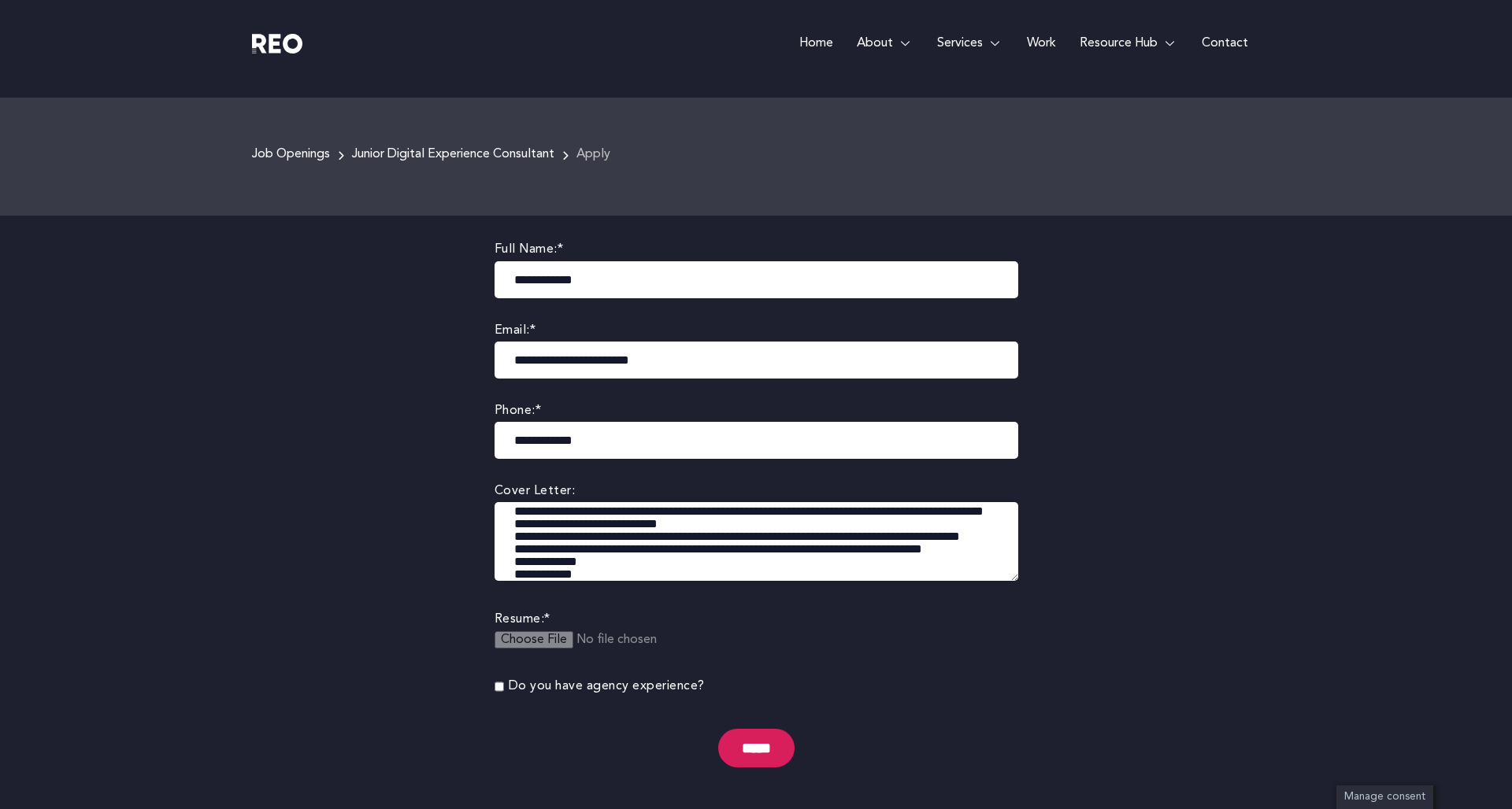
scroll to position [472, 0]
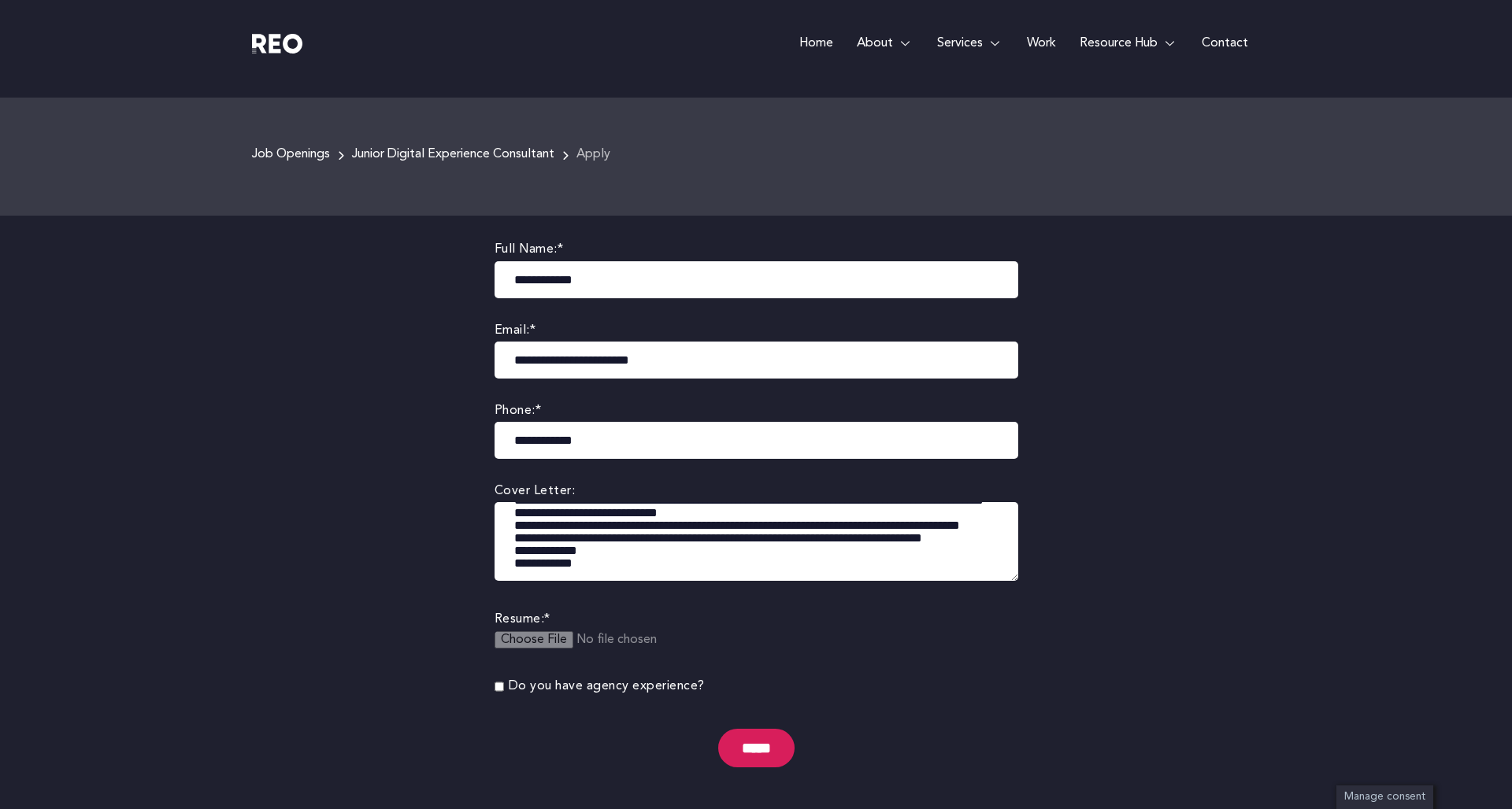
click at [515, 547] on textarea at bounding box center [756, 541] width 523 height 79
click at [516, 549] on textarea at bounding box center [756, 541] width 523 height 79
click at [511, 557] on textarea at bounding box center [756, 541] width 523 height 79
click at [509, 562] on textarea at bounding box center [756, 541] width 523 height 79
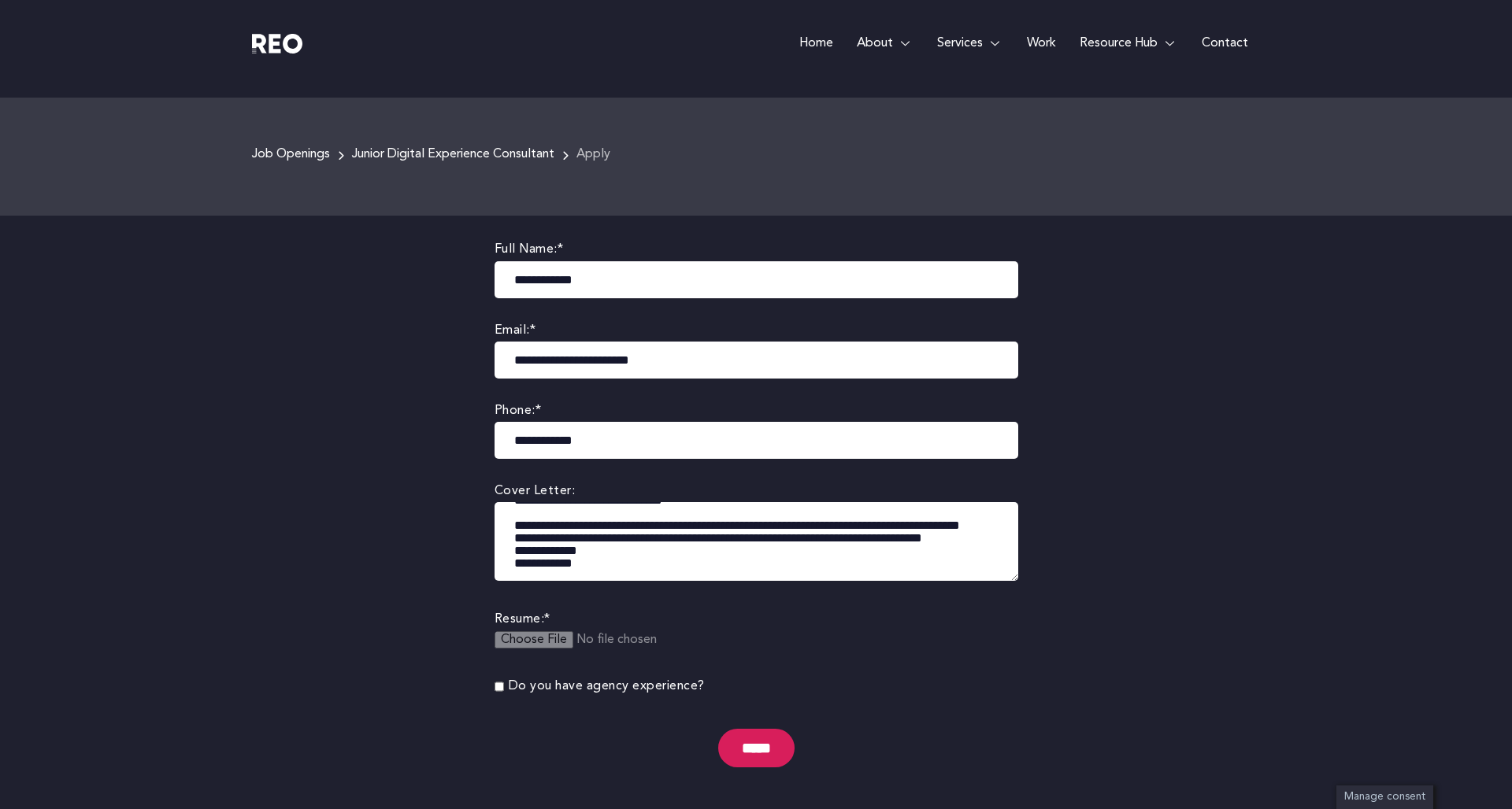
scroll to position [548, 0]
click at [513, 536] on textarea at bounding box center [756, 541] width 523 height 79
click at [514, 536] on textarea at bounding box center [756, 541] width 523 height 79
click at [514, 554] on textarea at bounding box center [756, 541] width 523 height 79
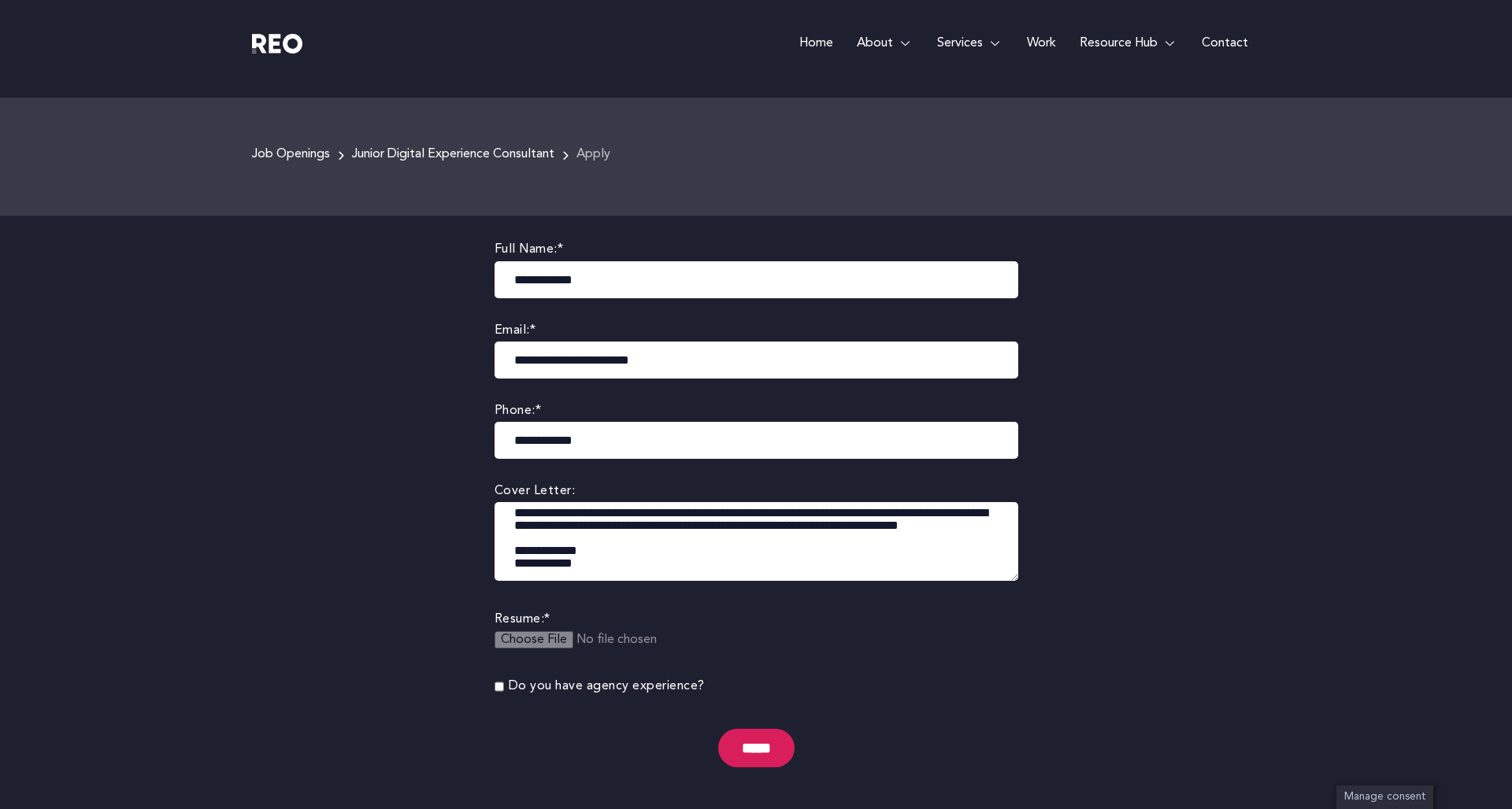
scroll to position [560, 0]
type textarea "**********"
click at [615, 637] on input "file" at bounding box center [615, 650] width 241 height 37
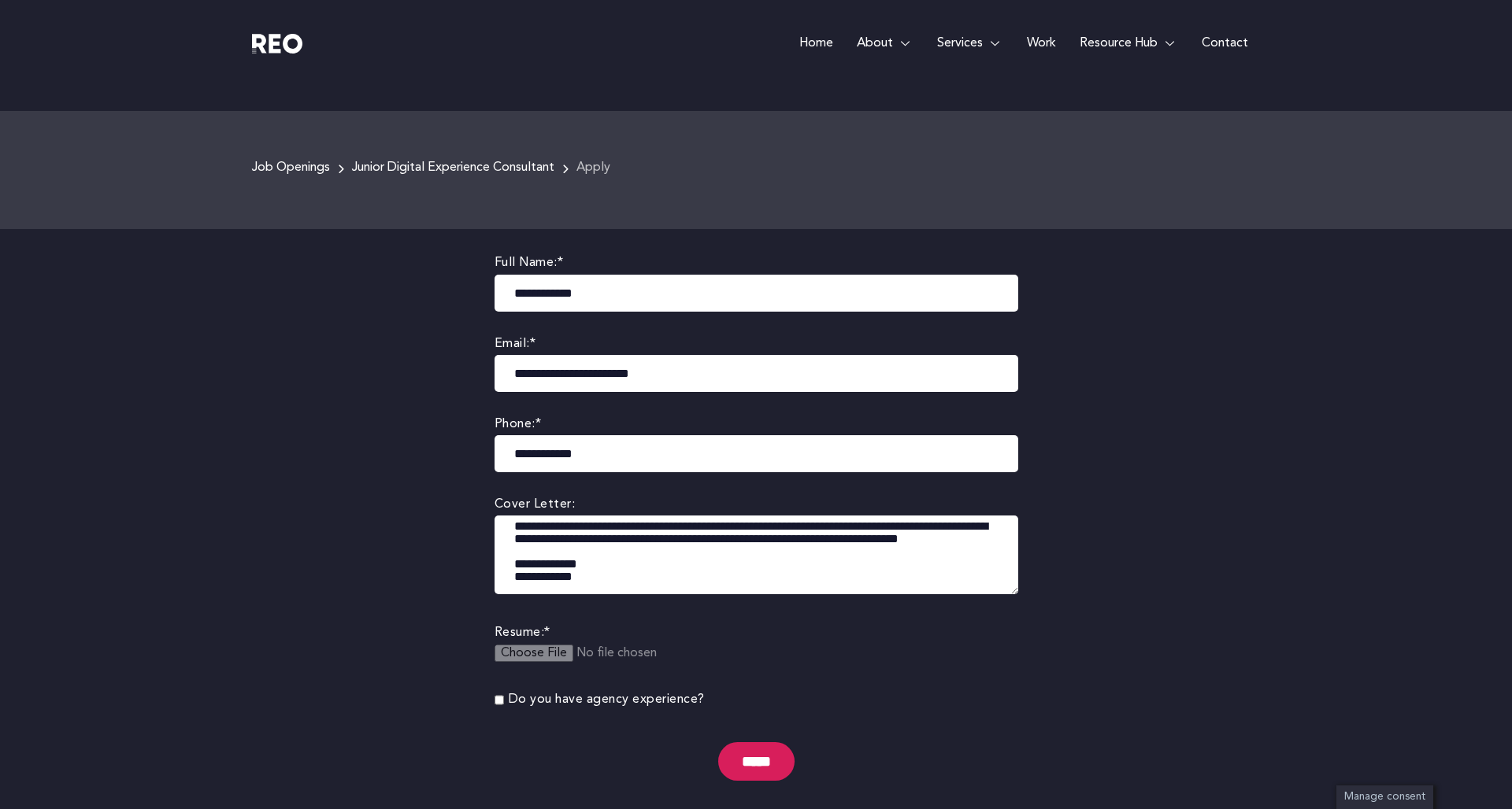
scroll to position [204, 0]
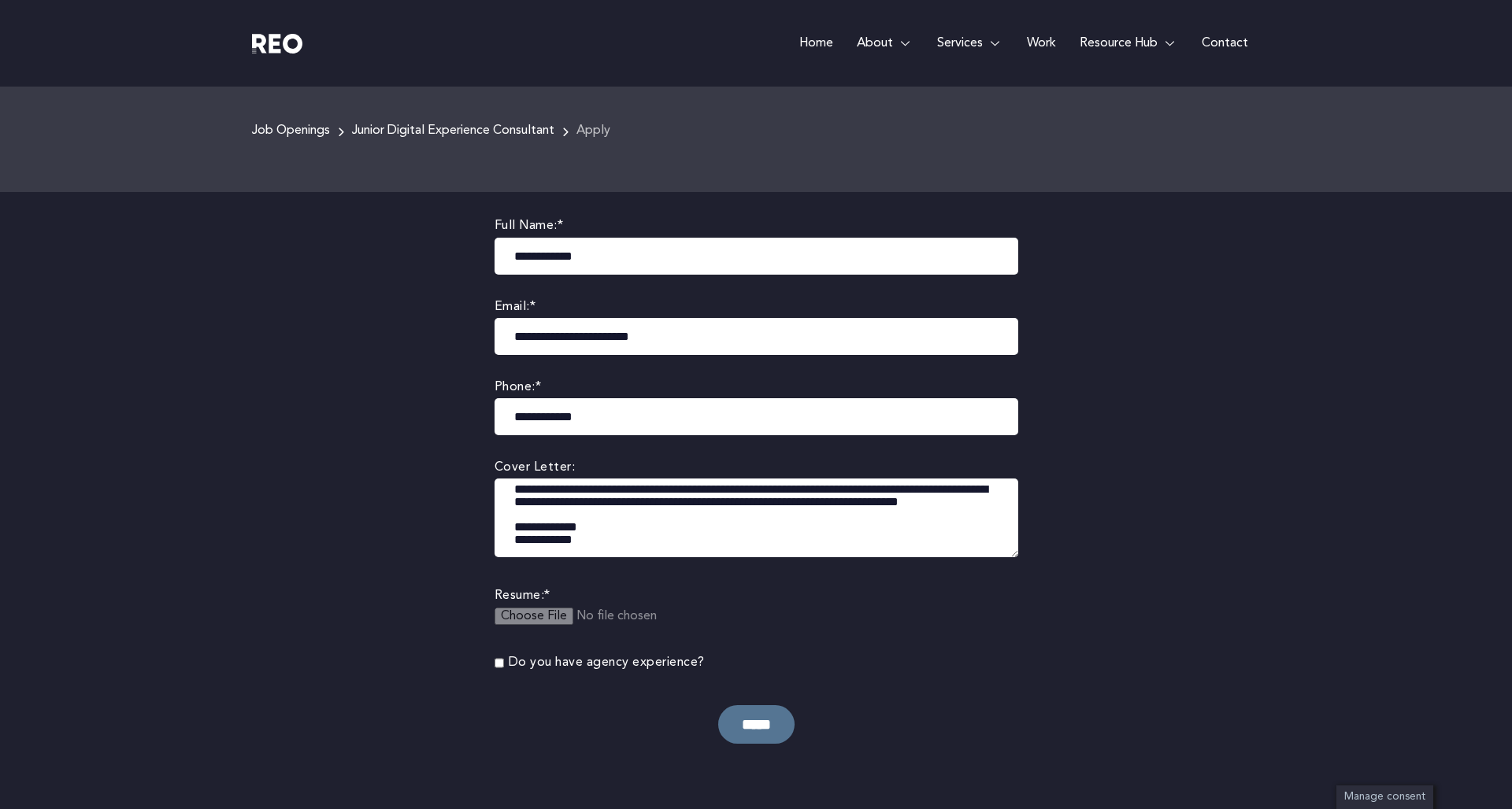
click at [752, 728] on input "*****" at bounding box center [756, 724] width 76 height 39
